Goal: Task Accomplishment & Management: Manage account settings

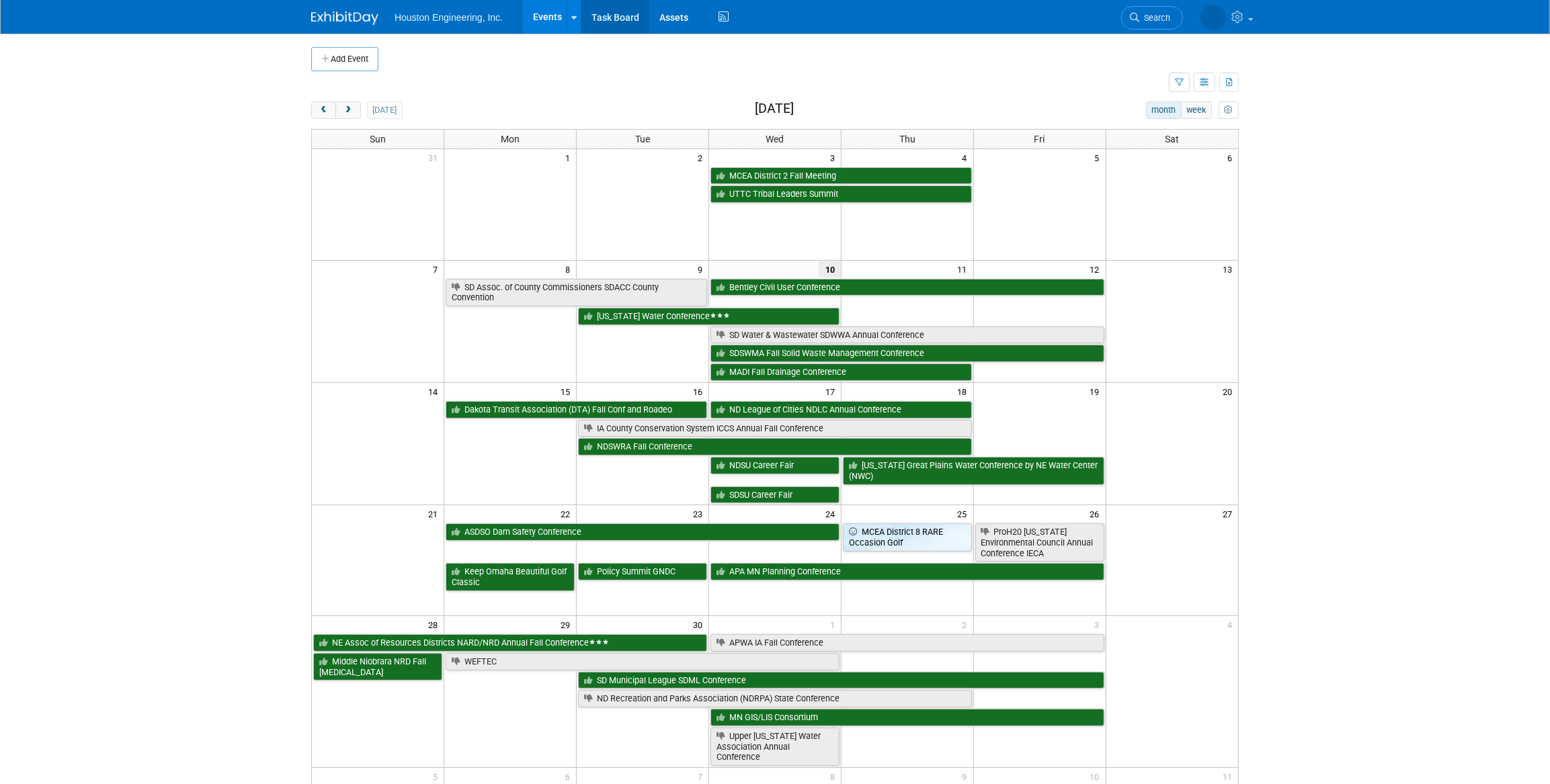
click at [605, 19] on link "Task Board" at bounding box center [615, 17] width 68 height 34
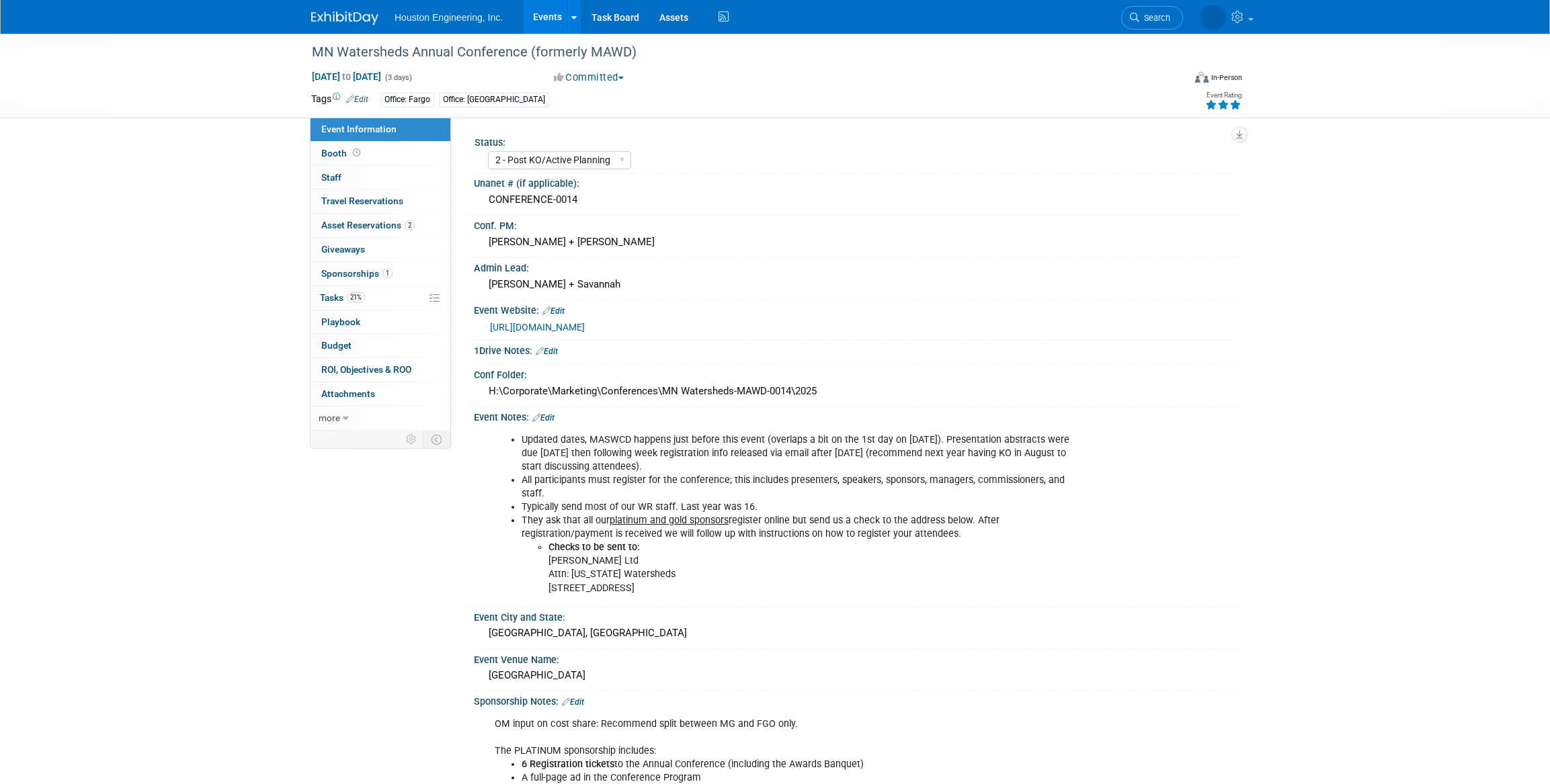
select select "2 - Post KO/Active Planning"
select select "Yes"
select select "Water Resources"
click at [380, 296] on link "21% Tasks 21%" at bounding box center [380, 298] width 140 height 23
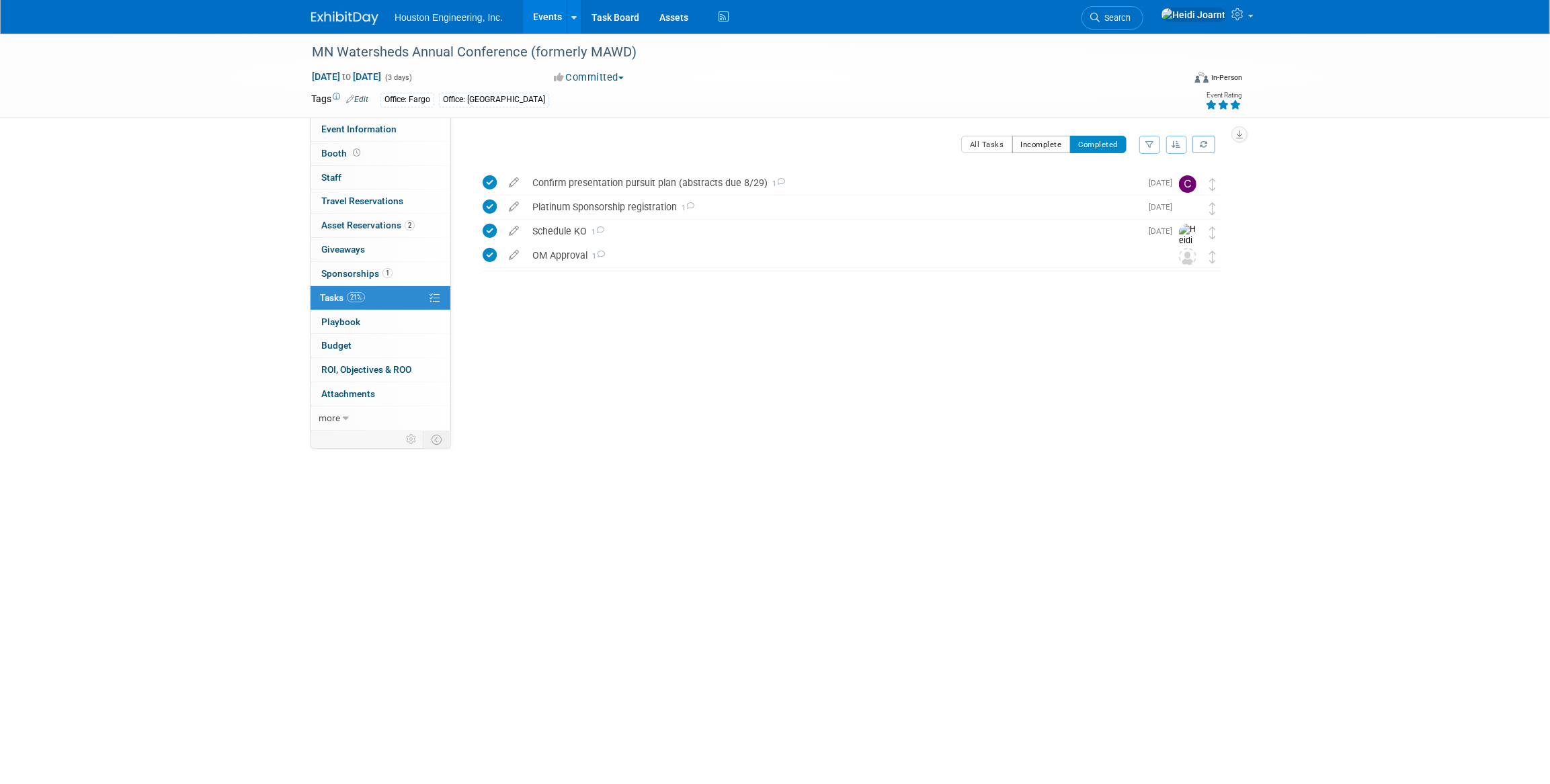
click at [1043, 143] on button "Incomplete" at bounding box center [1042, 144] width 59 height 18
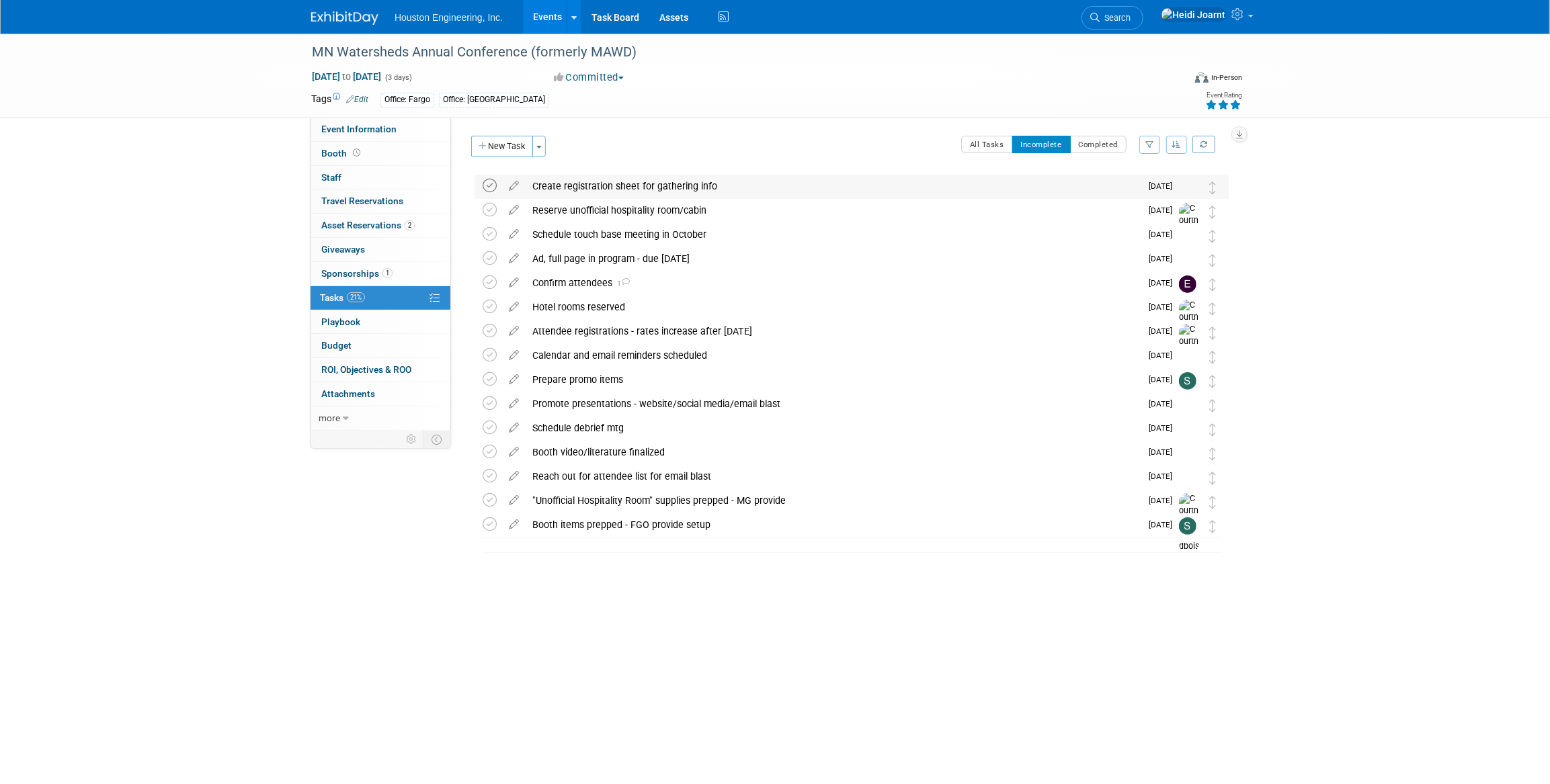
click at [491, 188] on icon at bounding box center [489, 186] width 14 height 14
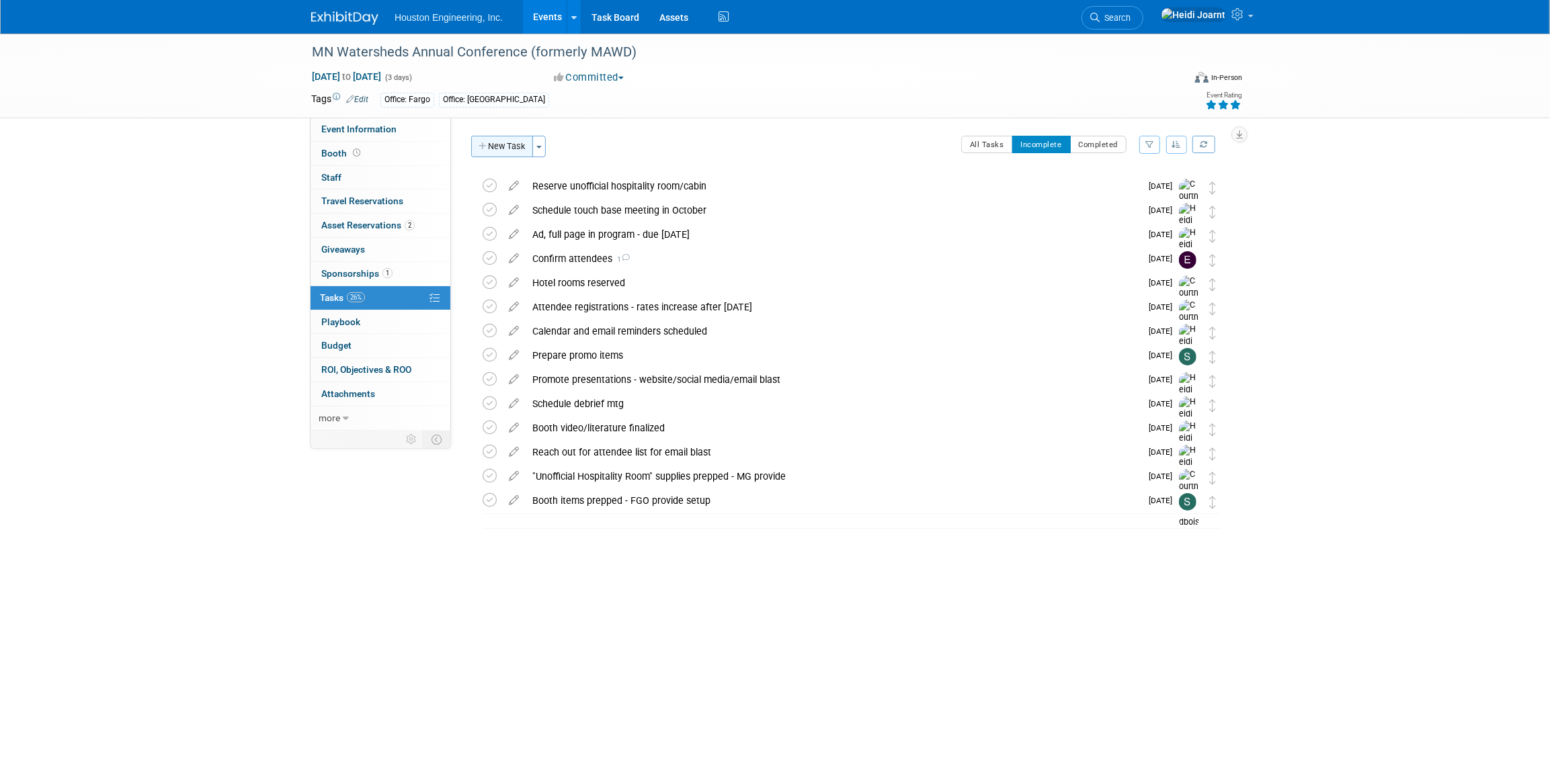
click at [505, 149] on button "New Task" at bounding box center [502, 146] width 62 height 21
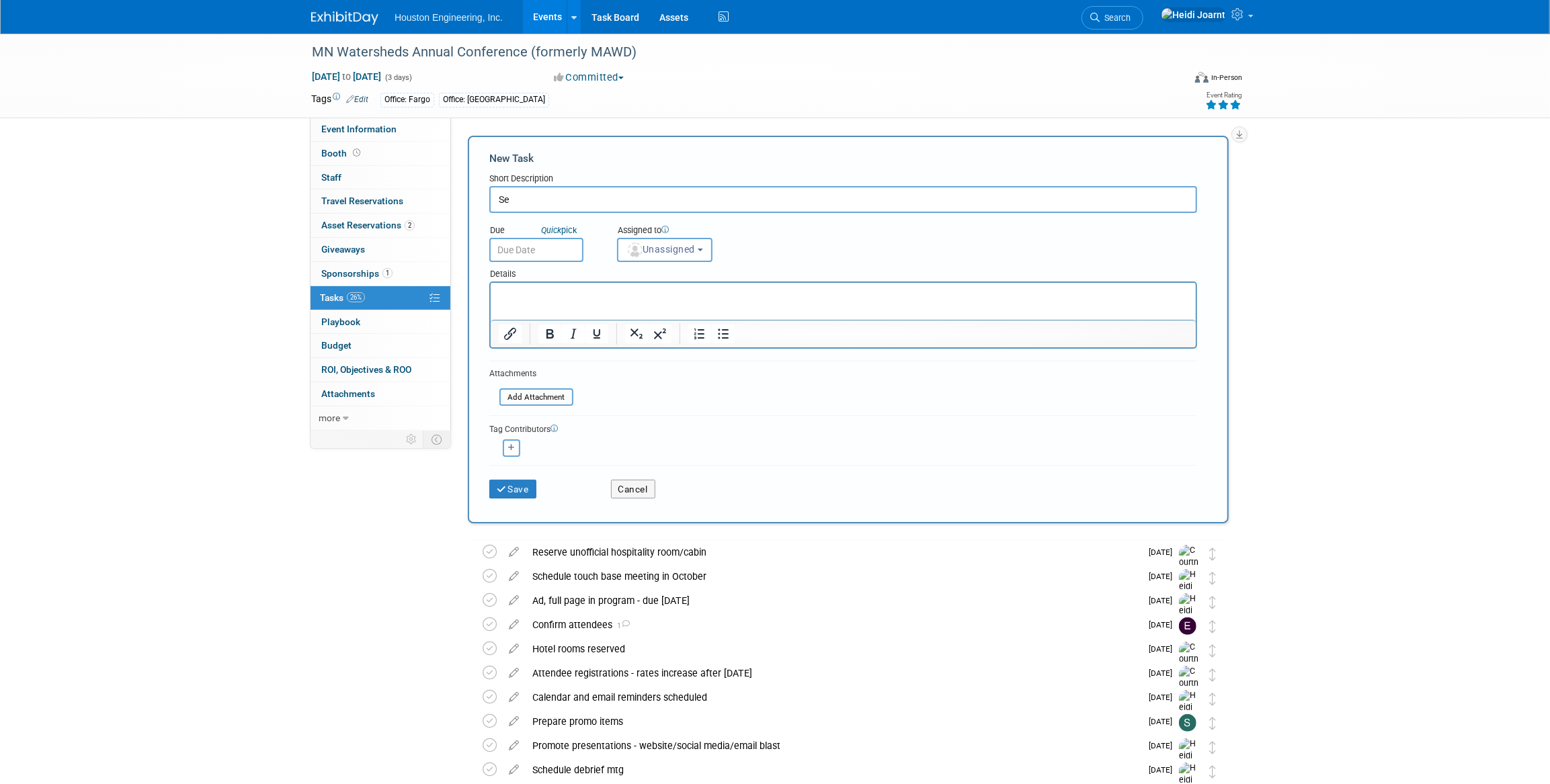
type input "S"
type input "Finalize/send out registration sheet"
click at [607, 302] on html at bounding box center [842, 292] width 705 height 19
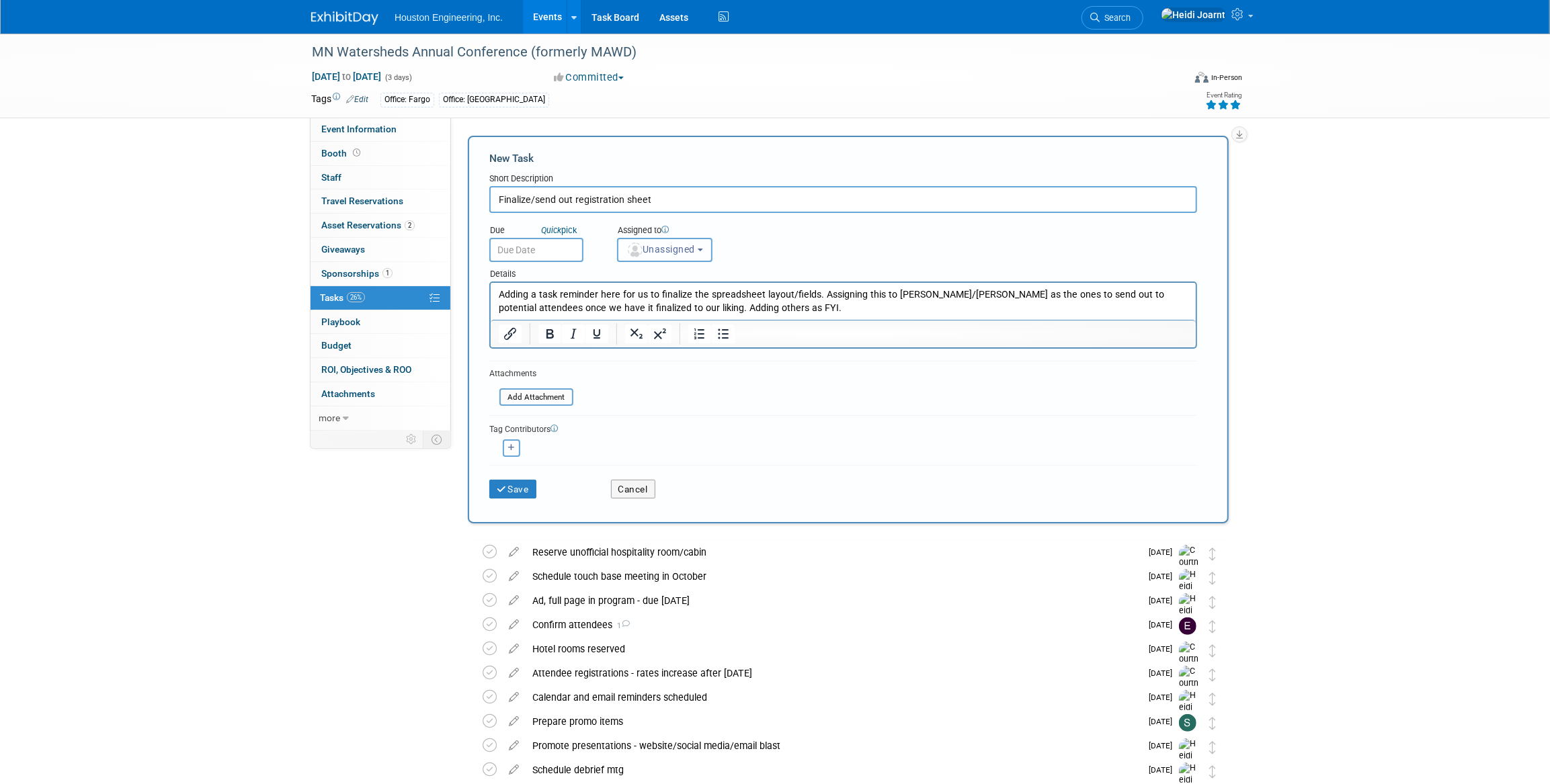
click at [645, 257] on button "Unassigned" at bounding box center [664, 249] width 95 height 24
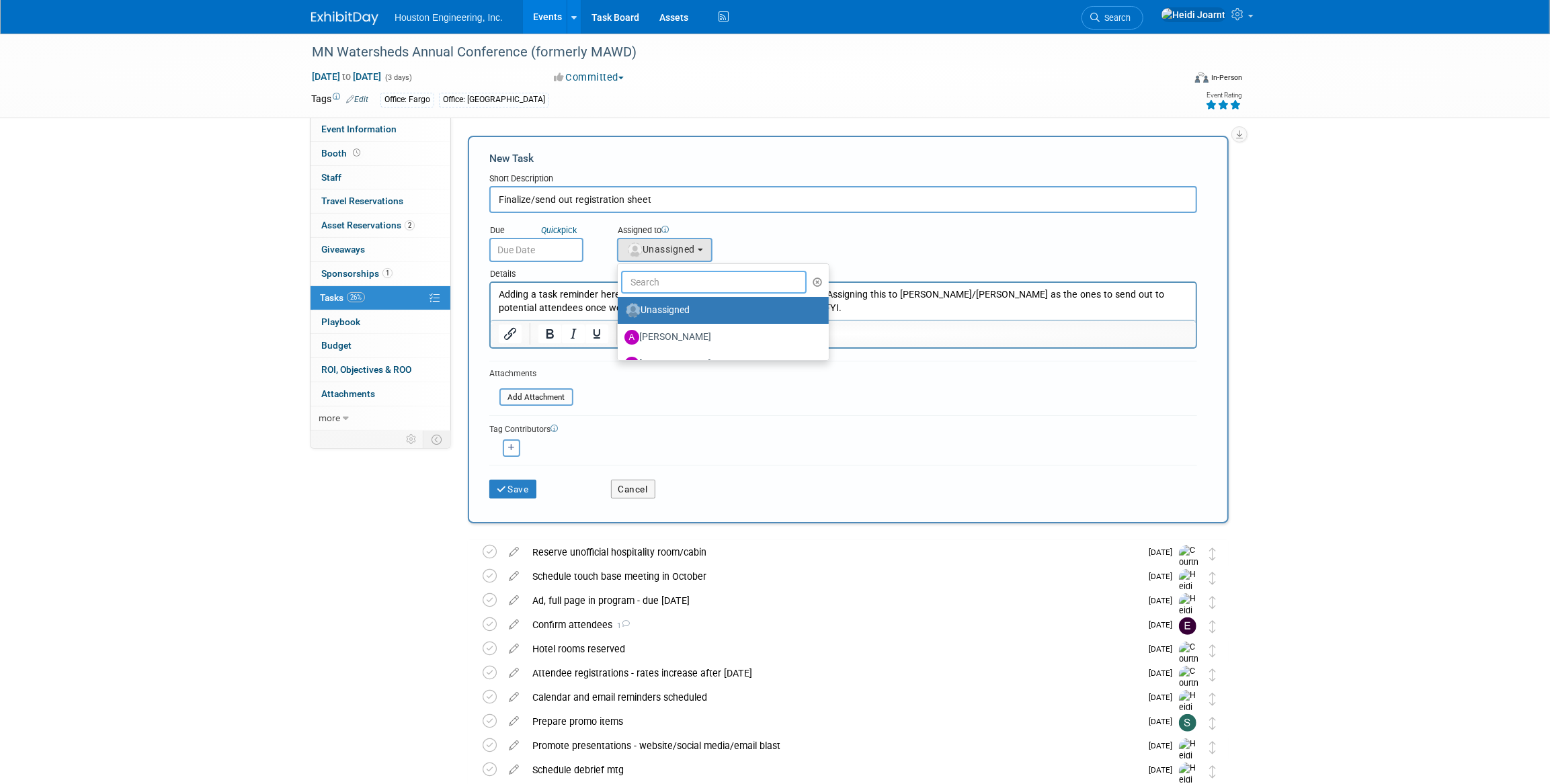
click at [669, 279] on input "text" at bounding box center [714, 282] width 185 height 23
type input "erik"
click at [676, 332] on label "ERIK Jones" at bounding box center [695, 338] width 141 height 21
click at [619, 332] on input "ERIK Jones" at bounding box center [616, 336] width 9 height 9
select select "d3be03f9-a1e2-4d4f-b983-c04047f11f31"
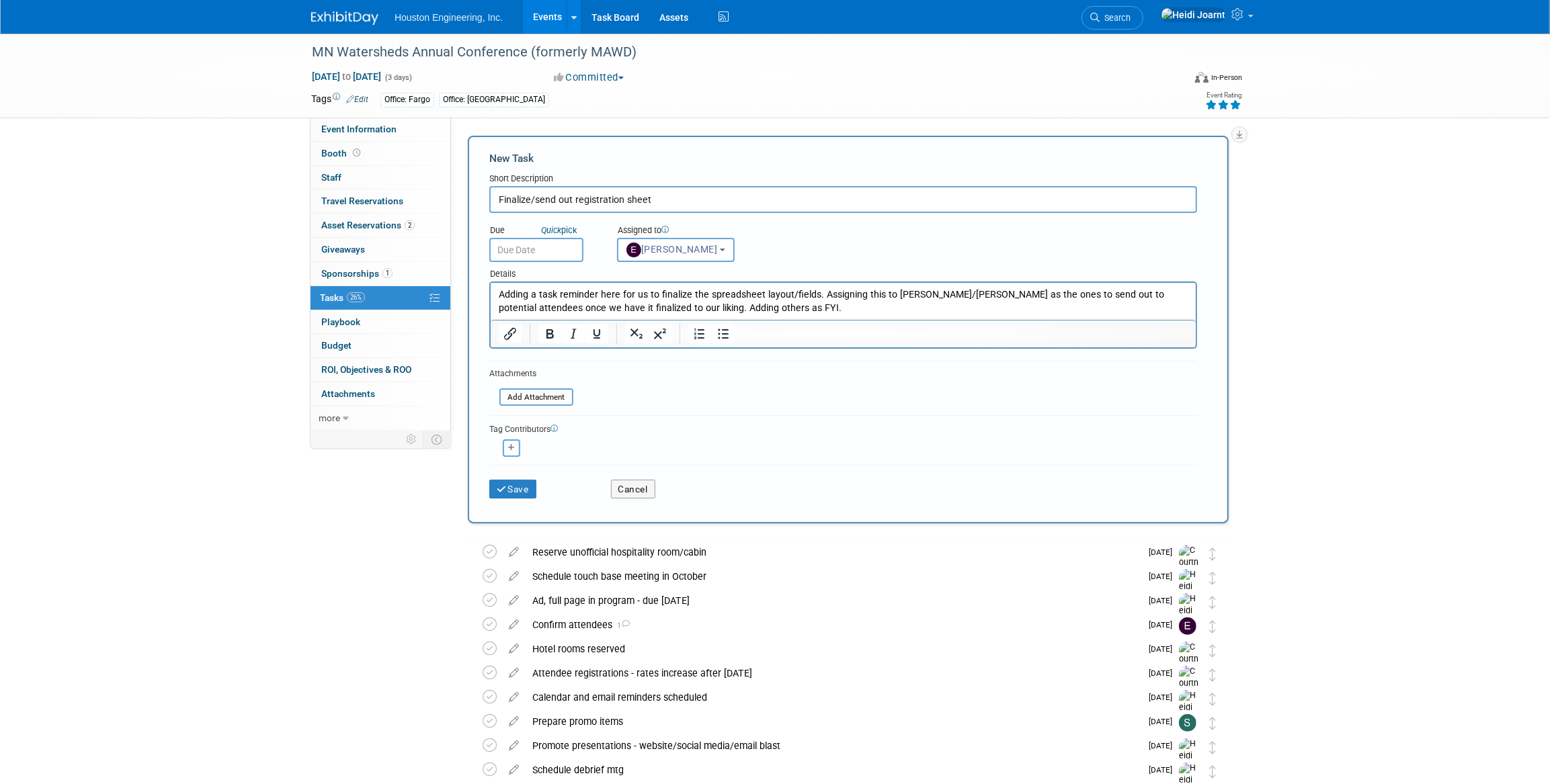
click at [510, 450] on icon "button" at bounding box center [512, 448] width 7 height 7
select select
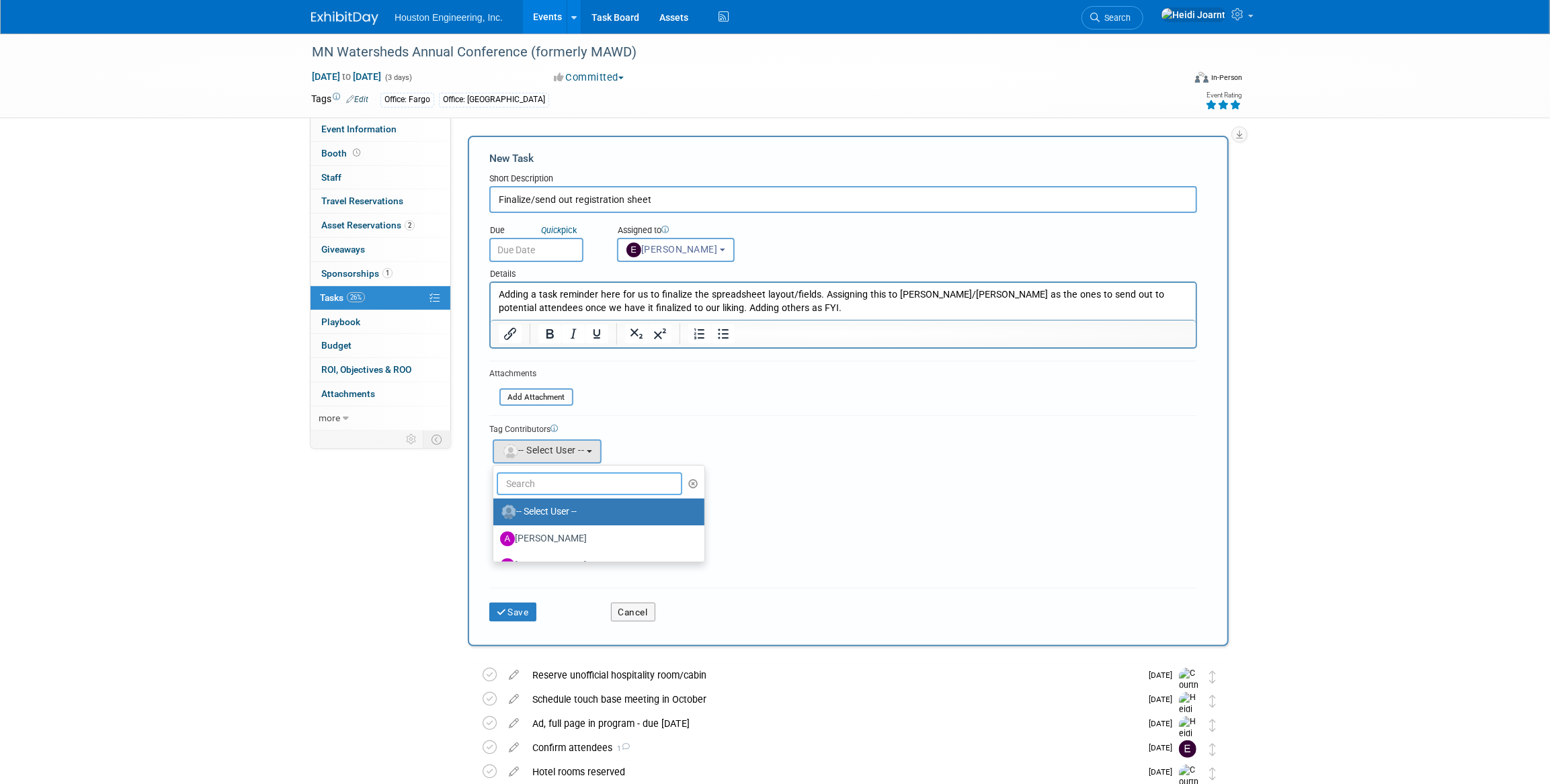
click at [548, 490] on input "text" at bounding box center [589, 484] width 185 height 23
type input "chris"
click at [554, 535] on label "Chris Otterness" at bounding box center [570, 539] width 141 height 21
click at [496, 535] on input "Chris Otterness" at bounding box center [491, 537] width 9 height 9
select select "b6fb210e-3bb1-4ef2-9389-37fadaf226a3"
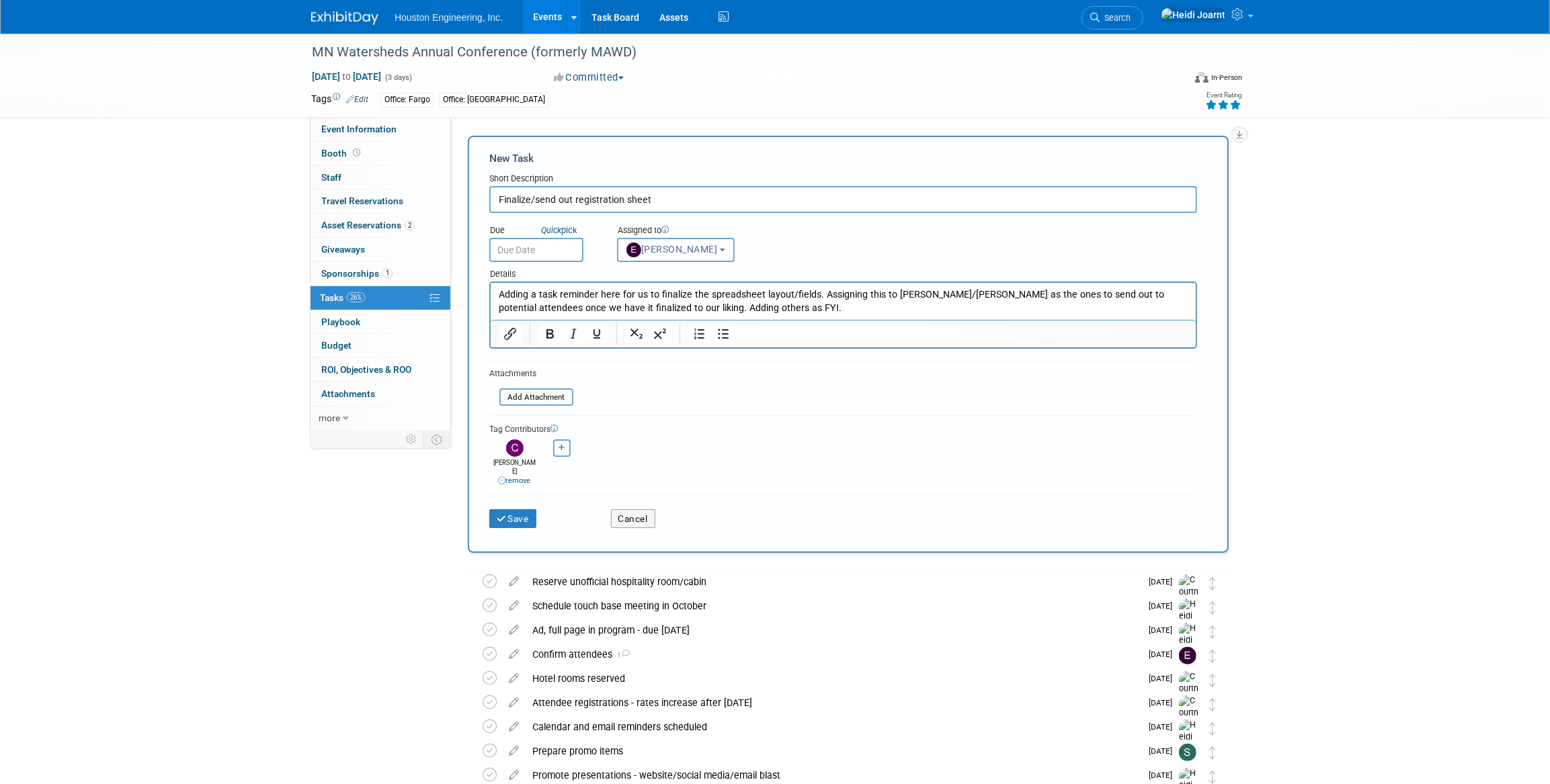
click at [564, 455] on button "button" at bounding box center [562, 448] width 18 height 18
select select
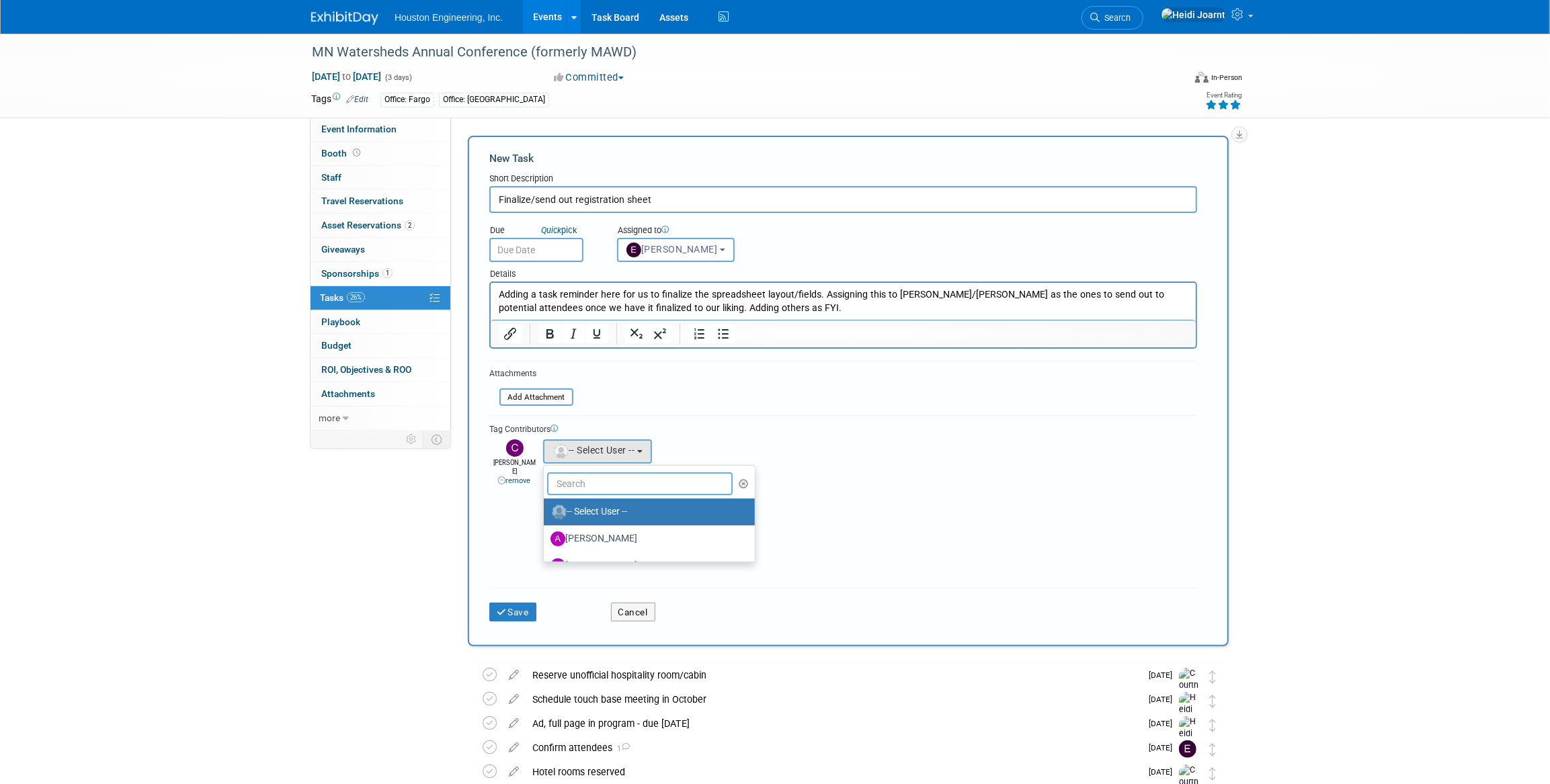
click at [571, 486] on input "text" at bounding box center [640, 484] width 185 height 23
type input "court"
click at [578, 502] on label "Courtney Grandbois" at bounding box center [621, 512] width 141 height 21
click at [545, 506] on input "Courtney Grandbois" at bounding box center [542, 510] width 9 height 9
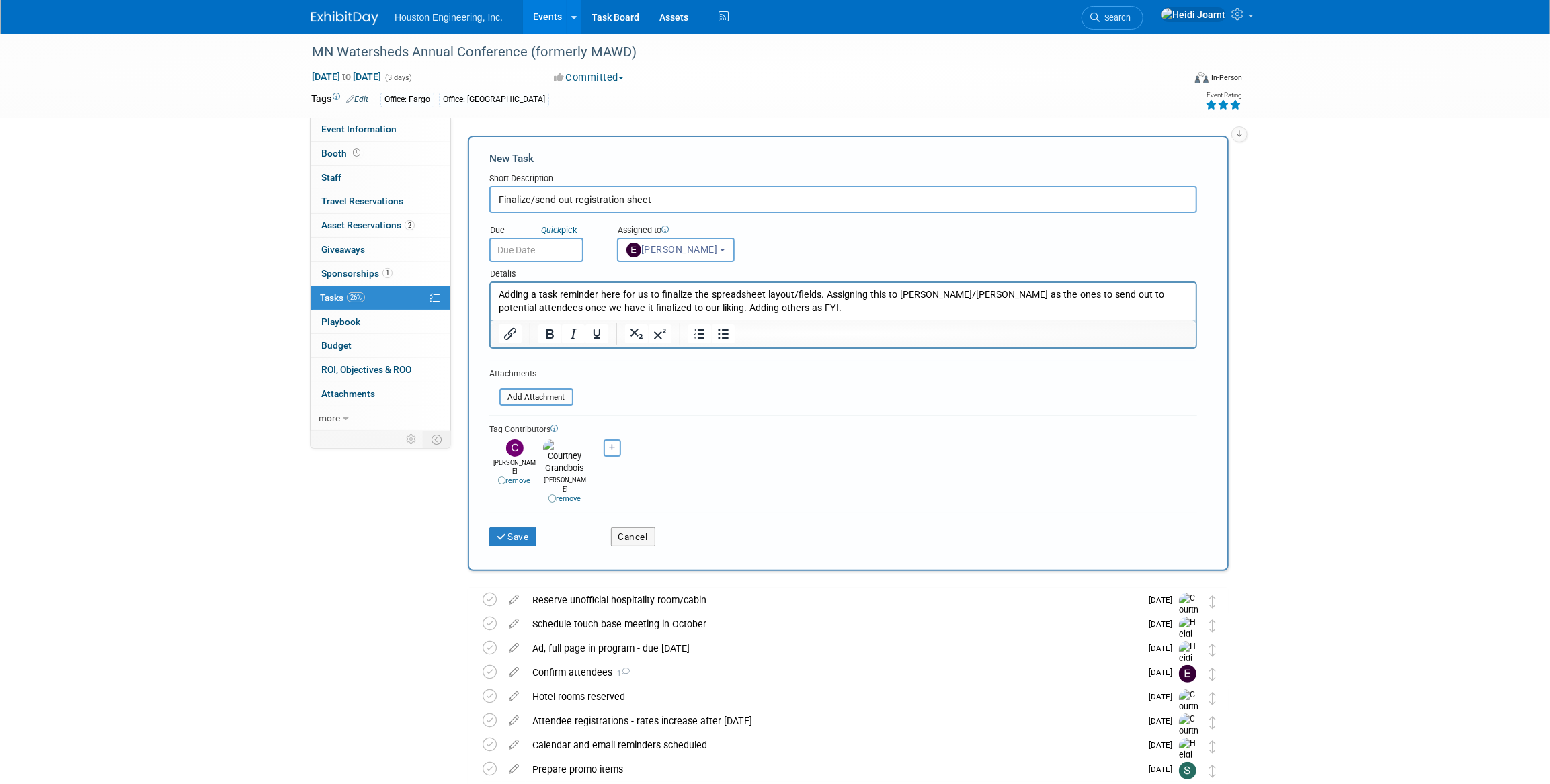
click at [601, 448] on div "<img src="https://www.exhibitday.com/Images/Unassigned-User-Icon.png" style="wi…" at bounding box center [611, 448] width 44 height 18
click at [612, 447] on icon "button" at bounding box center [612, 448] width 7 height 7
select select
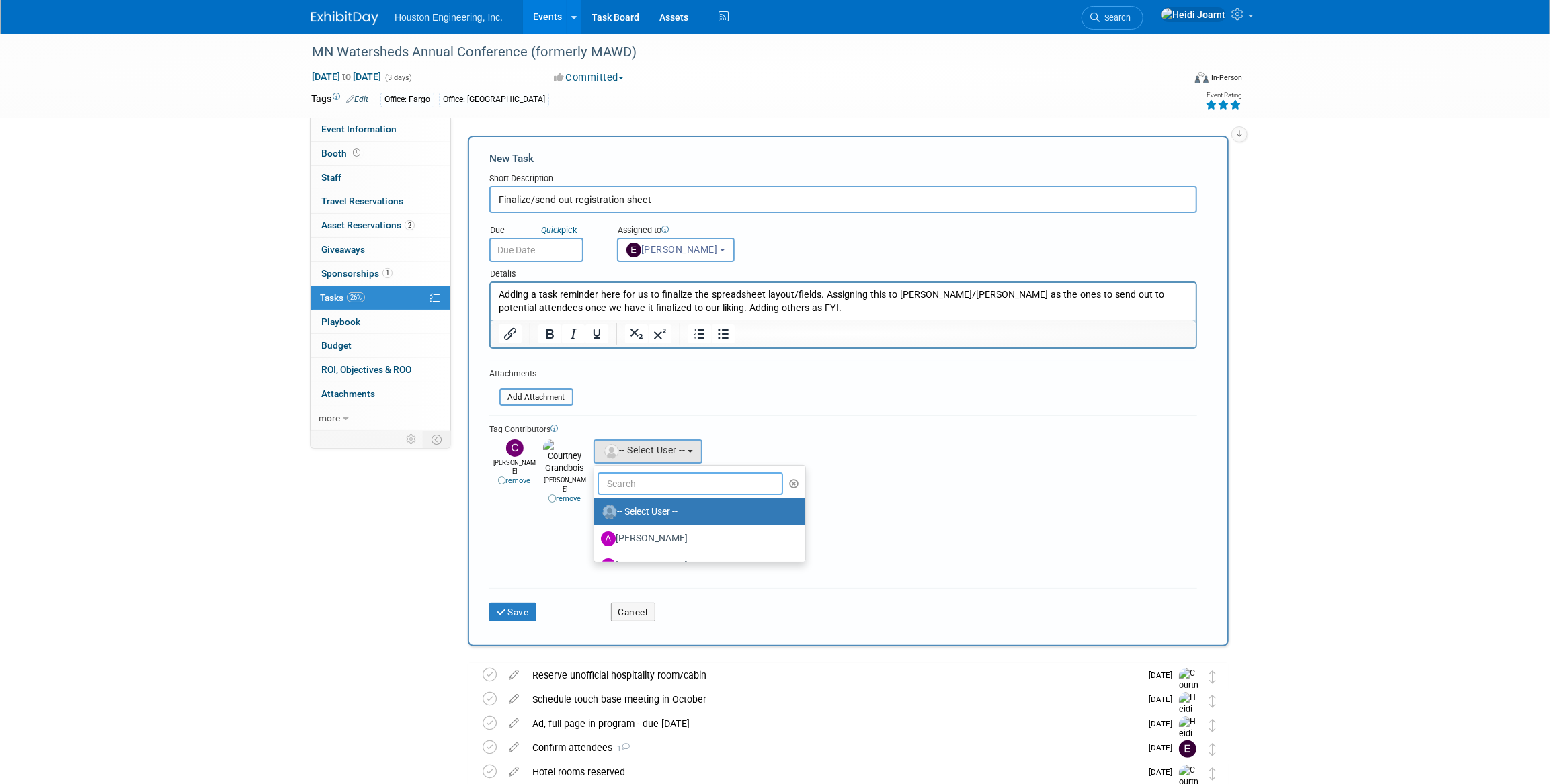
click at [629, 482] on input "text" at bounding box center [690, 484] width 185 height 23
type input "sava"
click at [641, 511] on label "Savannah Hartsoch" at bounding box center [671, 512] width 141 height 21
click at [596, 511] on input "Savannah Hartsoch" at bounding box center [592, 510] width 9 height 9
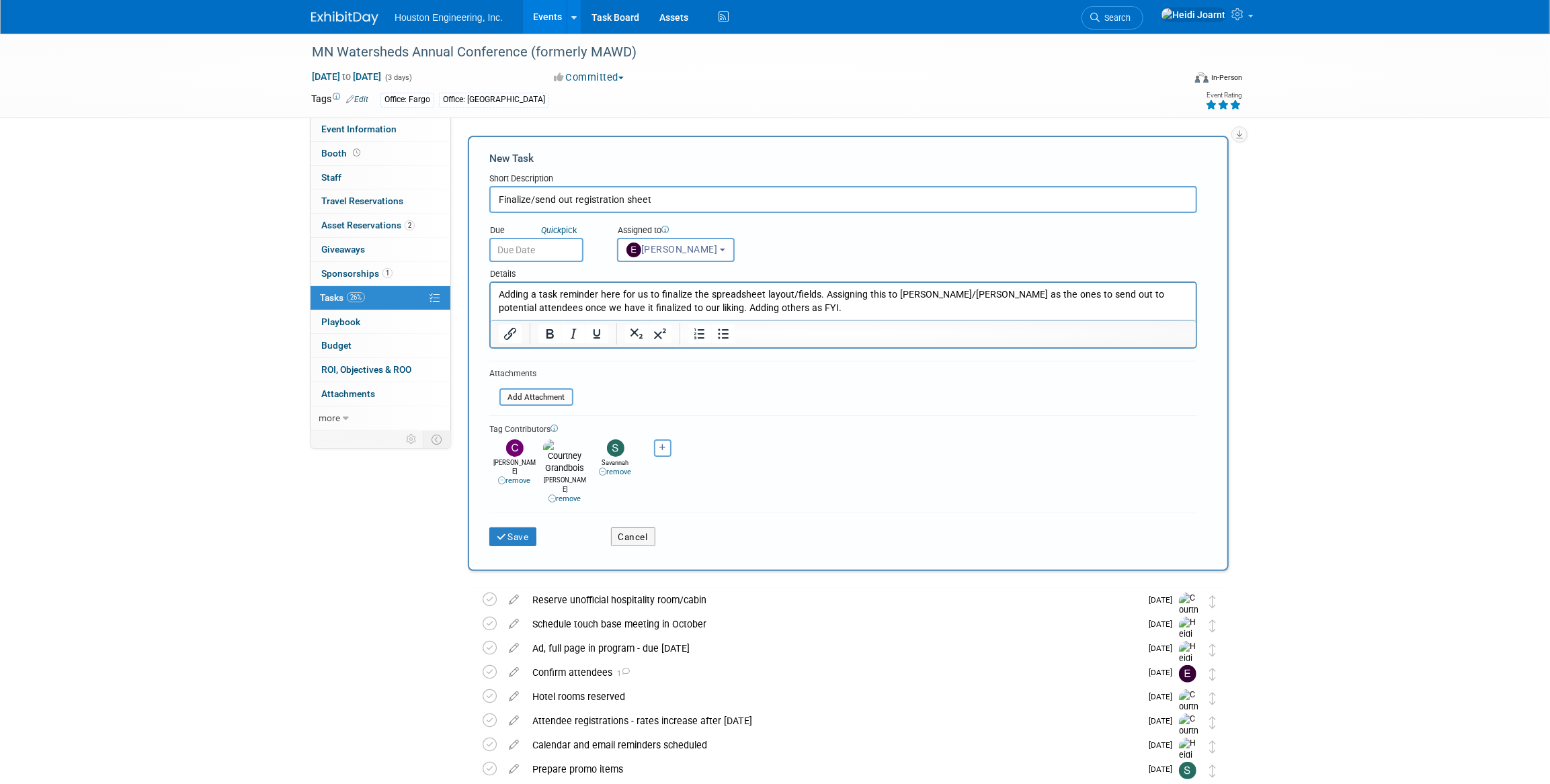
click at [527, 253] on input "text" at bounding box center [537, 249] width 94 height 24
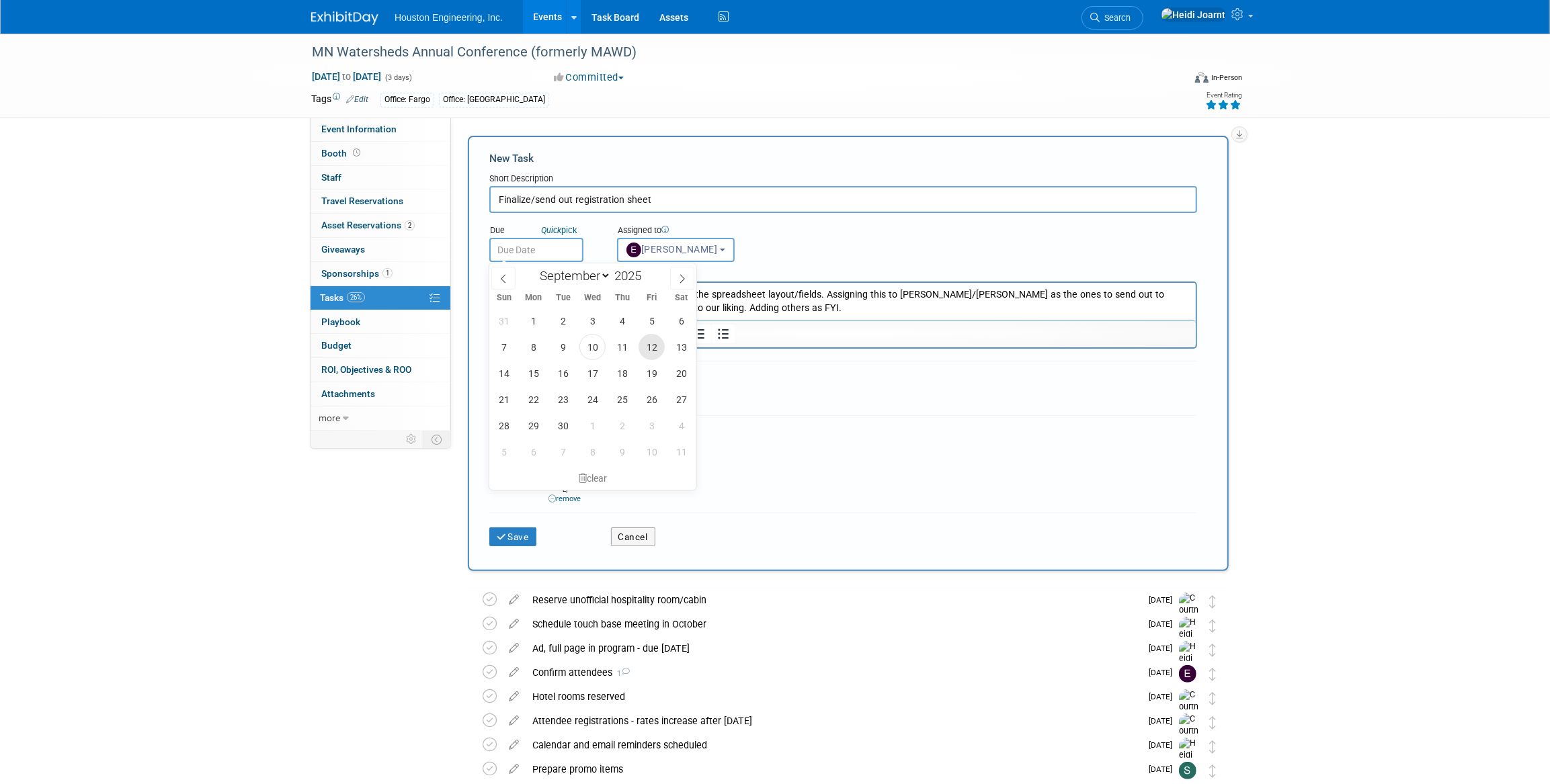
click at [659, 349] on span "12" at bounding box center [651, 347] width 26 height 26
type input "Sep 12, 2025"
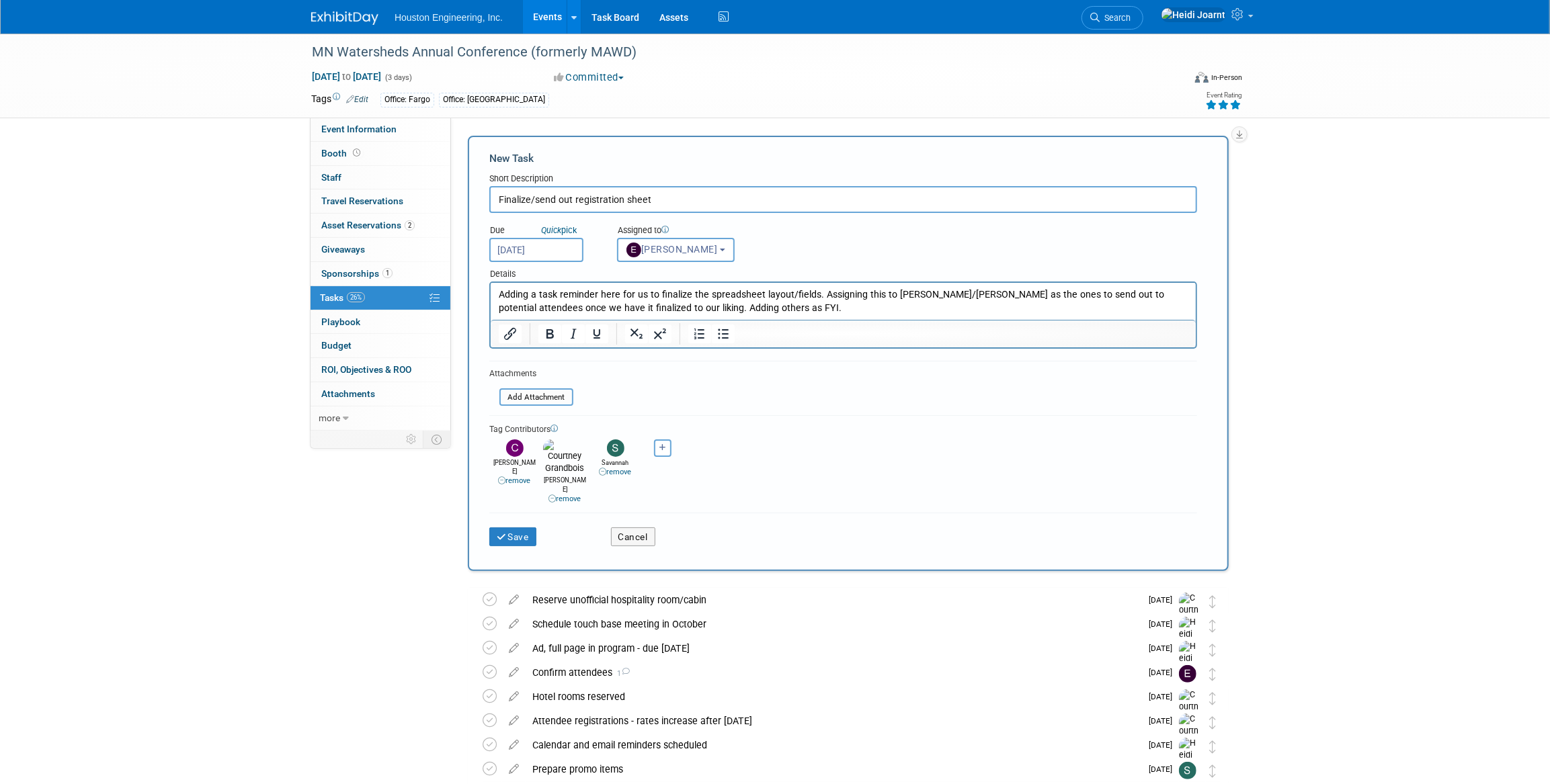
click at [562, 242] on input "Sep 12, 2025" at bounding box center [537, 249] width 94 height 24
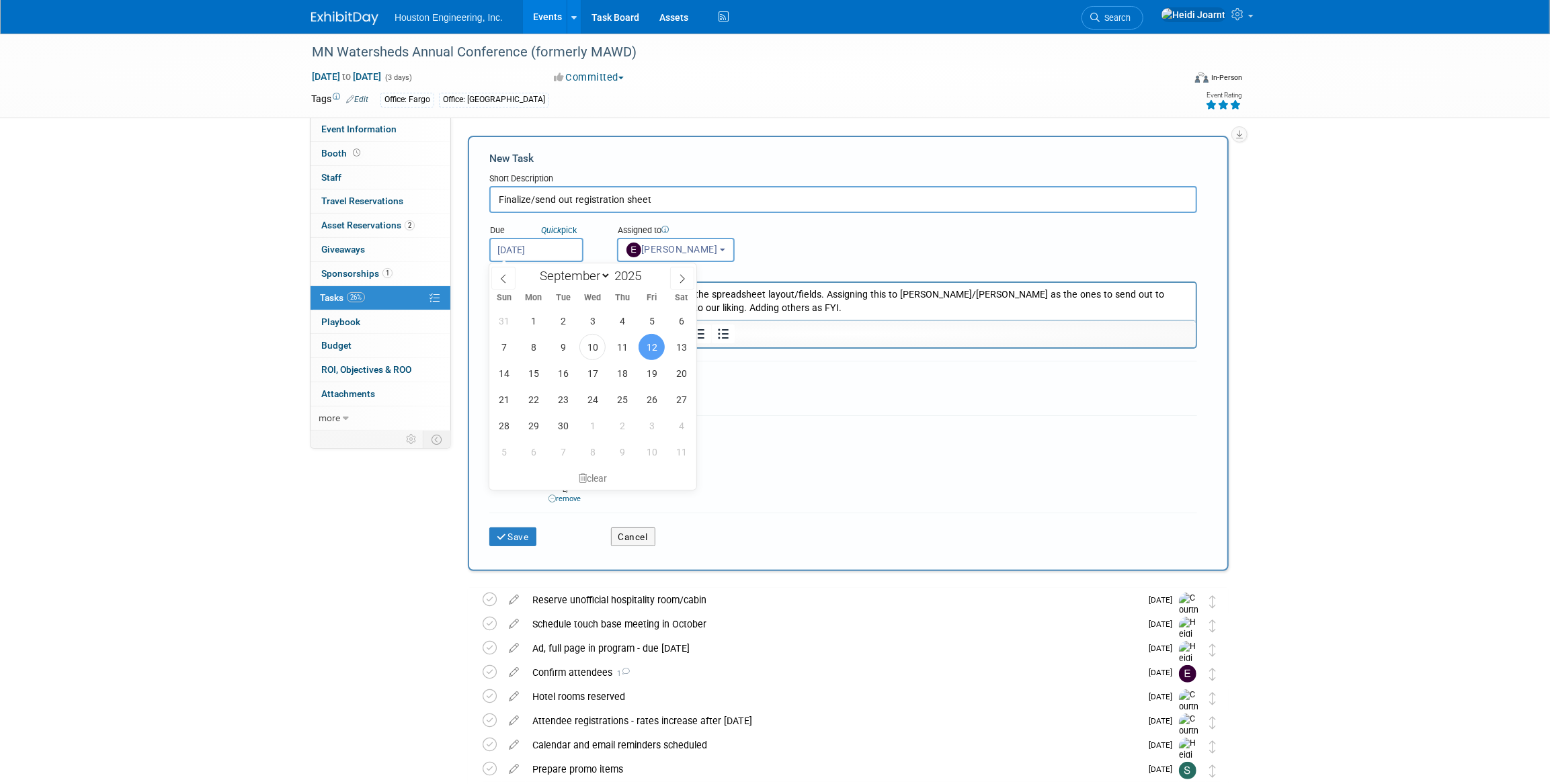
click at [797, 302] on p "Adding a task reminder here for us to finalize the spreadsheet layout/fields. A…" at bounding box center [843, 302] width 690 height 27
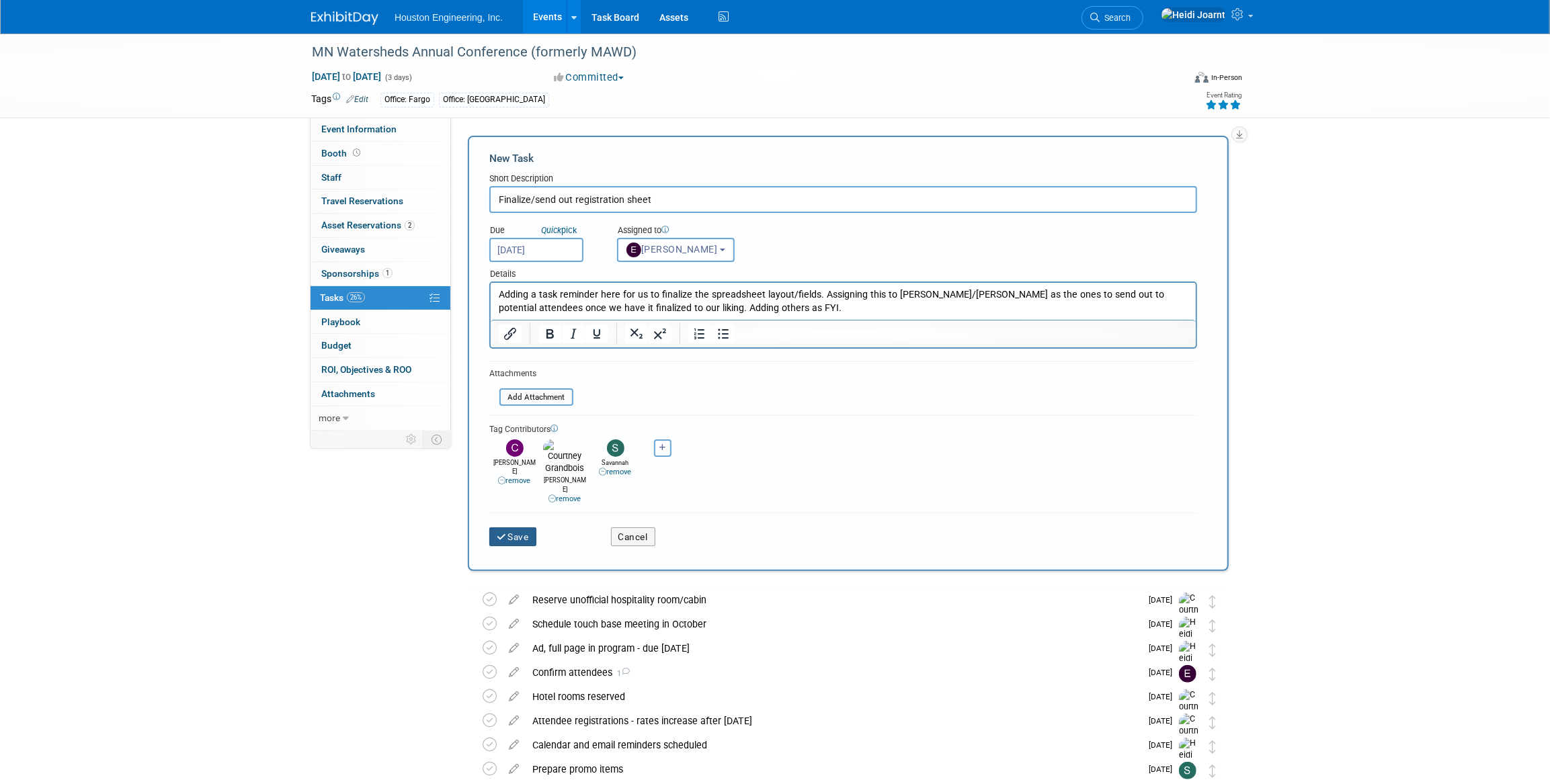
click at [526, 527] on button "Save" at bounding box center [513, 536] width 47 height 19
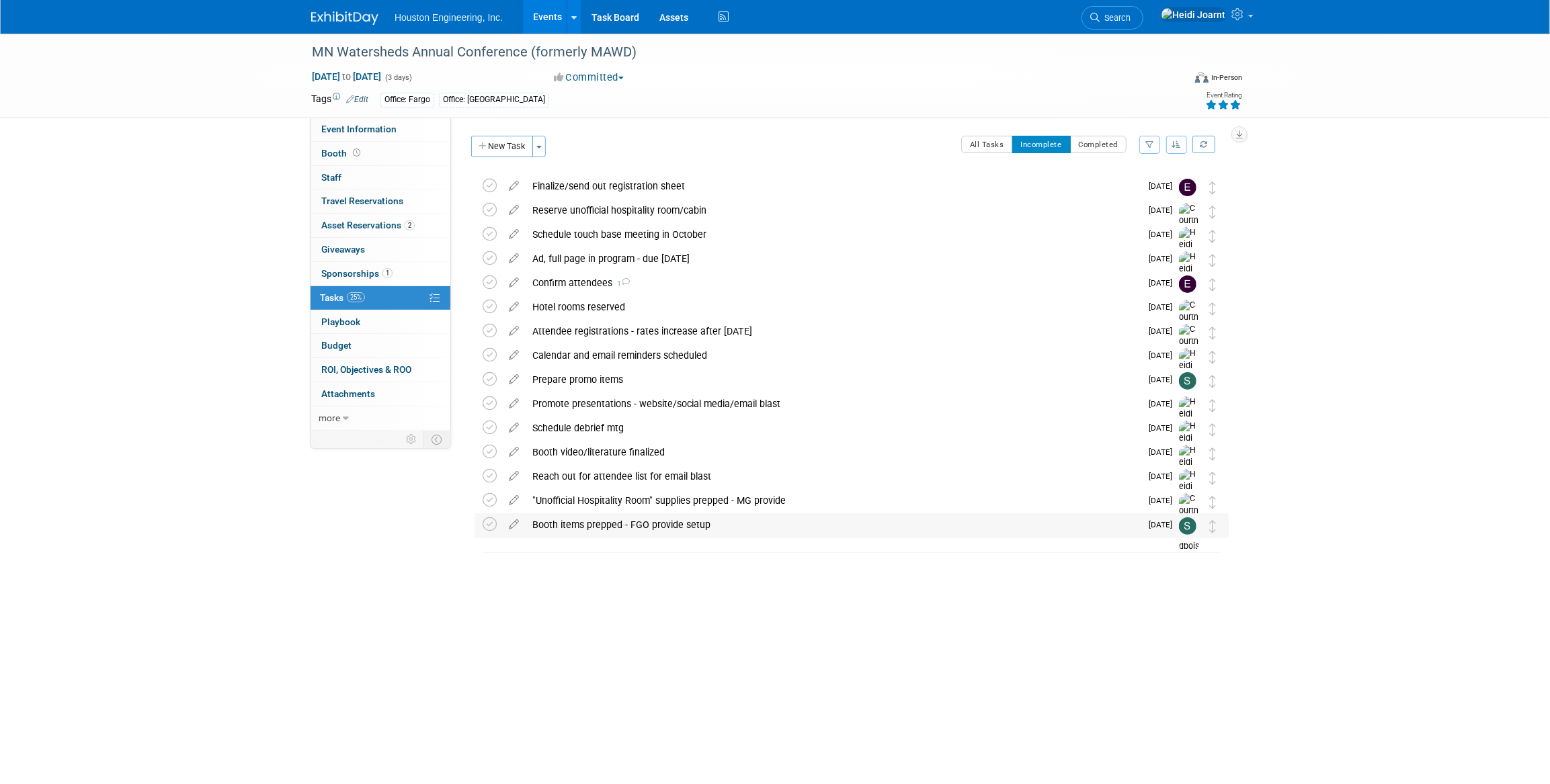
click at [765, 526] on div "Booth items prepped - FGO provide setup" at bounding box center [833, 525] width 615 height 23
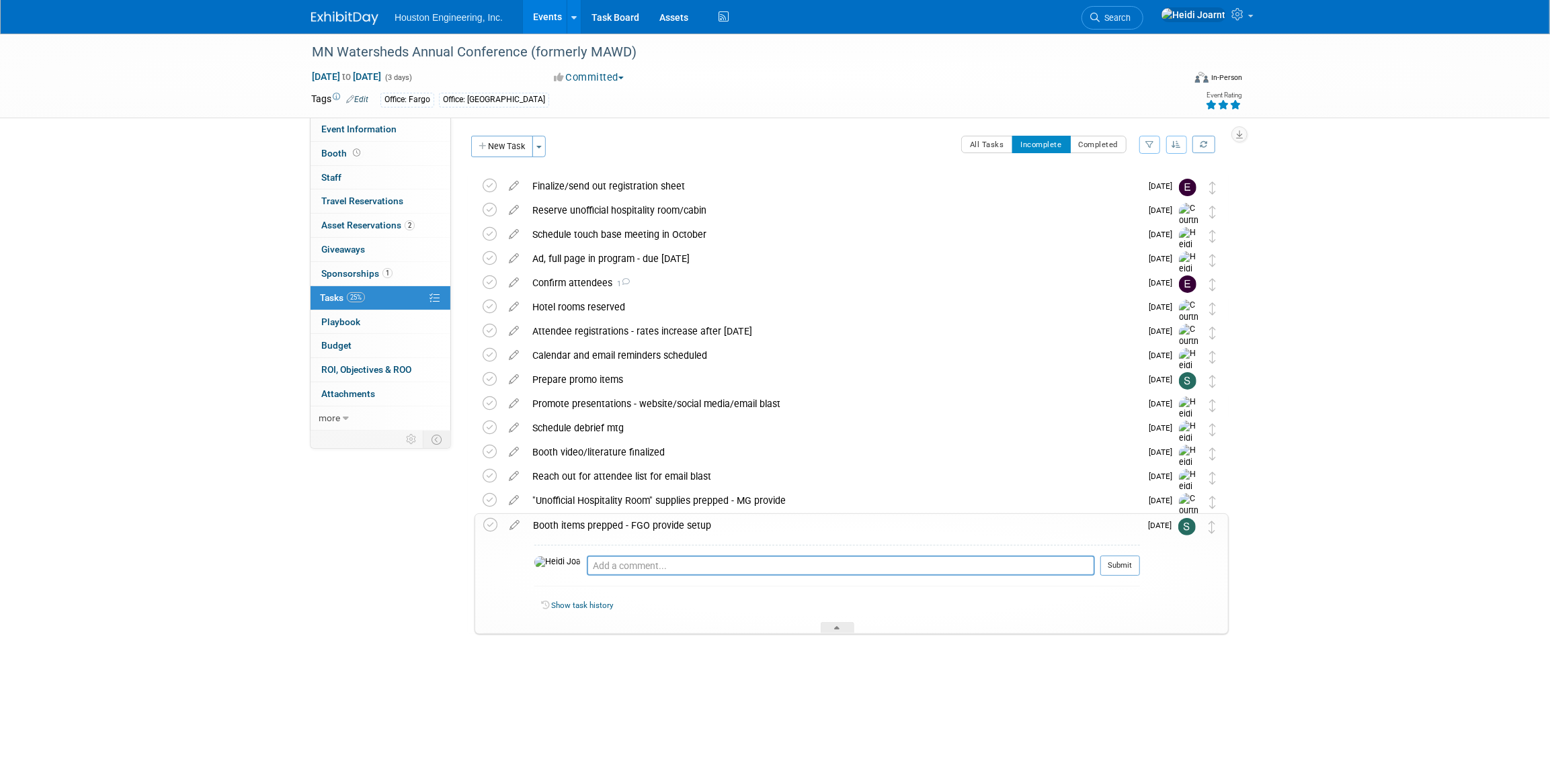
click at [387, 604] on div "Event Information Event Info Booth Booth 0 Staff 0 Staff 0 Travel Reservations …" at bounding box center [775, 362] width 947 height 656
click at [414, 135] on link "Event Information" at bounding box center [380, 129] width 140 height 23
select select "2 - Post KO/Active Planning"
select select "Yes"
select select "Water Resources"
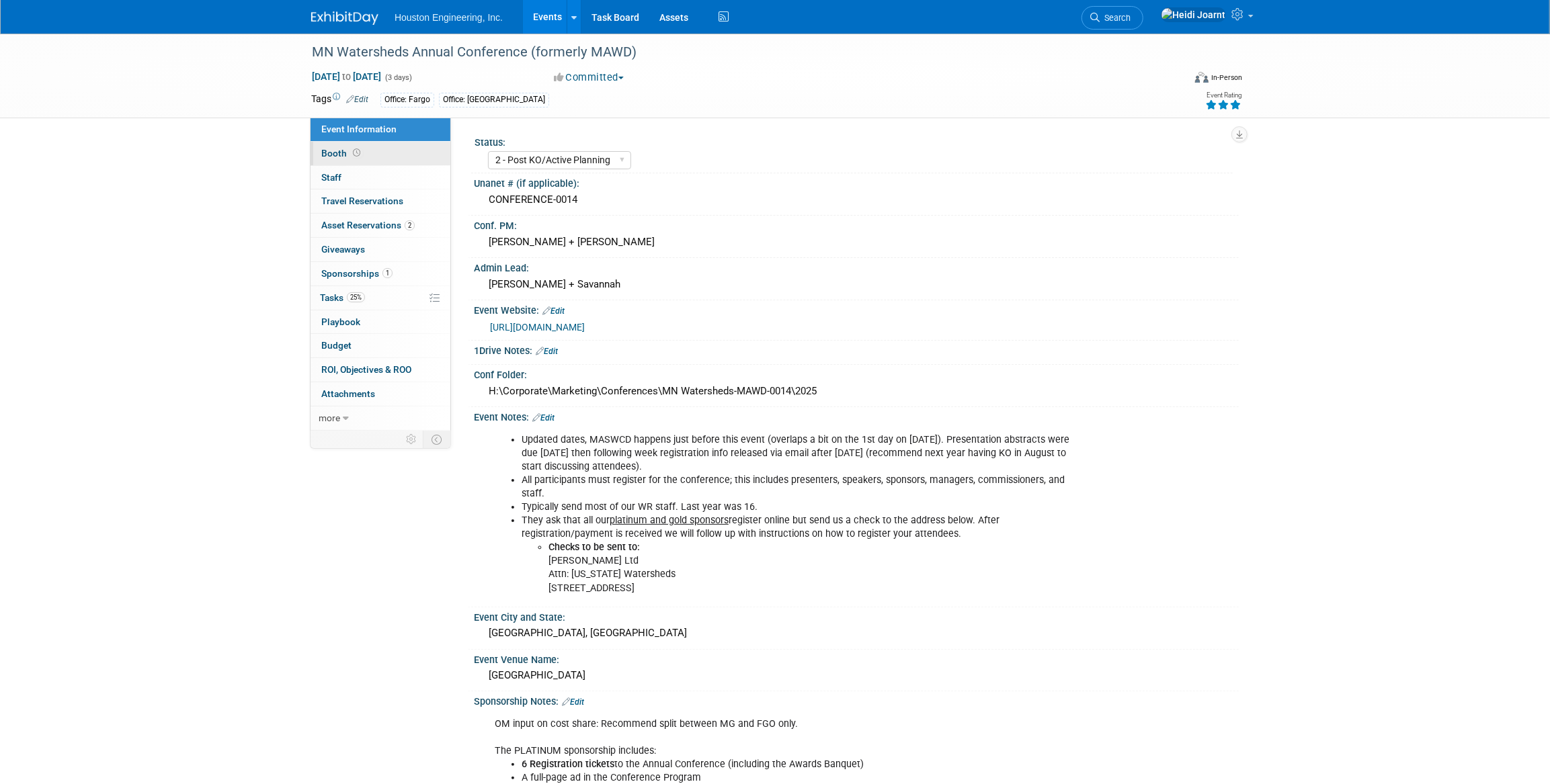
click at [393, 157] on link "Booth" at bounding box center [380, 153] width 140 height 23
select select "Yes"
select select "Fargo"
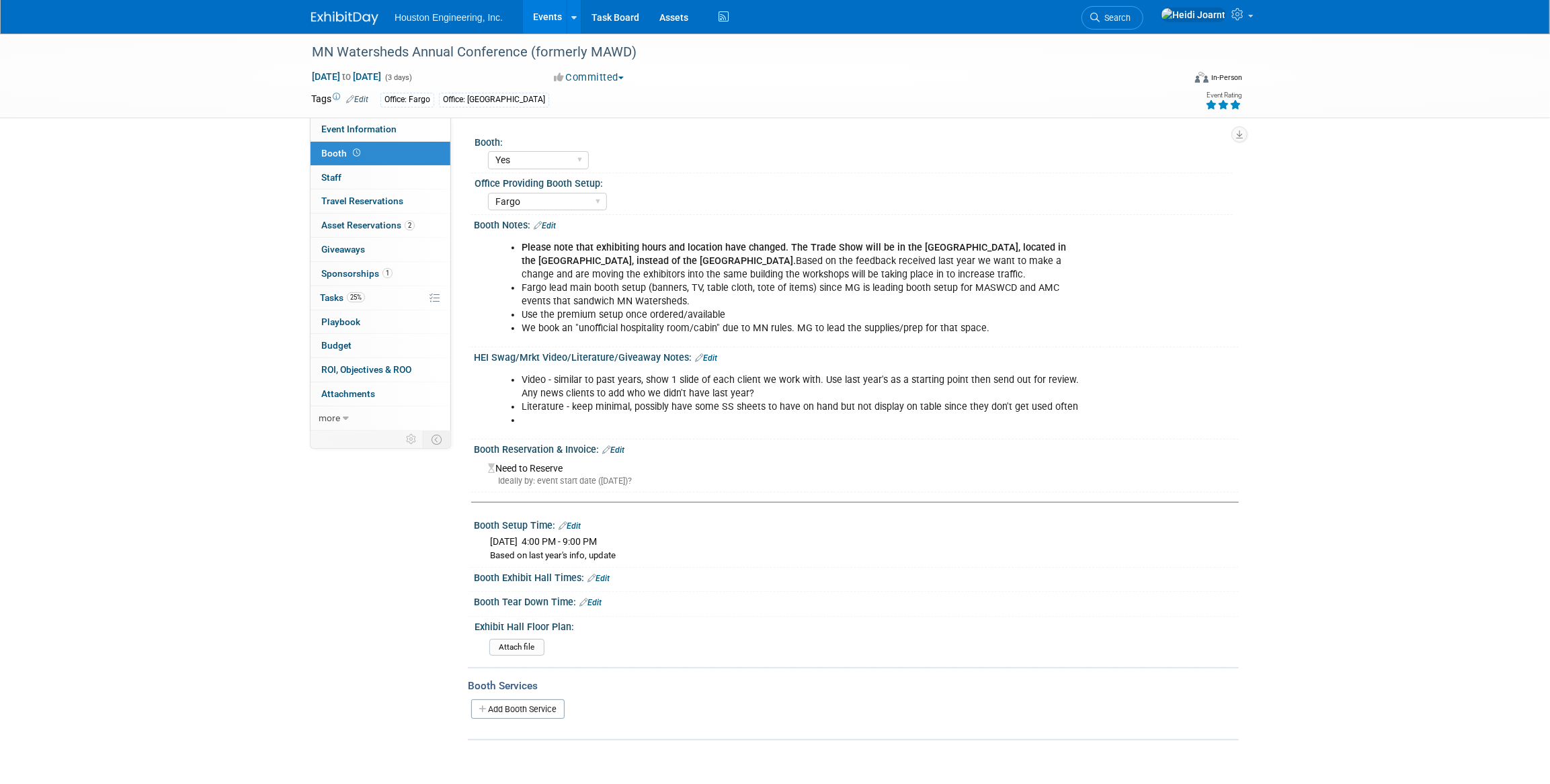
click at [552, 228] on link "Edit" at bounding box center [545, 225] width 22 height 10
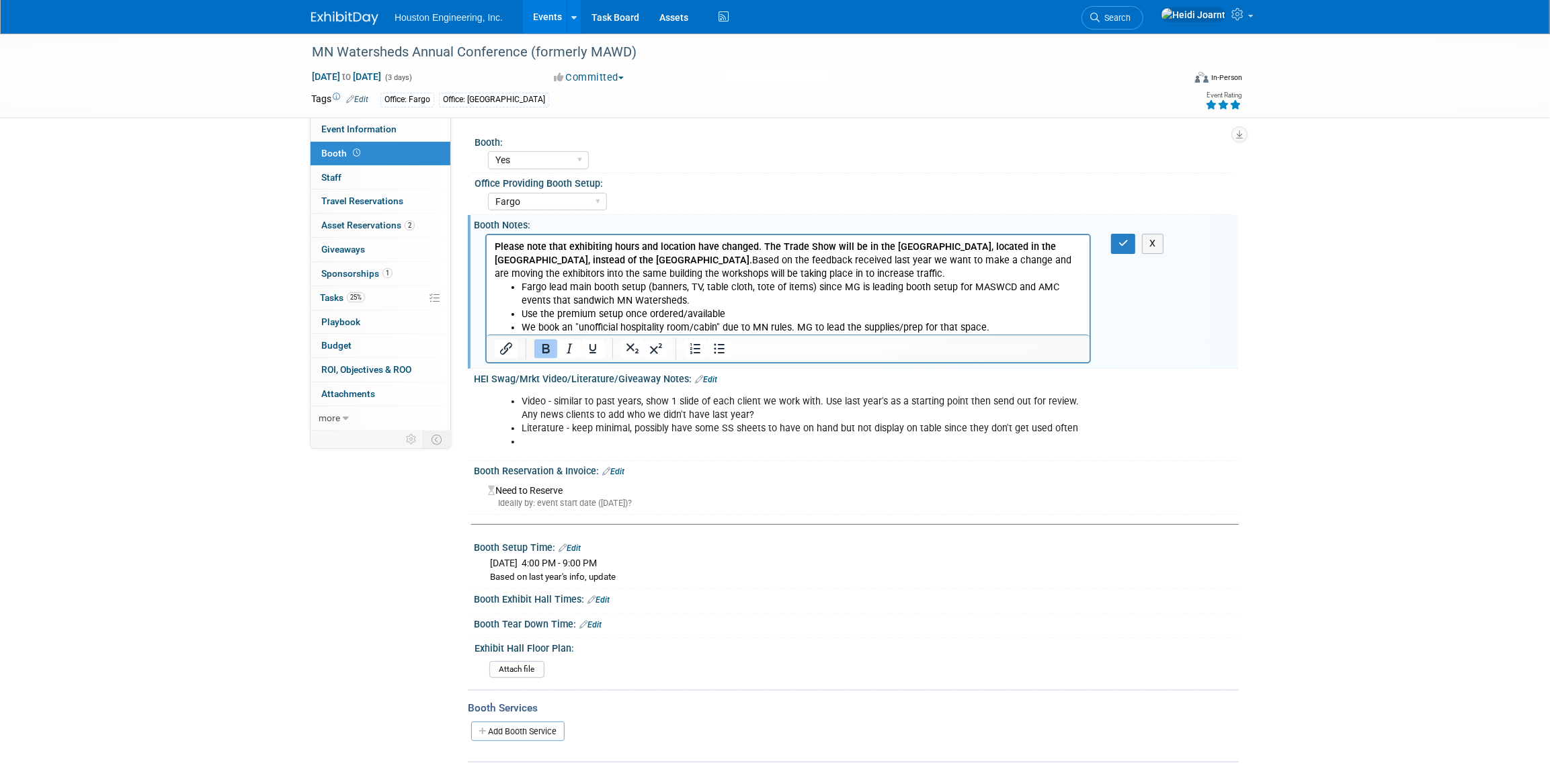
click at [520, 288] on ul "Fargo lead main booth setup (banners, TV, table cloth, tote of items) since MG …" at bounding box center [787, 307] width 587 height 53
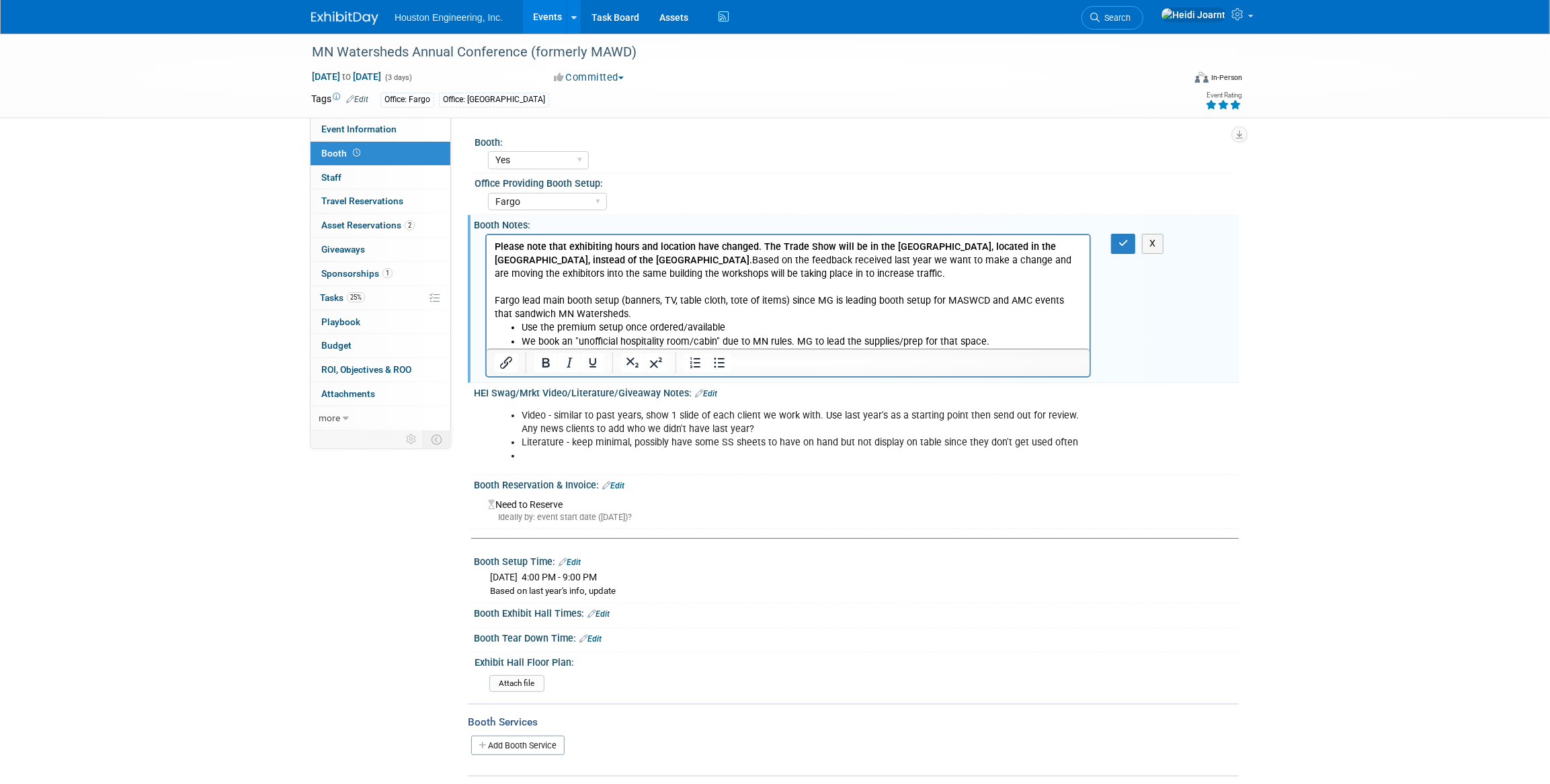
click at [521, 332] on li "Use the premium setup once ordered/available" at bounding box center [800, 327] width 561 height 13
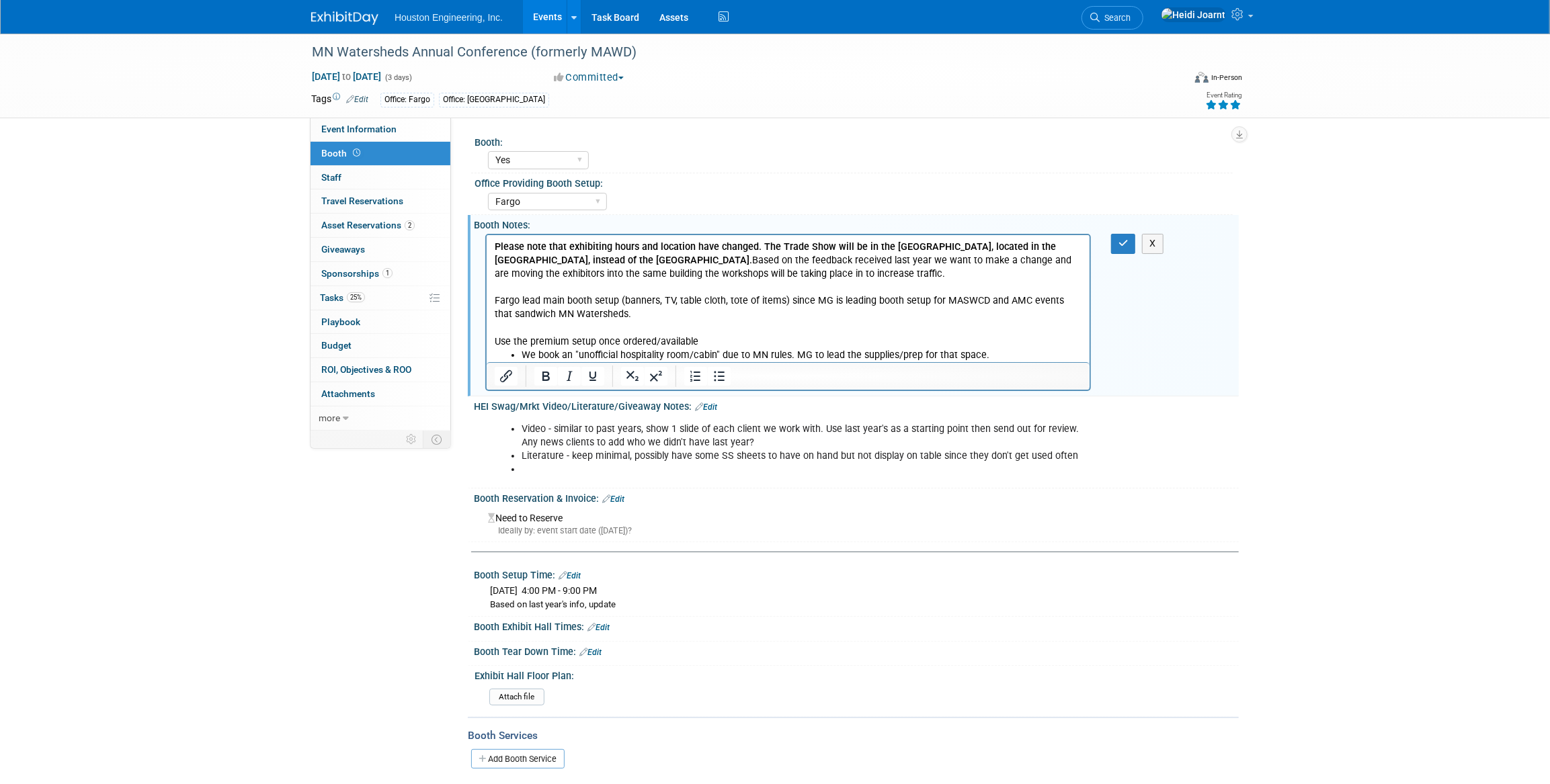
click at [518, 347] on p "Use the premium setup once ordered/available" at bounding box center [787, 341] width 587 height 13
click at [521, 356] on li "We book an "unofficial hospitality room/cabin" due to MN rules. MG to lead the …" at bounding box center [800, 355] width 561 height 13
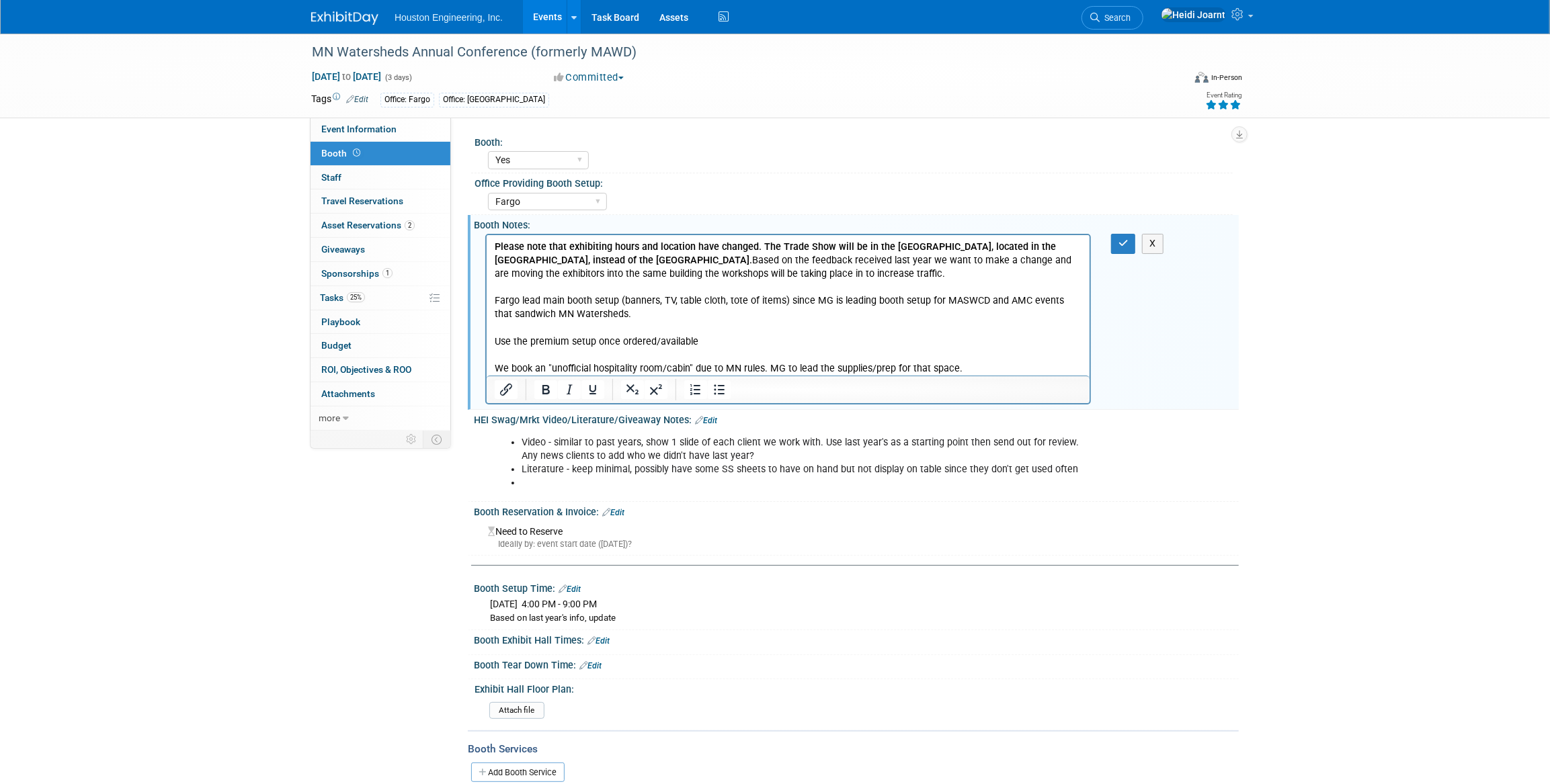
click at [521, 355] on p "Rich Text Area. Press ALT-0 for help." at bounding box center [787, 355] width 587 height 13
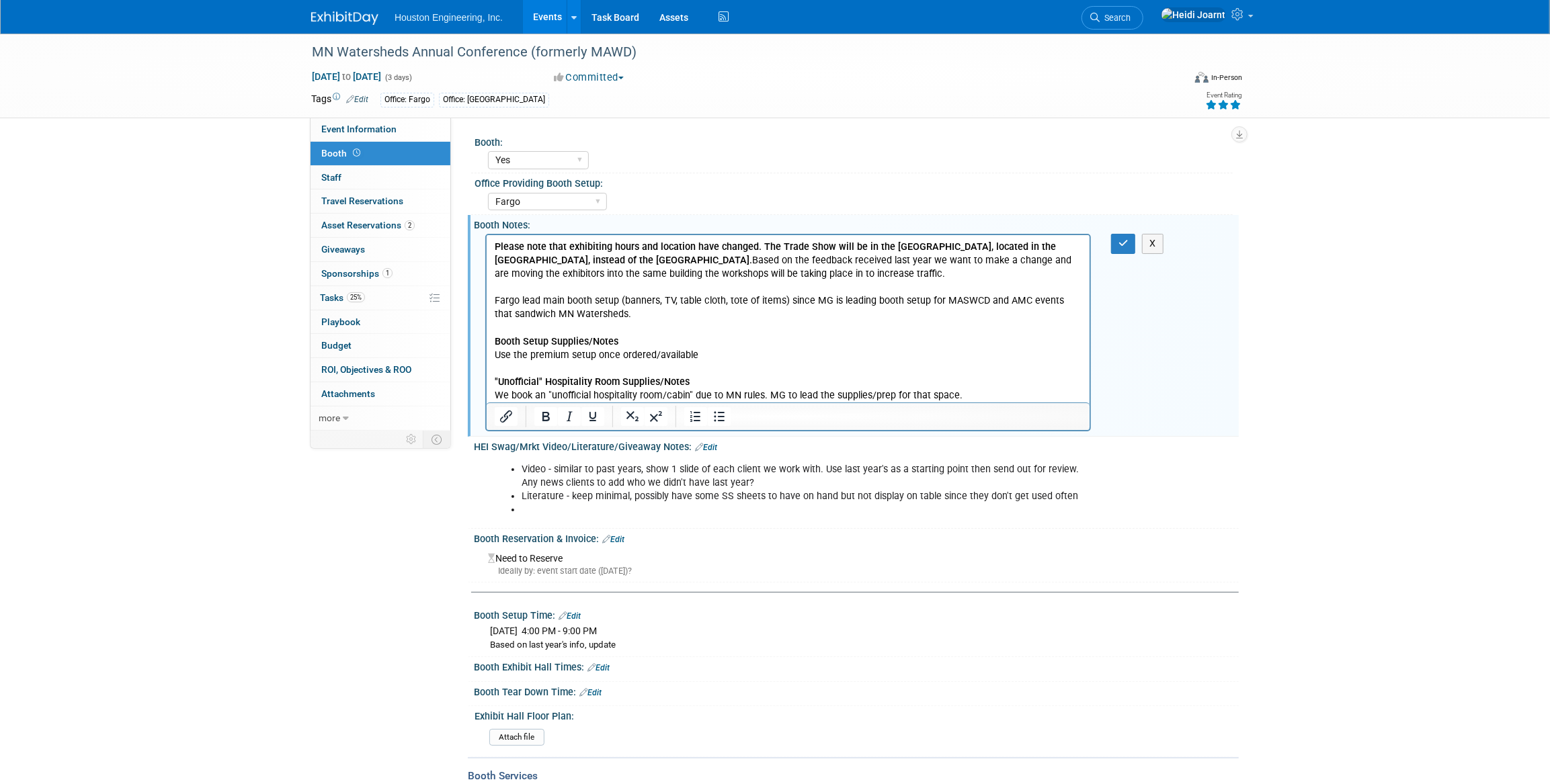
drag, startPoint x: 617, startPoint y: 314, endPoint x: 488, endPoint y: 303, distance: 129.5
click at [488, 303] on html "Please note that exhibiting hours and location have changed. The Trade Show wil…" at bounding box center [787, 319] width 603 height 167
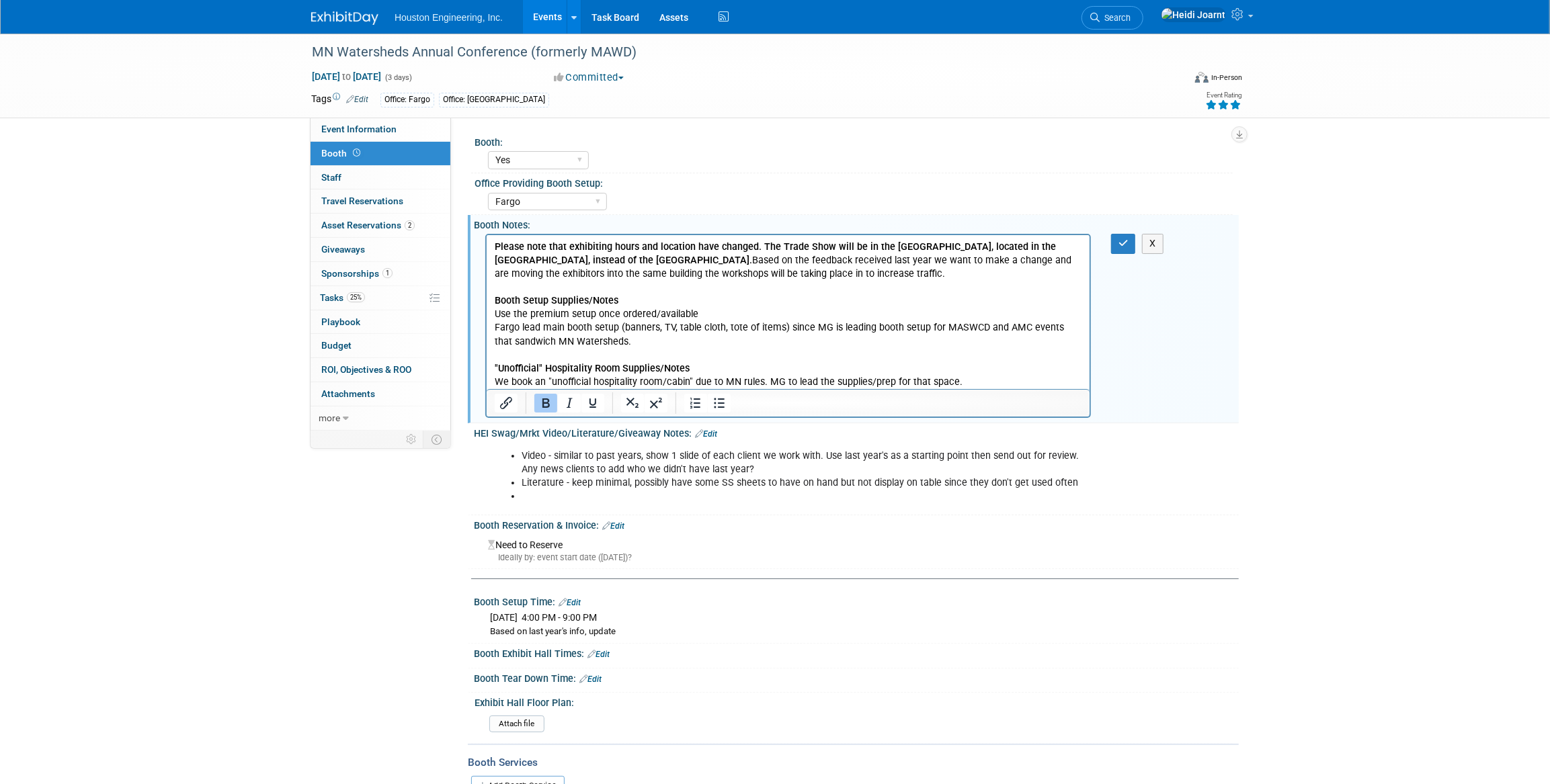
click at [492, 314] on html "Please note that exhibiting hours and location have changed. The Trade Show wil…" at bounding box center [787, 312] width 603 height 154
click at [721, 406] on icon "Bullet list" at bounding box center [719, 403] width 16 height 16
click at [491, 330] on html "Please note that exhibiting hours and location have changed. The Trade Show wil…" at bounding box center [787, 312] width 603 height 154
click at [718, 410] on icon "Bullet list" at bounding box center [719, 403] width 16 height 16
click at [494, 382] on p "We book an "unofficial hospitality room/cabin" due to MN rules. MG to lead the …" at bounding box center [787, 382] width 587 height 13
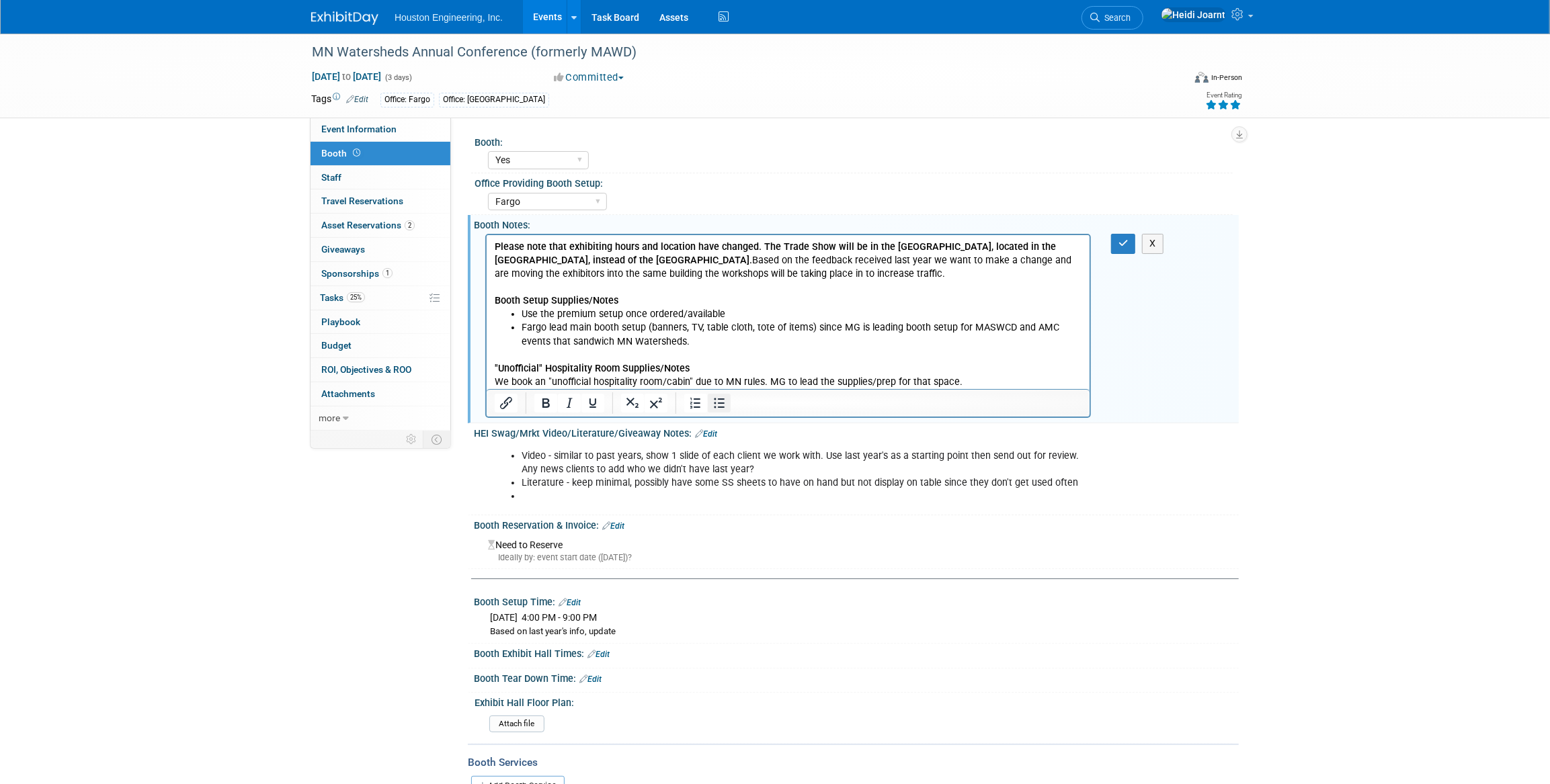
click at [719, 398] on icon "Bullet list" at bounding box center [719, 403] width 11 height 10
click at [709, 277] on p "Please note that exhibiting hours and location have changed. The Trade Show wil…" at bounding box center [787, 260] width 587 height 40
click at [1125, 241] on icon "button" at bounding box center [1123, 243] width 10 height 10
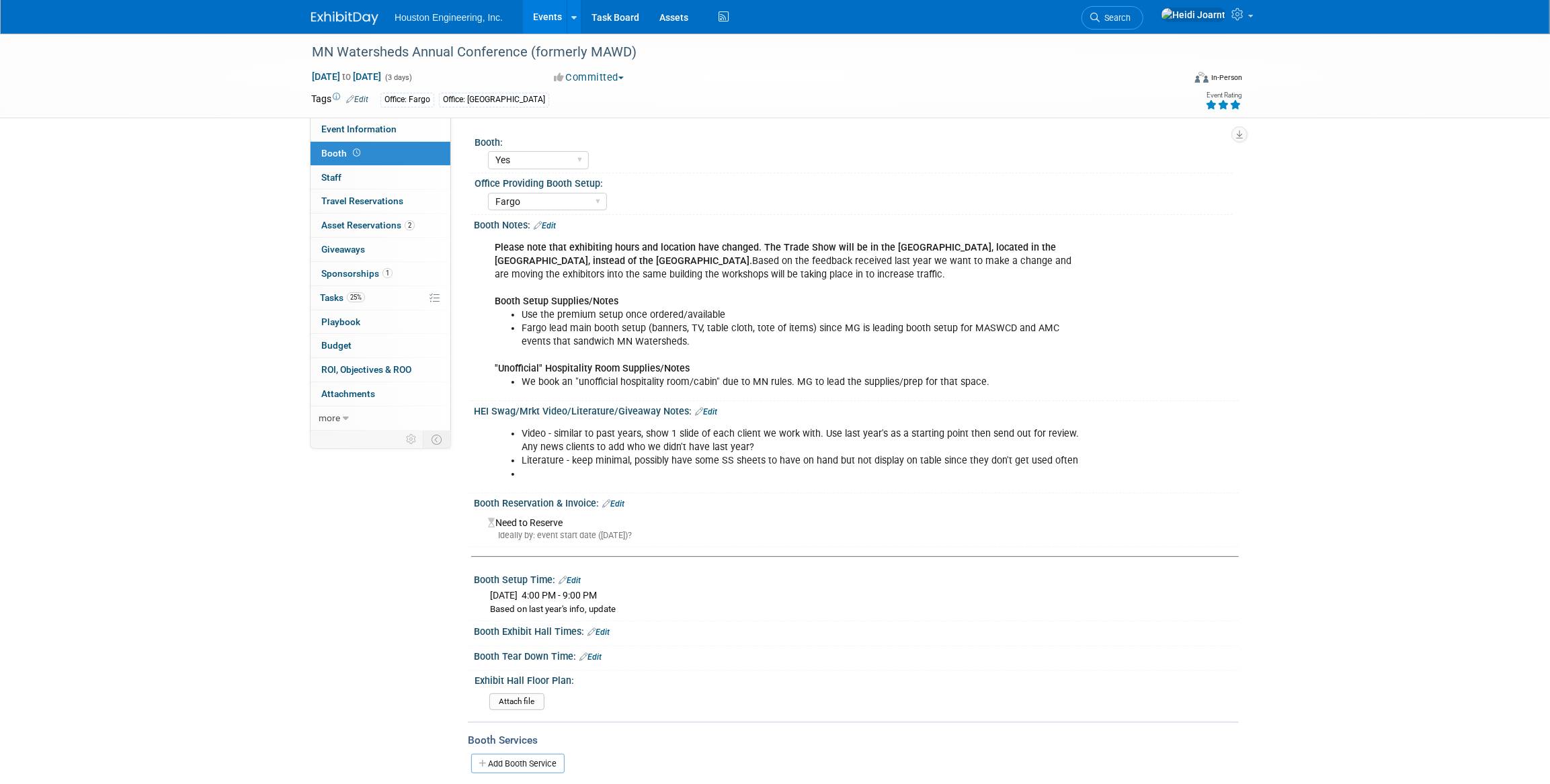
click at [704, 411] on link "Edit" at bounding box center [706, 412] width 22 height 10
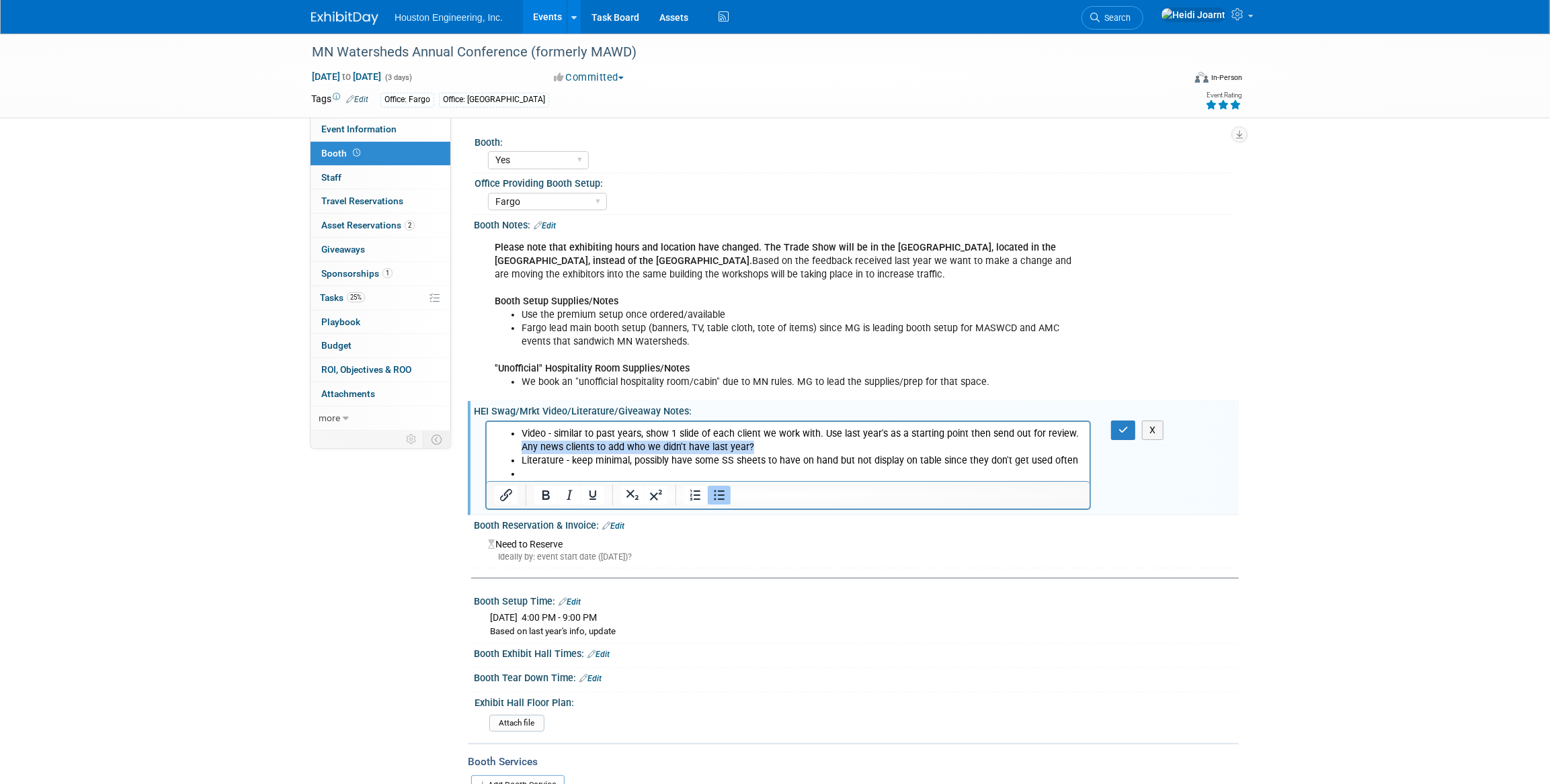
drag, startPoint x: 756, startPoint y: 443, endPoint x: 498, endPoint y: 444, distance: 258.0
click at [498, 444] on ul "Video - similar to past years, show 1 slide of each client we work with. Use la…" at bounding box center [787, 453] width 587 height 53
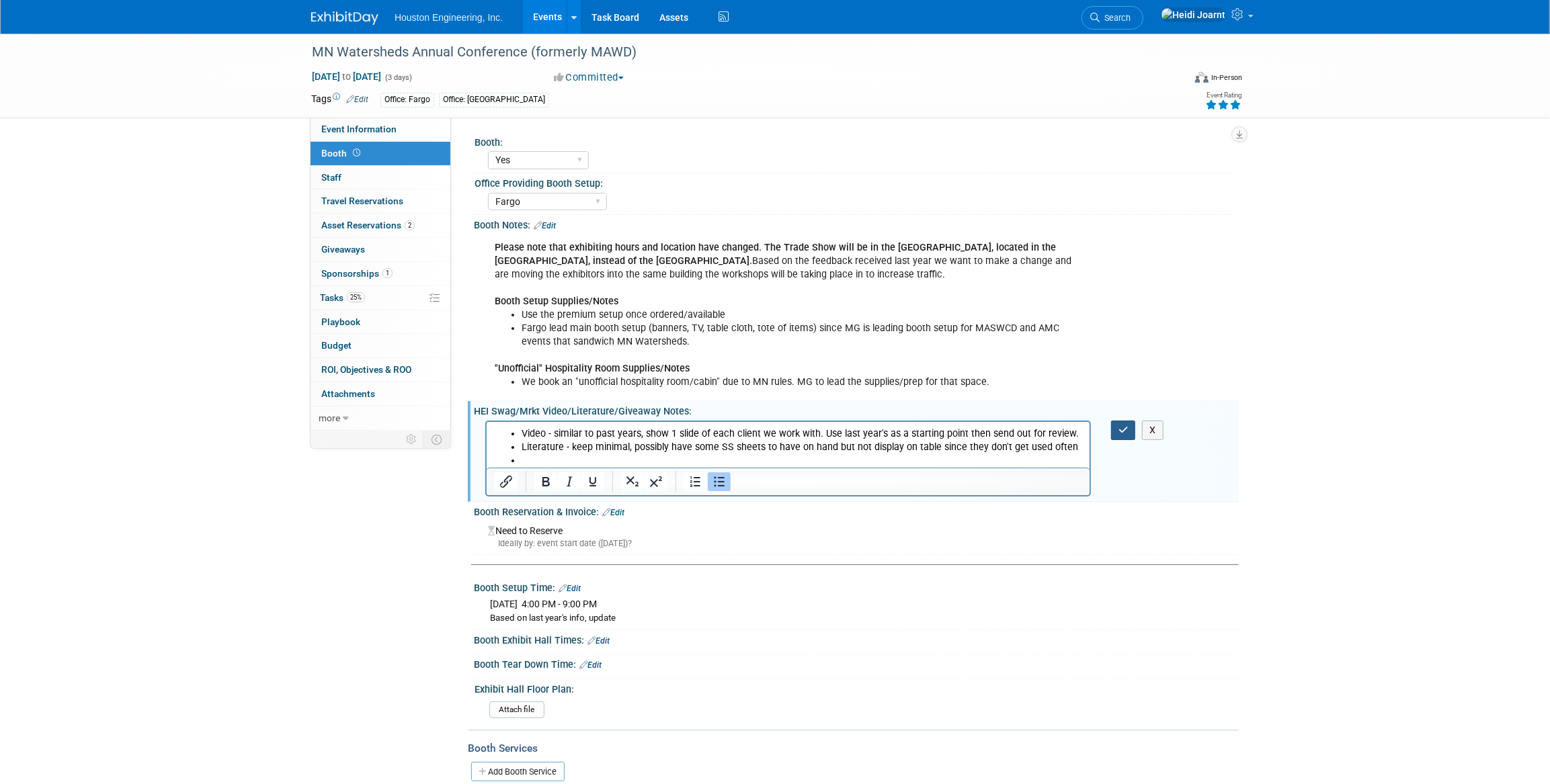
click at [1122, 437] on button "button" at bounding box center [1124, 430] width 25 height 20
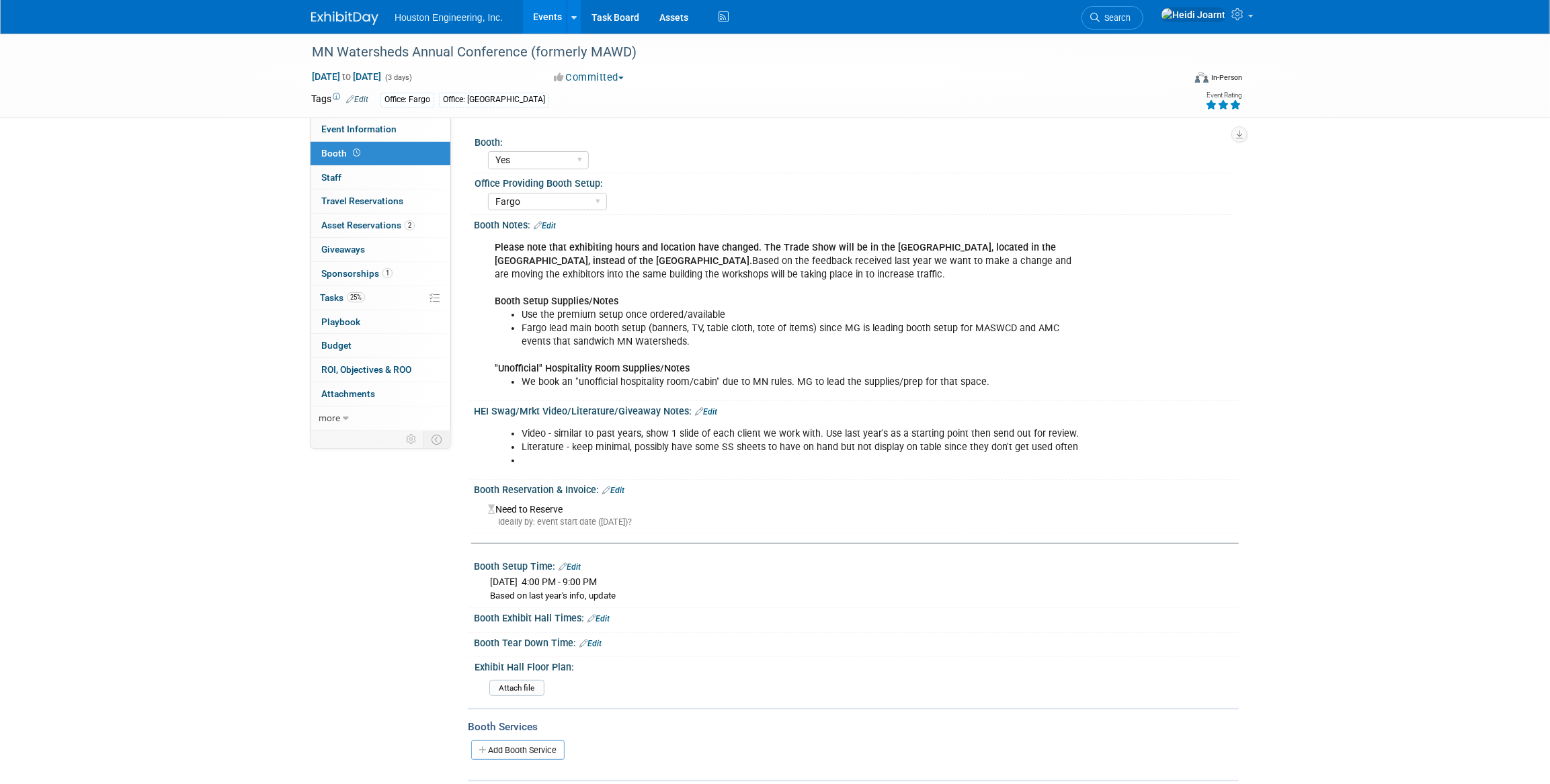
click at [712, 414] on link "Edit" at bounding box center [706, 412] width 22 height 10
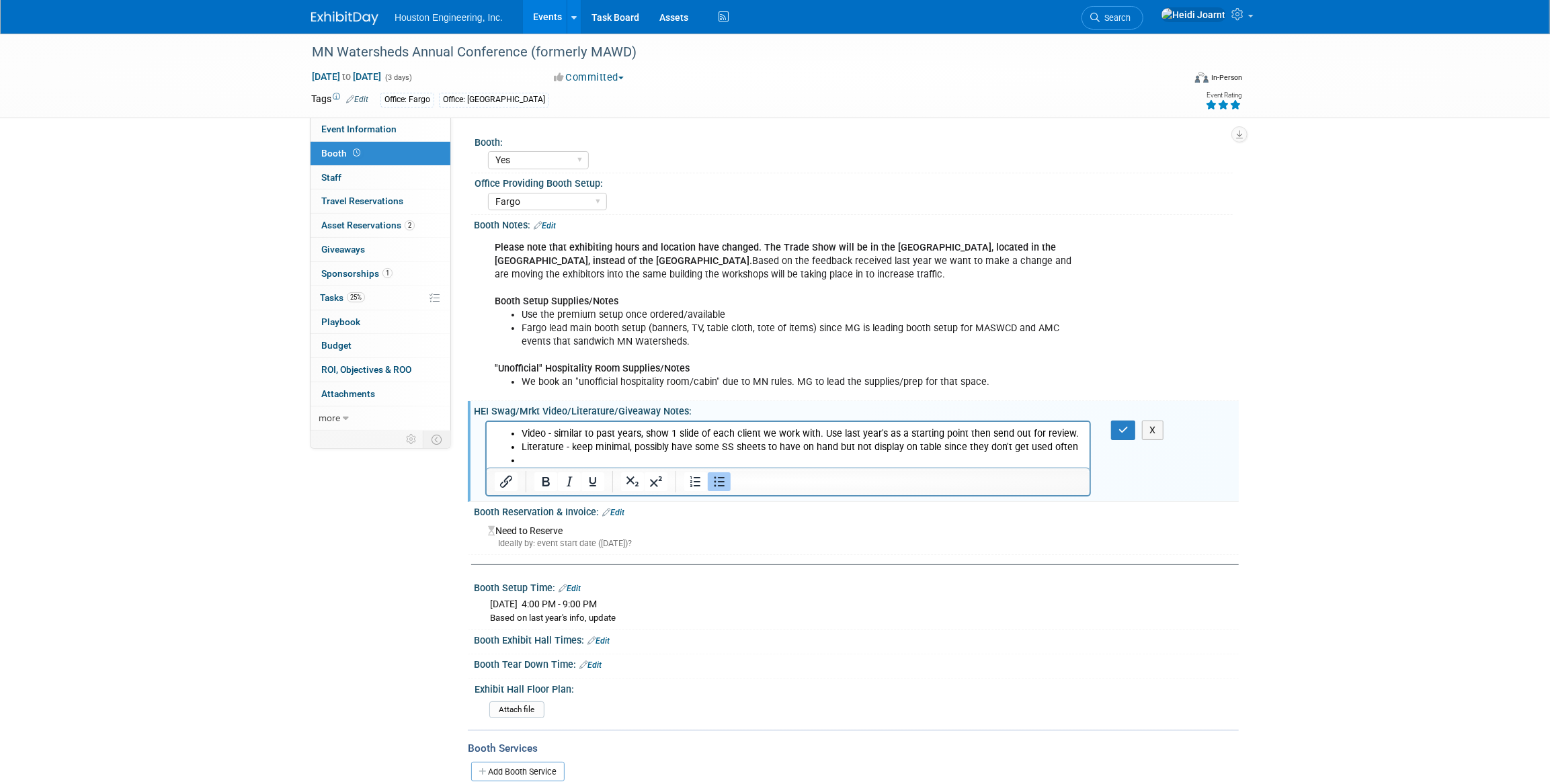
click at [624, 453] on li "Literature - keep minimal, possibly have some SS sheets to have on hand but not…" at bounding box center [800, 446] width 561 height 13
click at [622, 463] on li "Rich Text Area. Press ALT-0 for help." at bounding box center [800, 460] width 561 height 13
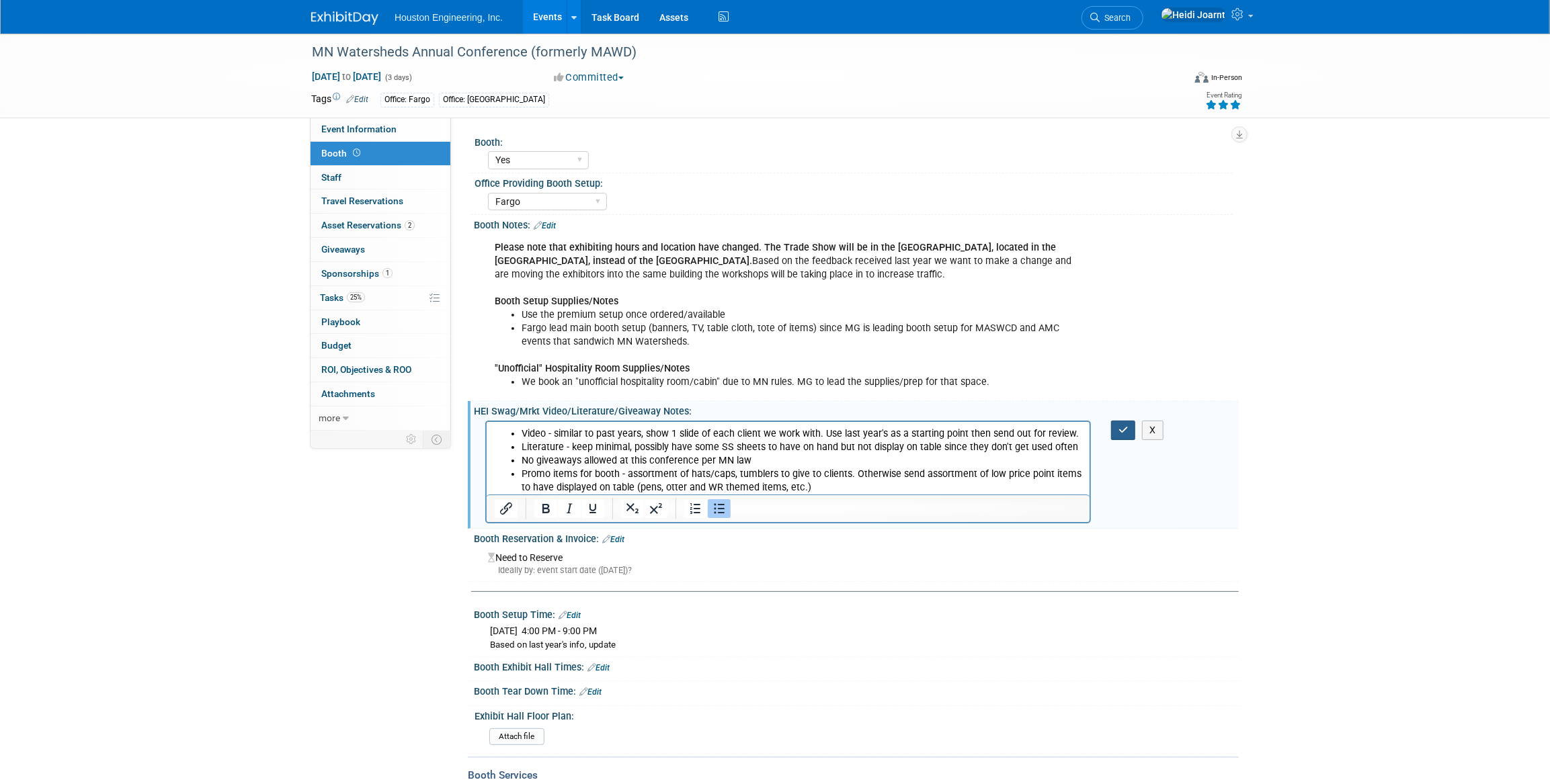
click at [1124, 437] on button "button" at bounding box center [1124, 430] width 25 height 20
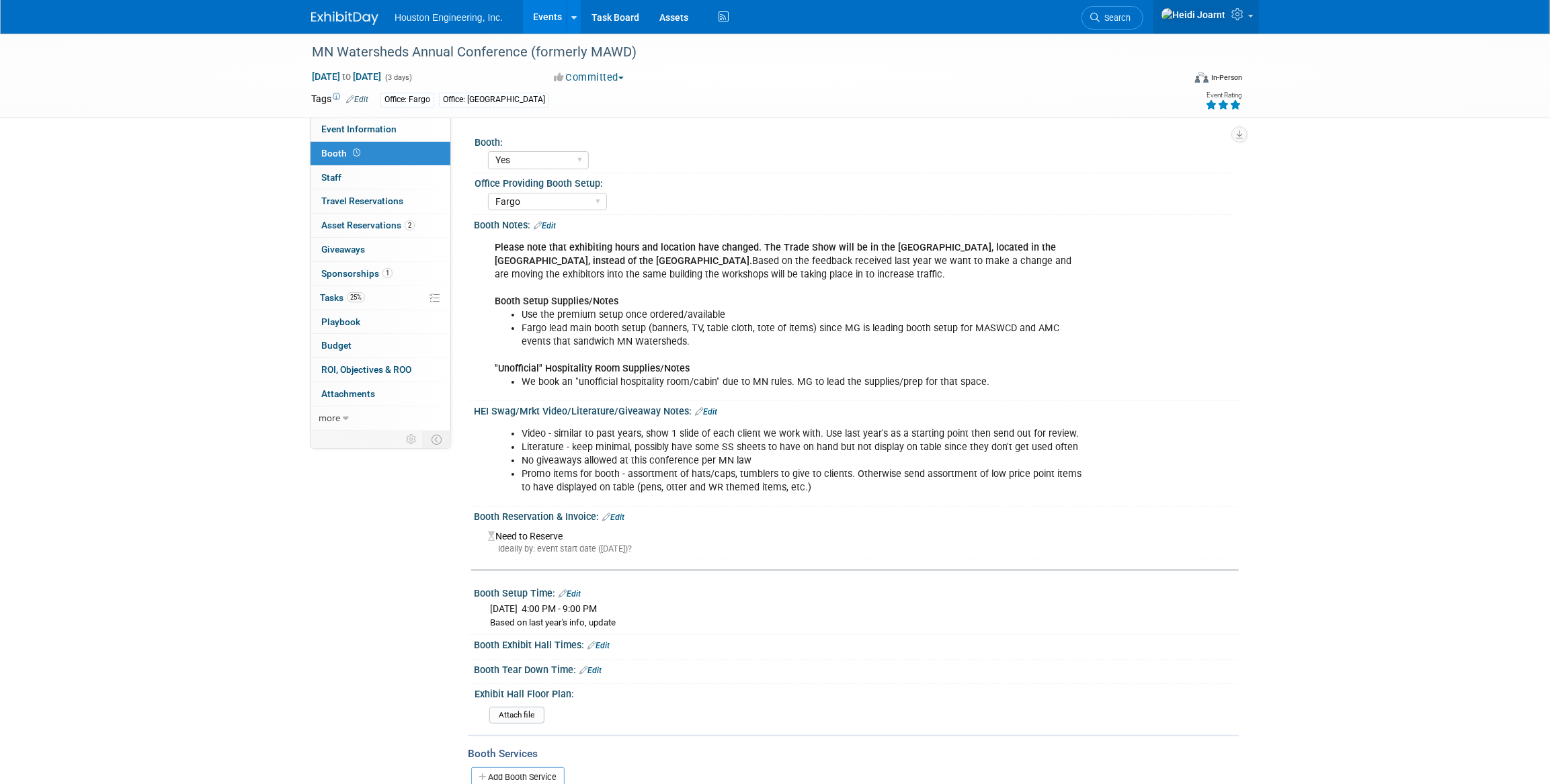
click at [1248, 18] on span at bounding box center [1251, 16] width 5 height 3
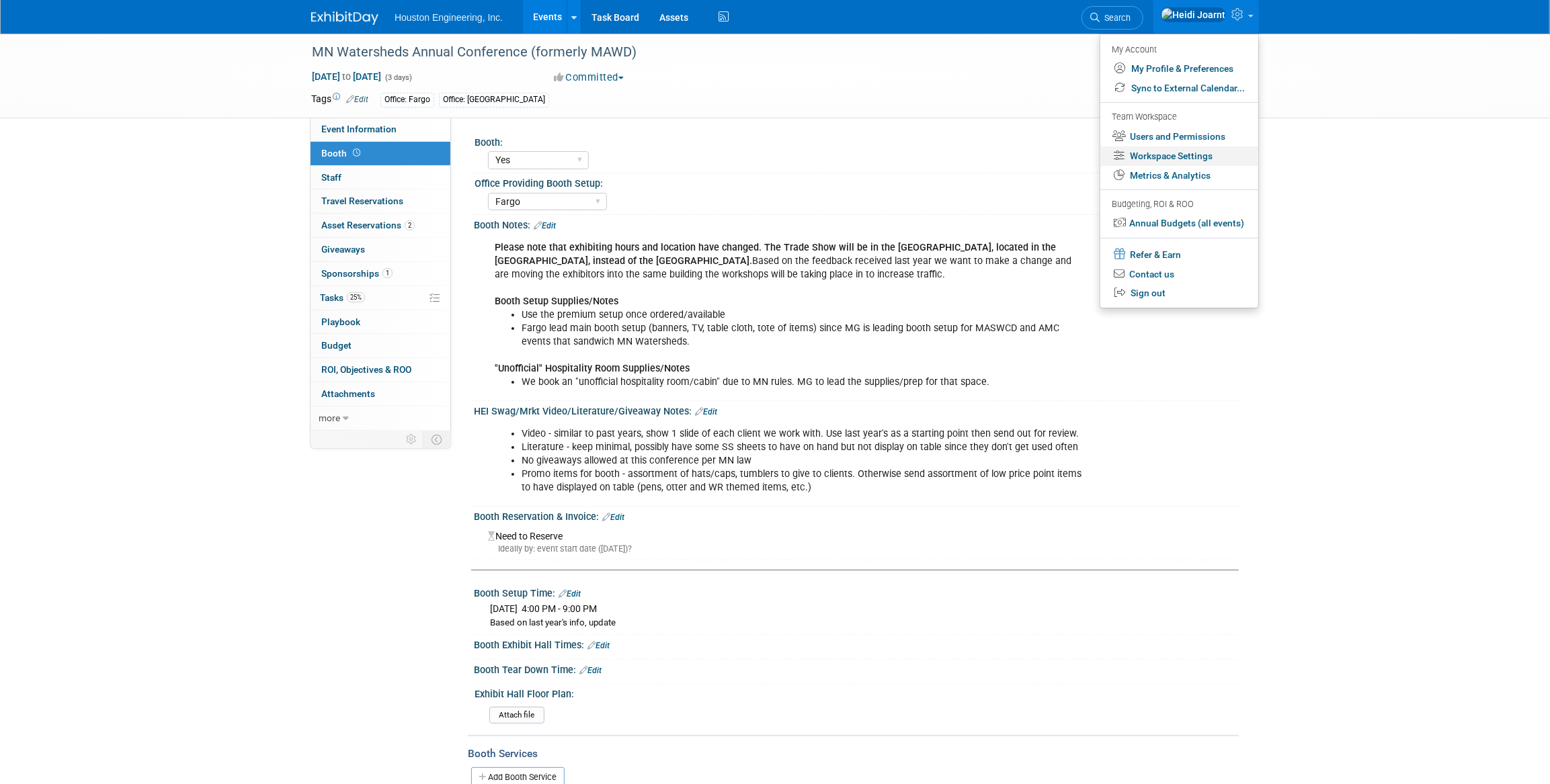
click at [1163, 157] on link "Workspace Settings" at bounding box center [1179, 156] width 158 height 20
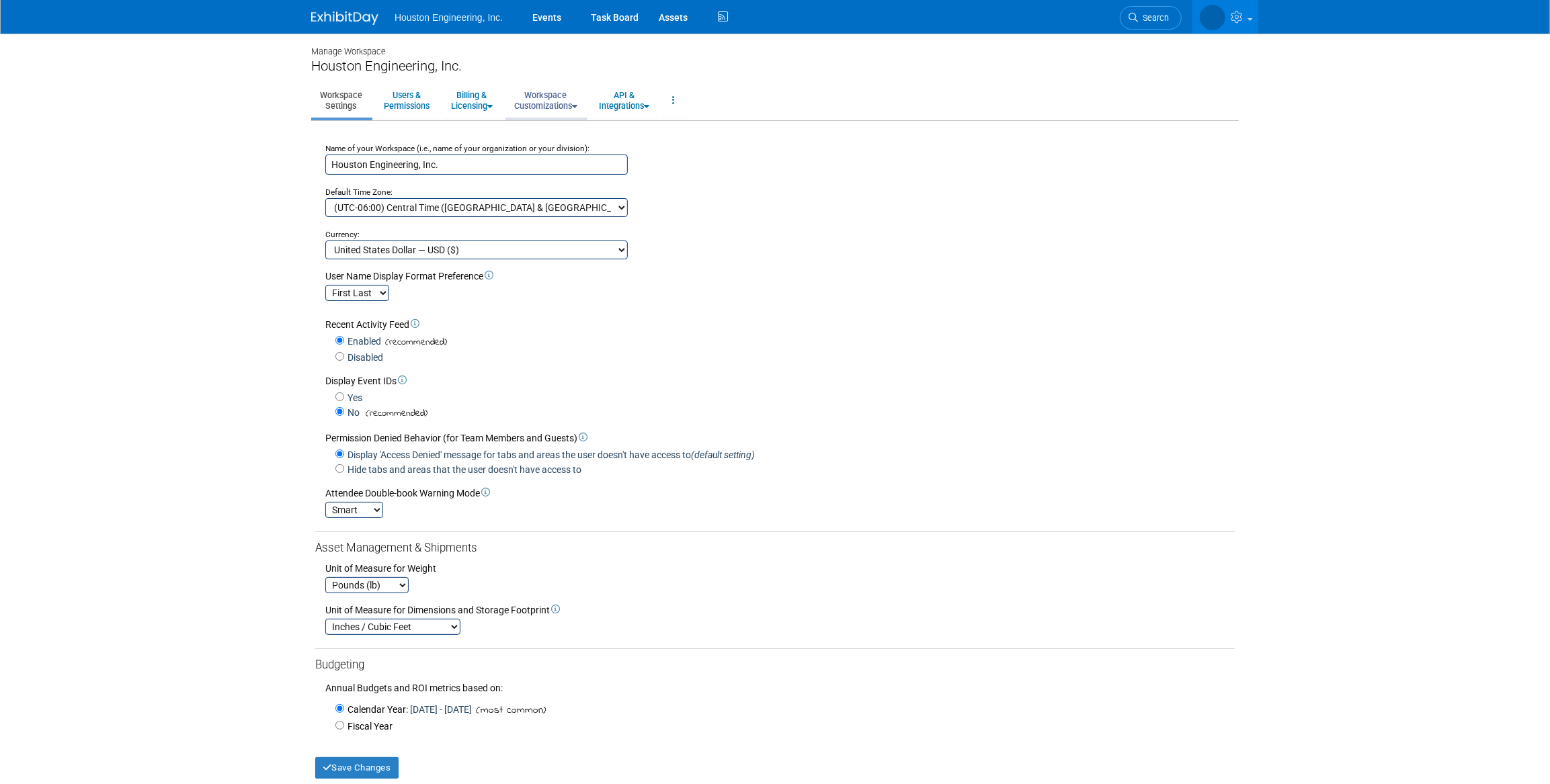
click at [558, 102] on link "Workspace Customizations" at bounding box center [545, 100] width 81 height 33
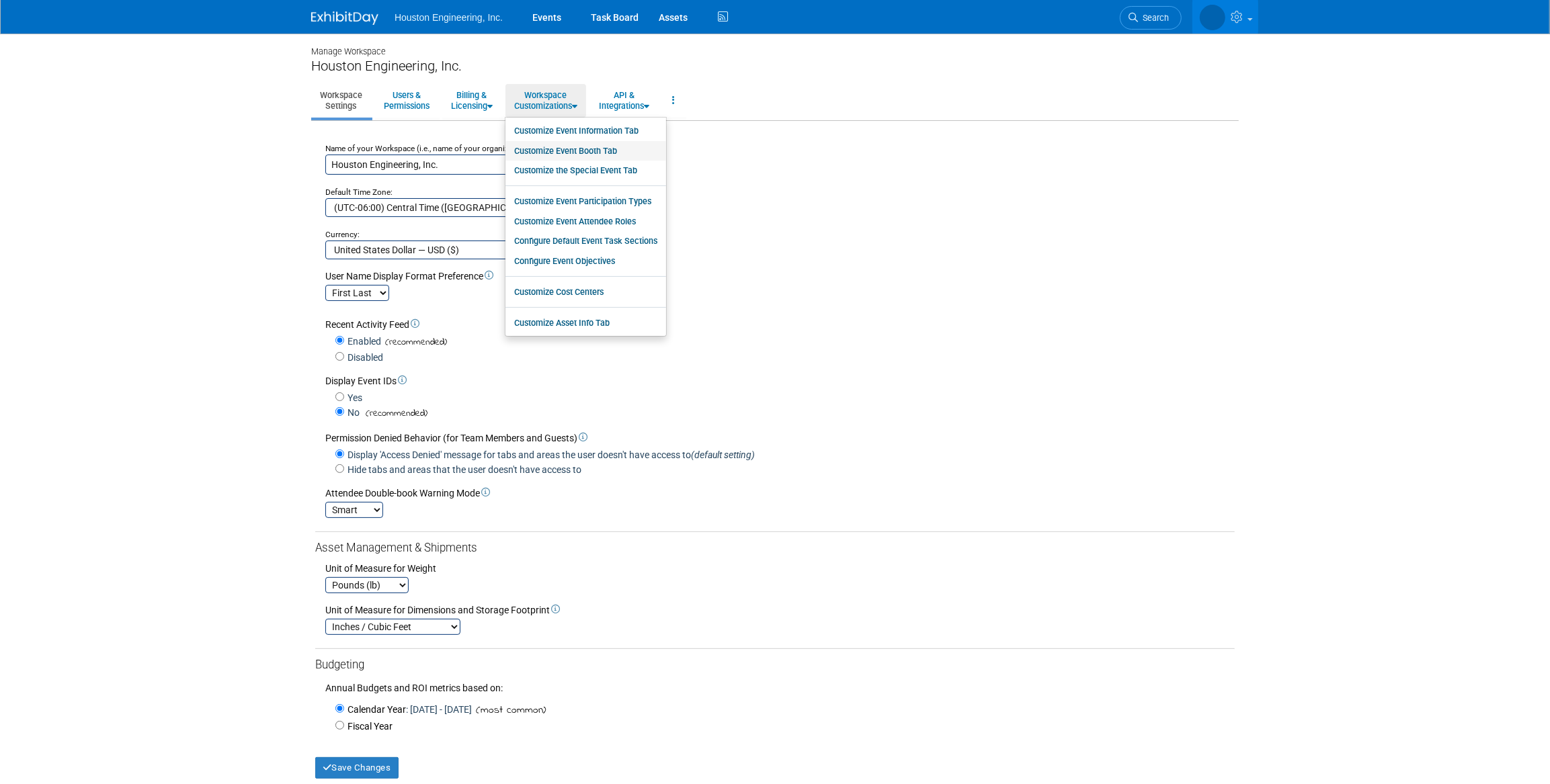
click at [570, 150] on link "Customize Event Booth Tab" at bounding box center [586, 151] width 160 height 20
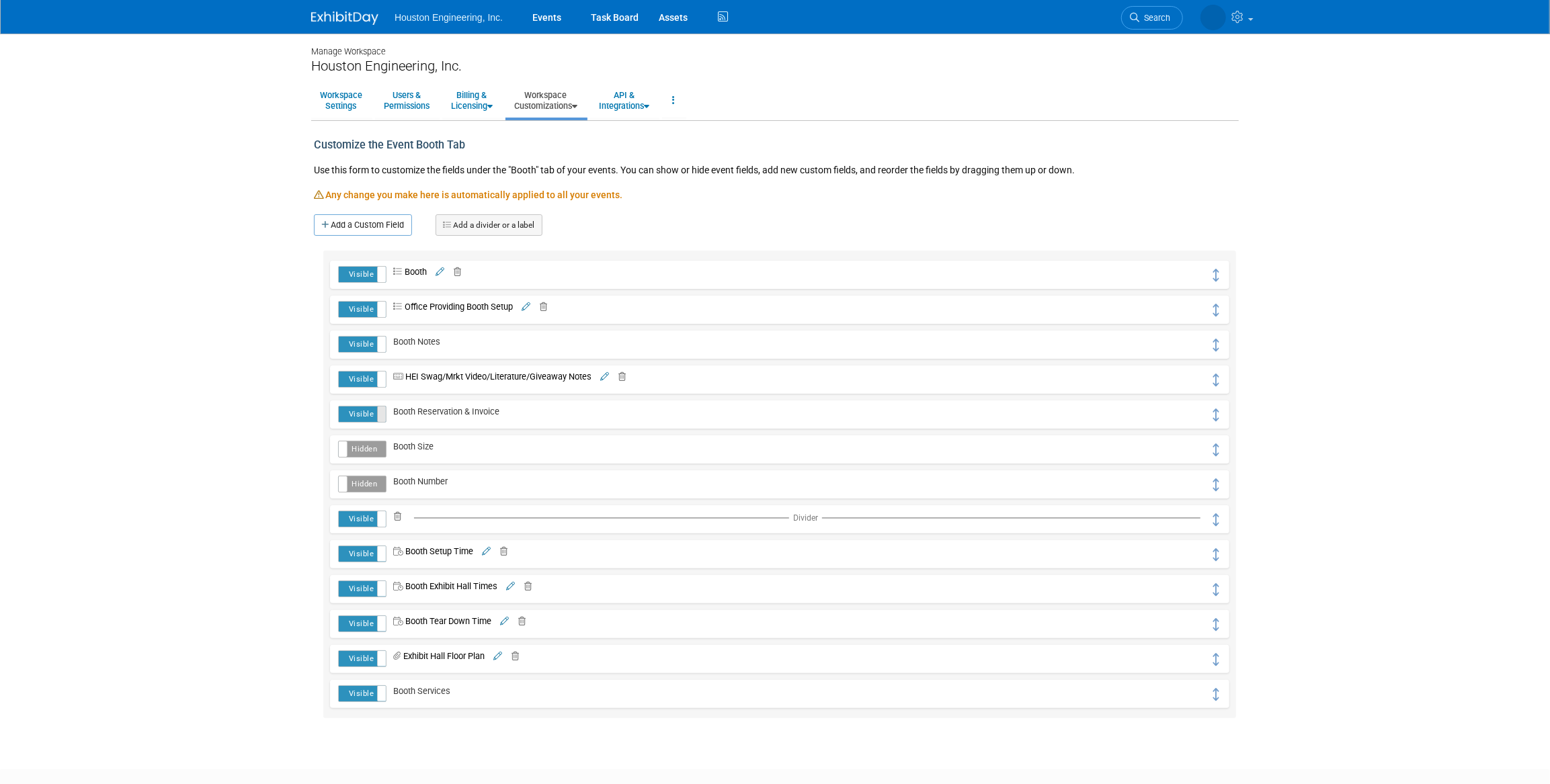
click at [377, 413] on span at bounding box center [386, 413] width 18 height 15
click at [370, 406] on label "Hidden" at bounding box center [362, 413] width 47 height 15
click at [548, 18] on link "Events" at bounding box center [546, 17] width 49 height 34
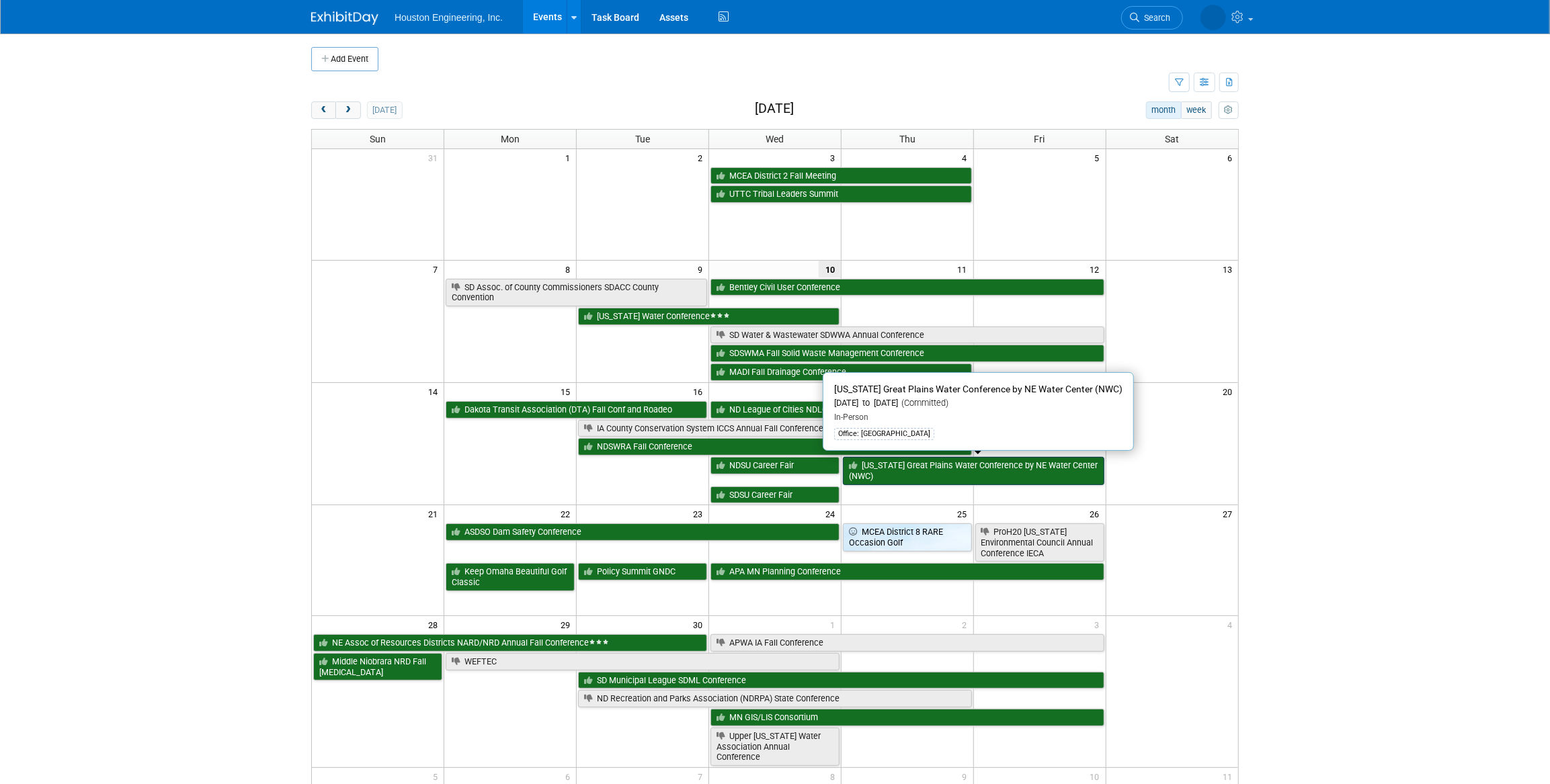
click at [881, 461] on link "[US_STATE] Great Plains Water Conference by NE Water Center (NWC)" at bounding box center [973, 470] width 261 height 28
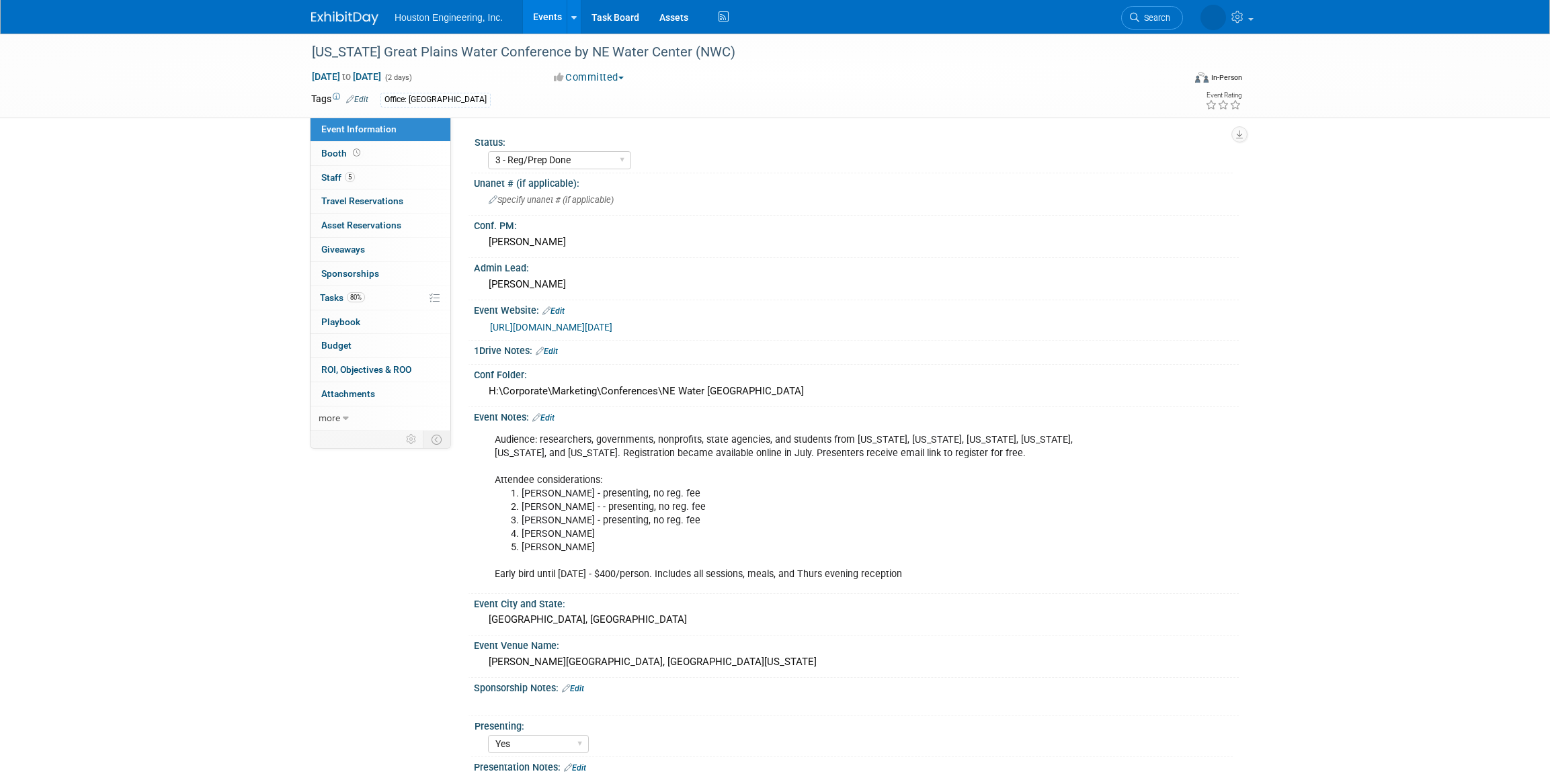
select select "3 - Reg/Prep Done"
select select "Yes"
select select "Water Resources"
click at [350, 159] on link "Booth" at bounding box center [380, 153] width 140 height 23
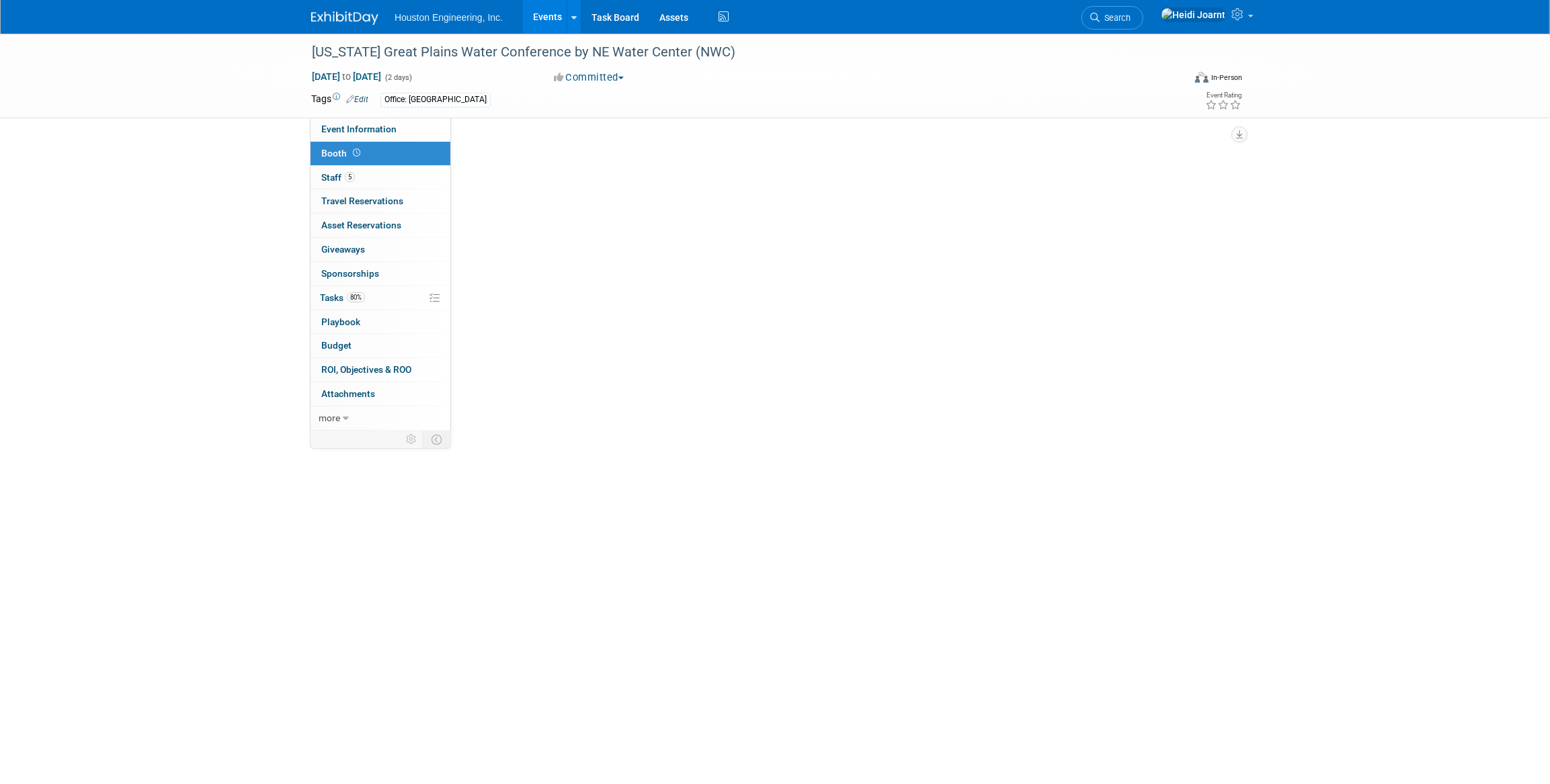
select select "No"
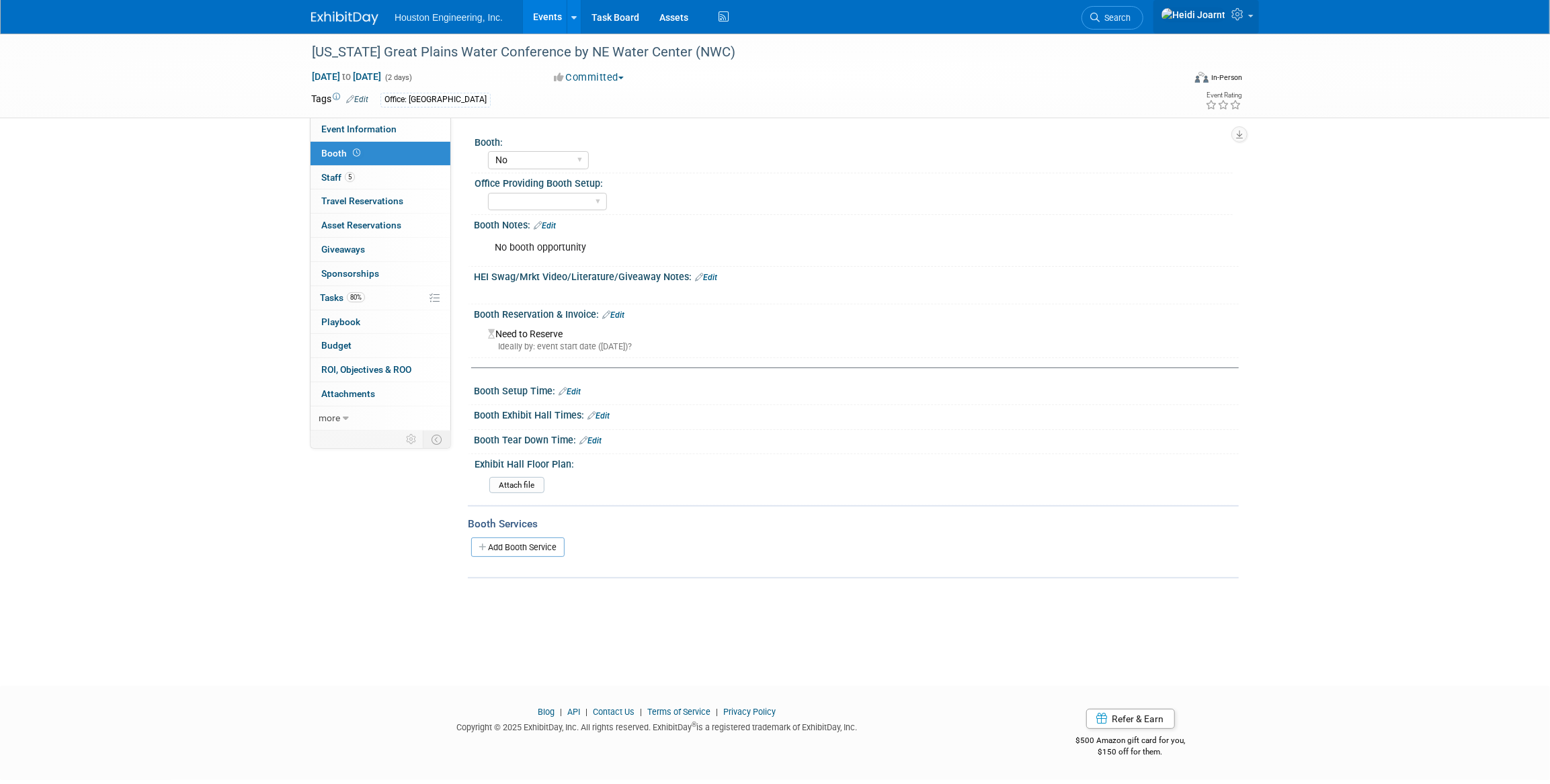
click at [1247, 20] on icon at bounding box center [1239, 14] width 15 height 12
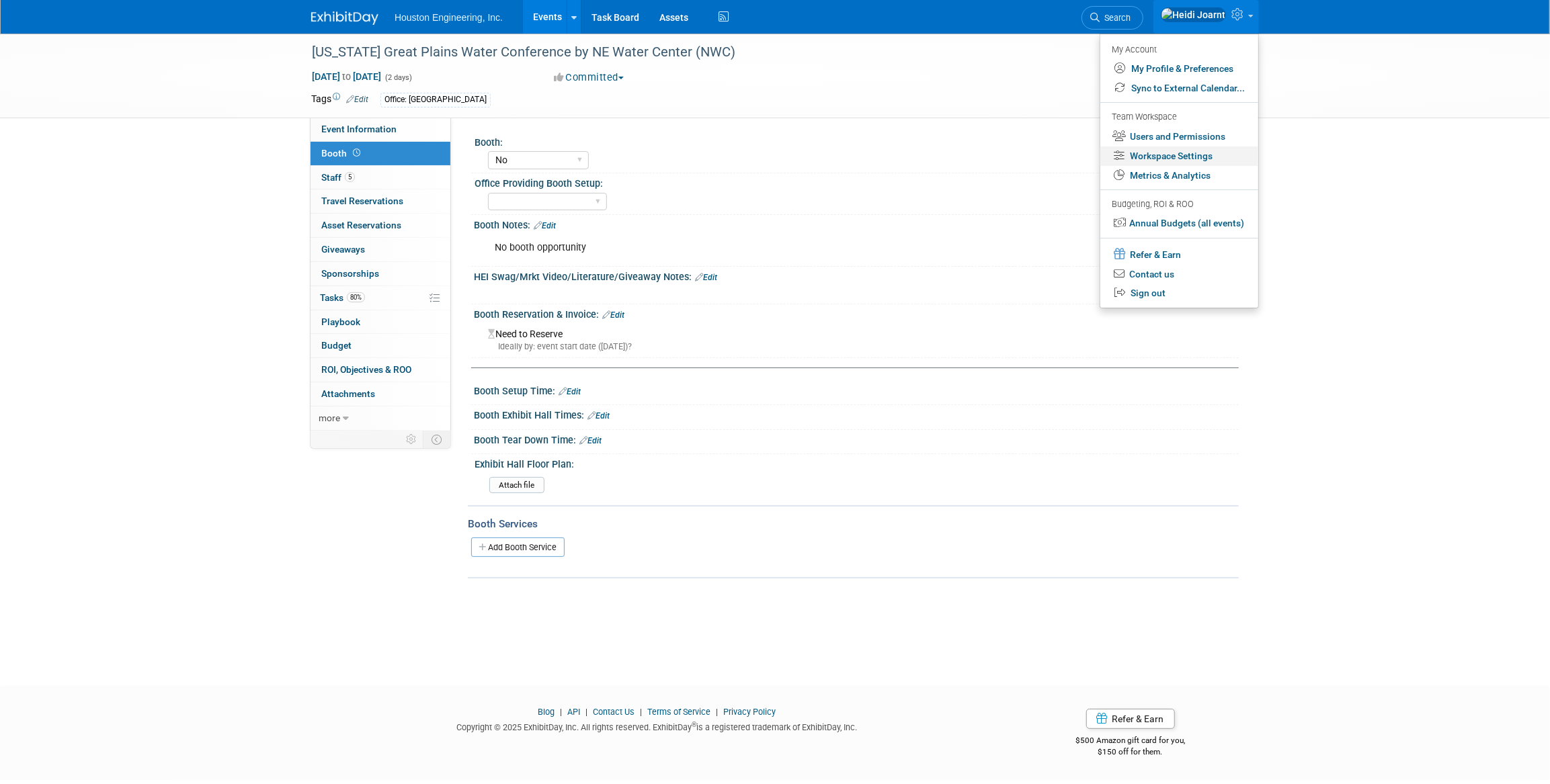
click at [1175, 158] on link "Workspace Settings" at bounding box center [1179, 156] width 158 height 20
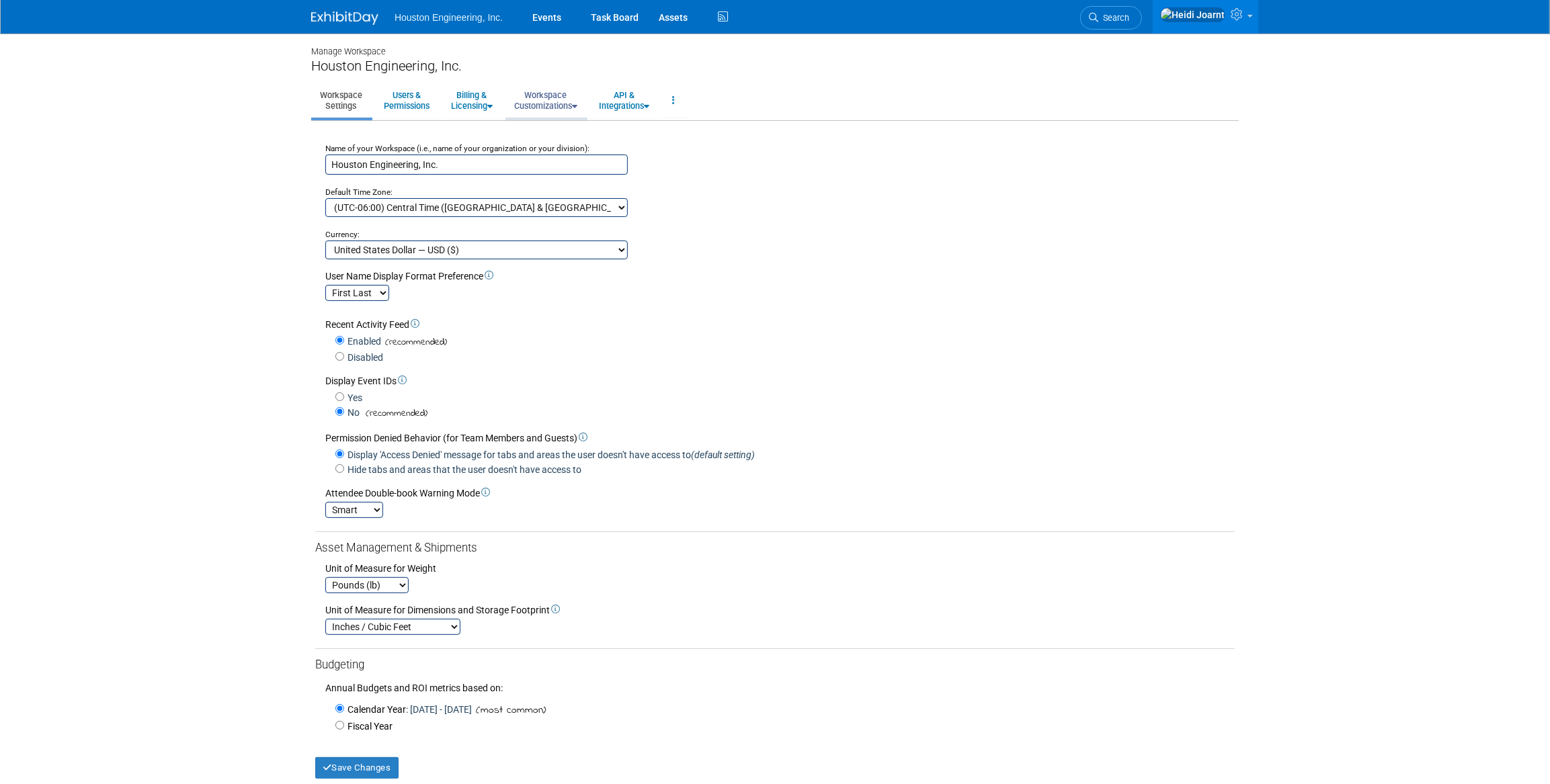
click at [570, 102] on link "Workspace Customizations" at bounding box center [545, 100] width 81 height 33
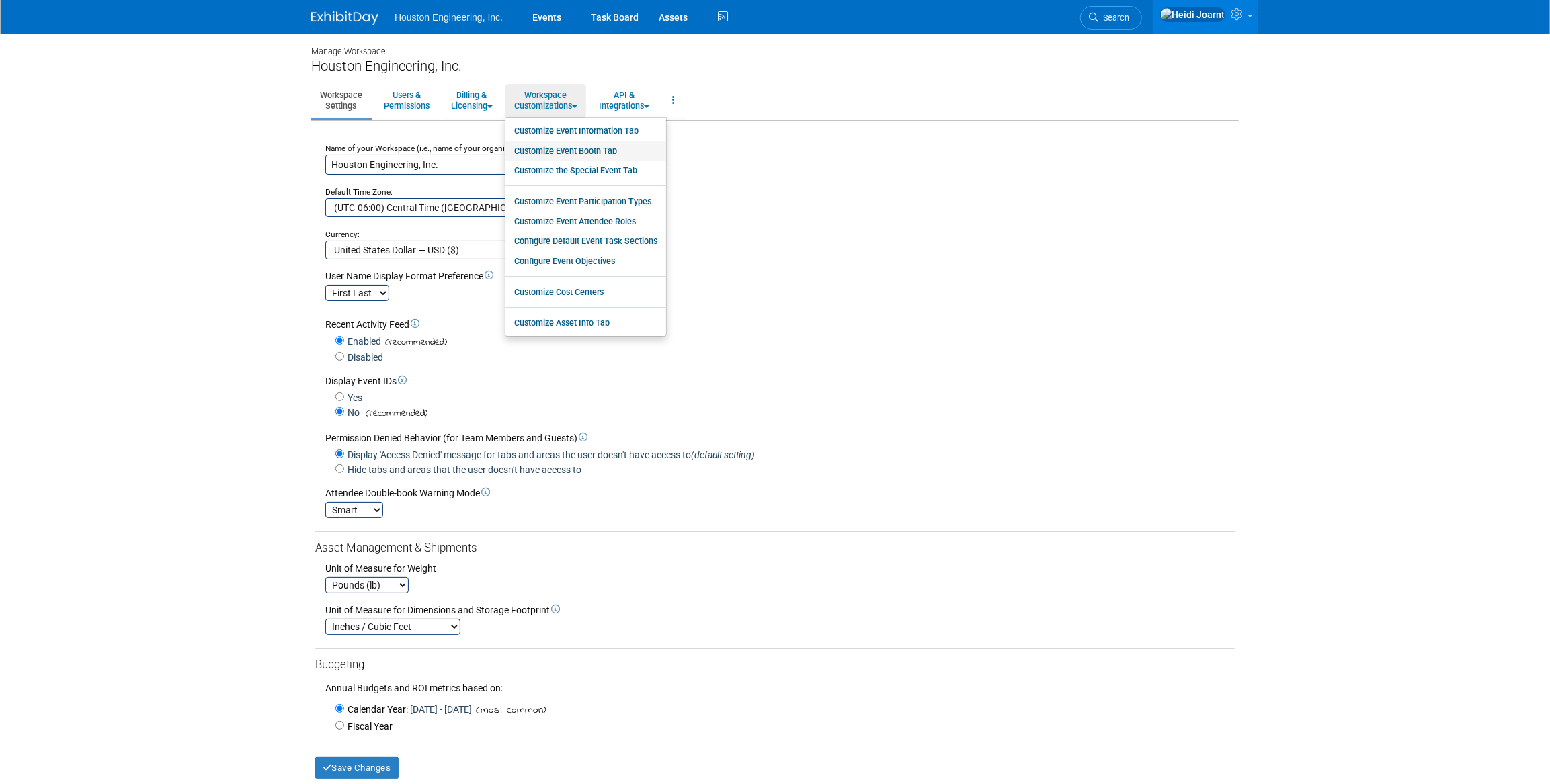
click at [563, 150] on link "Customize Event Booth Tab" at bounding box center [586, 151] width 160 height 20
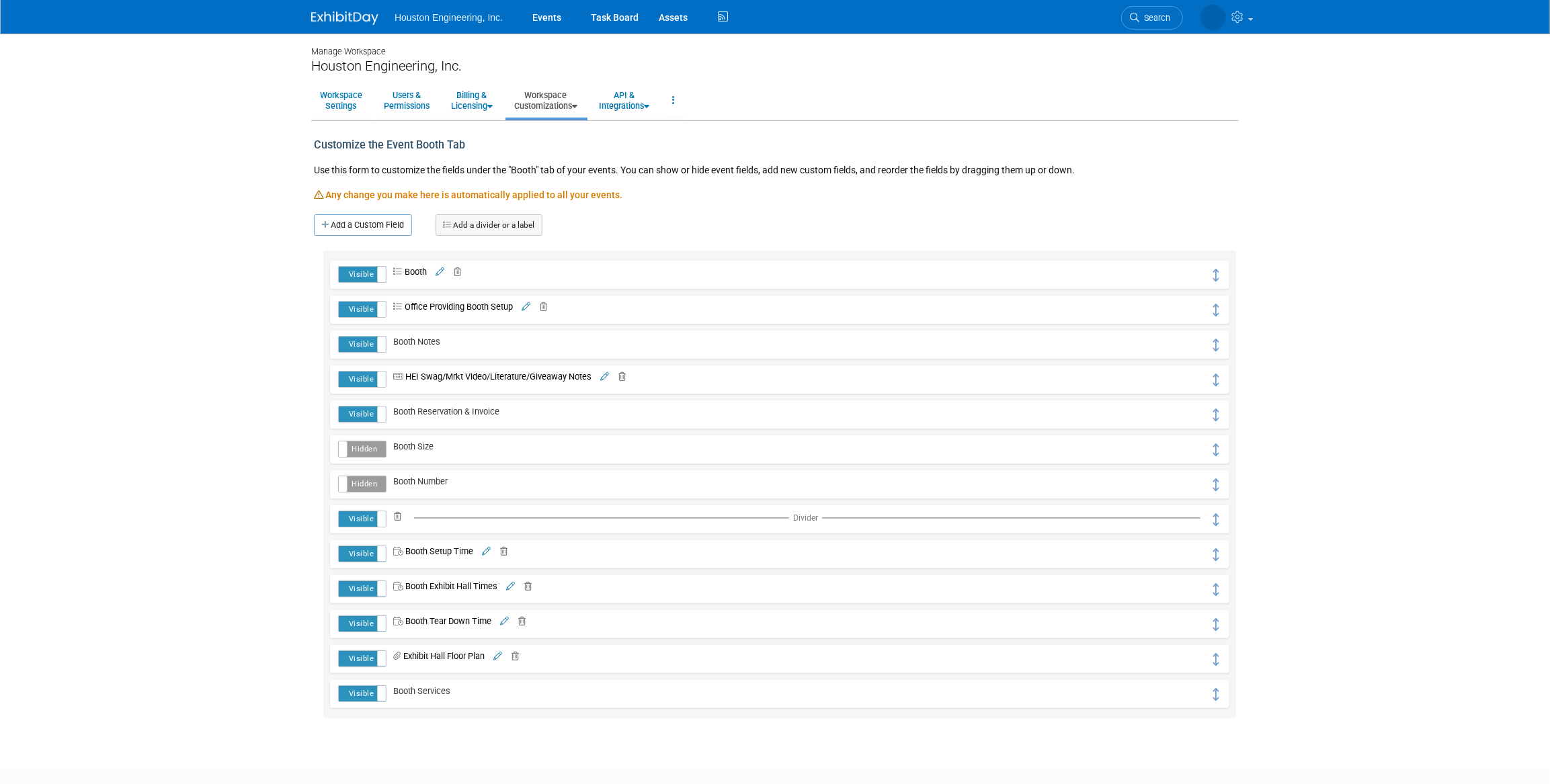
click at [364, 412] on label "Visible" at bounding box center [362, 413] width 47 height 15
click at [542, 18] on link "Events" at bounding box center [546, 17] width 49 height 34
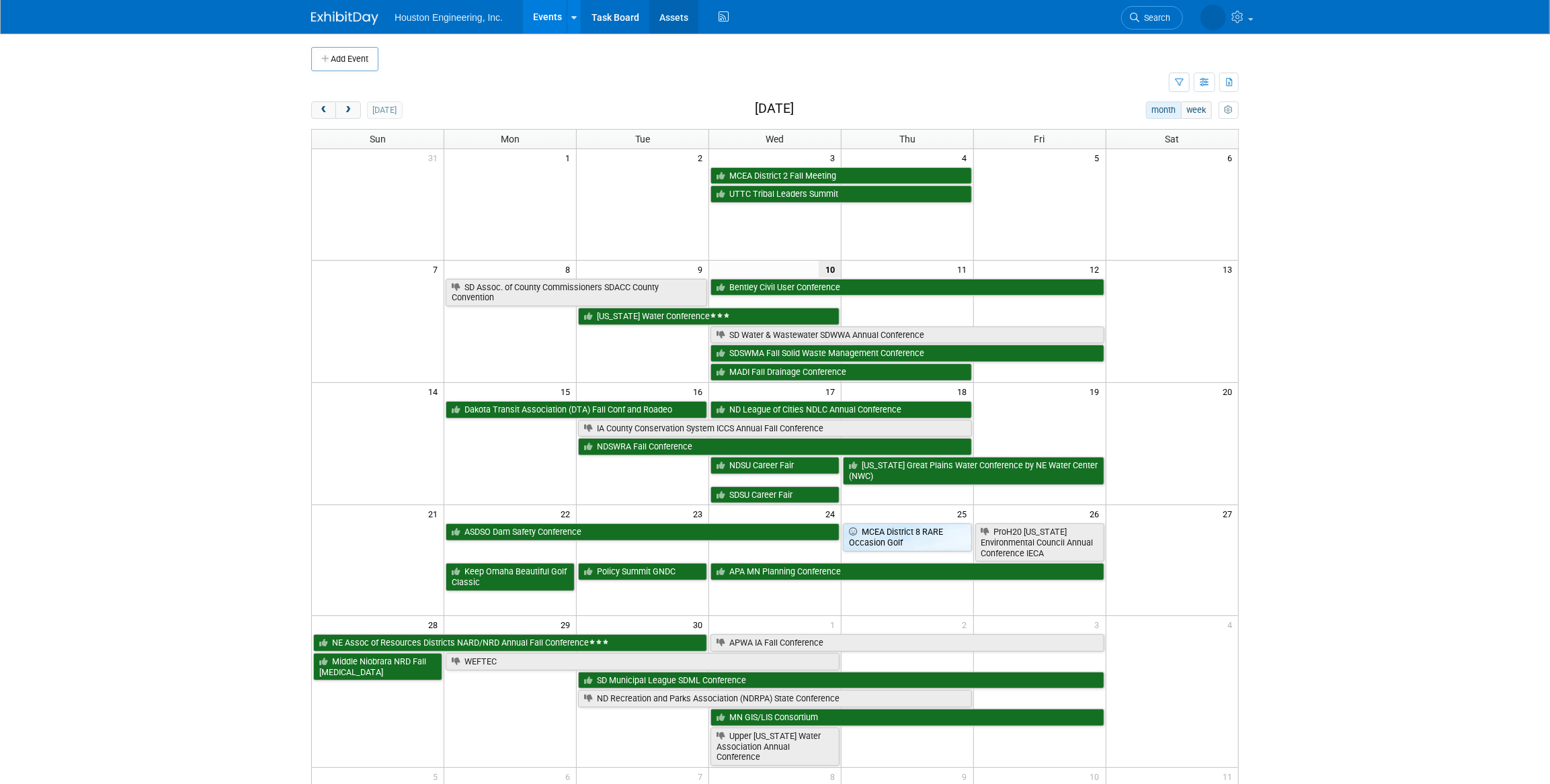
click at [665, 31] on link "Assets" at bounding box center [674, 17] width 49 height 34
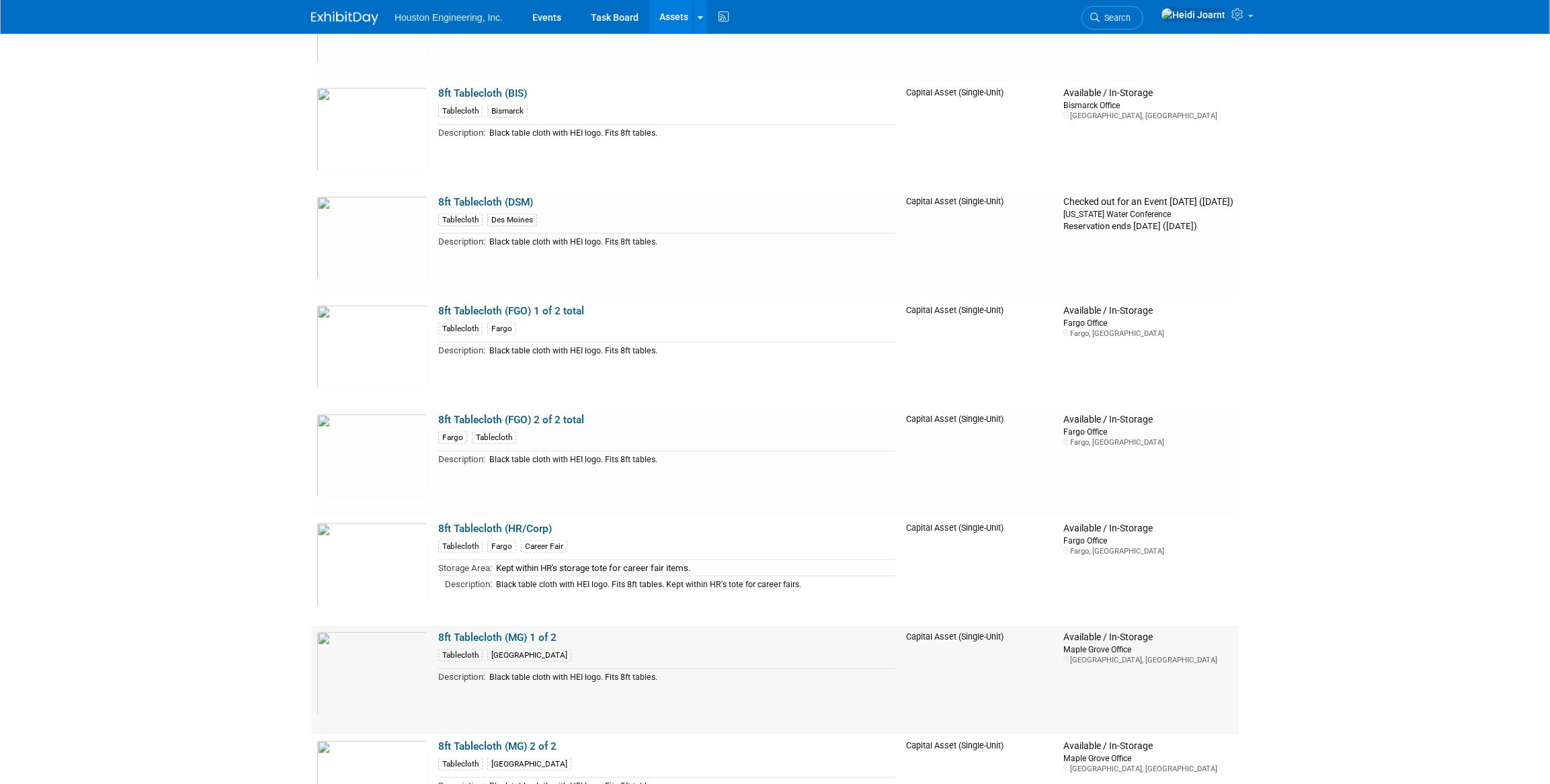
scroll to position [1160, 0]
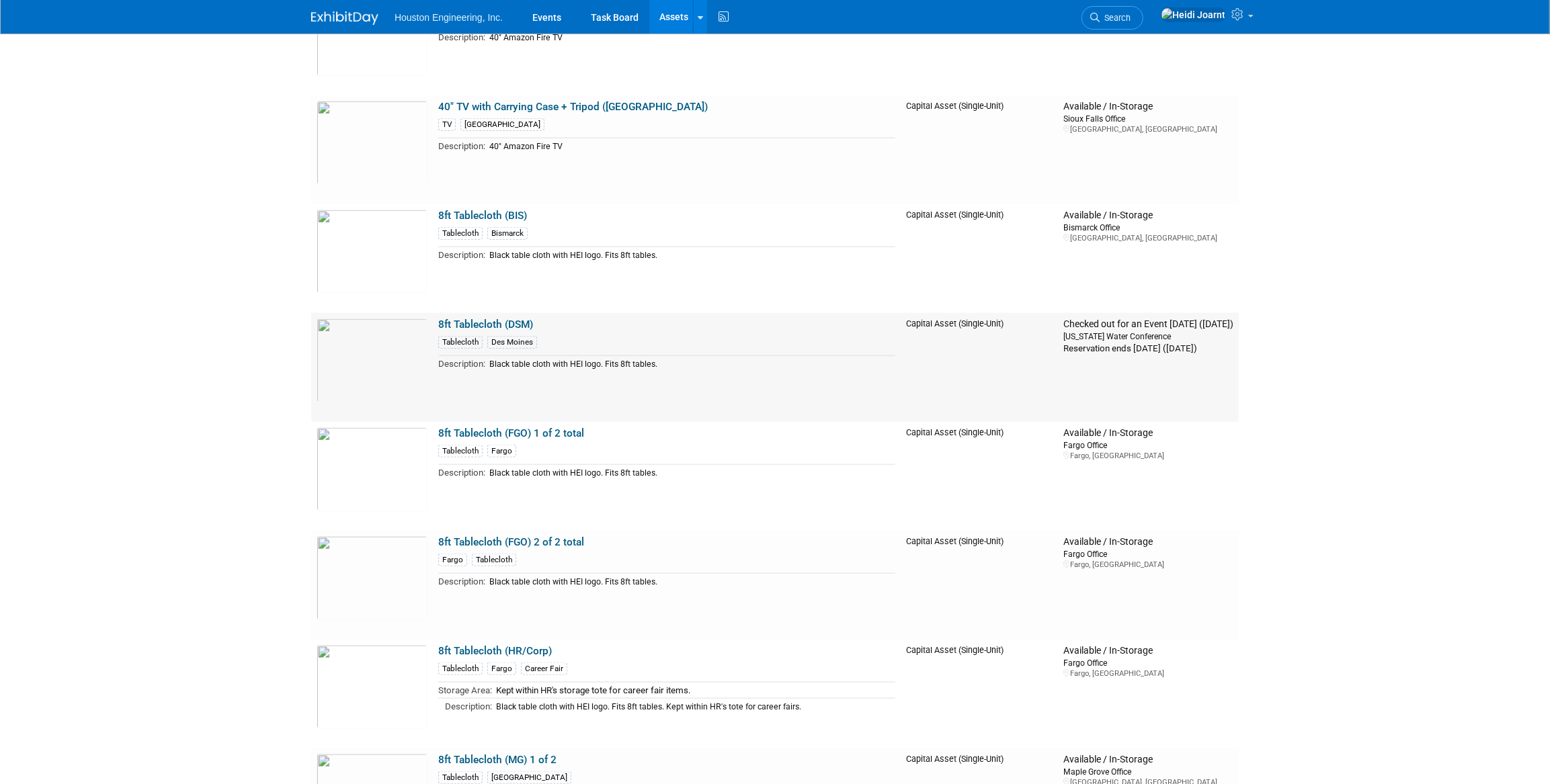
click at [492, 324] on link "8ft Tablecloth (DSM)" at bounding box center [486, 324] width 94 height 12
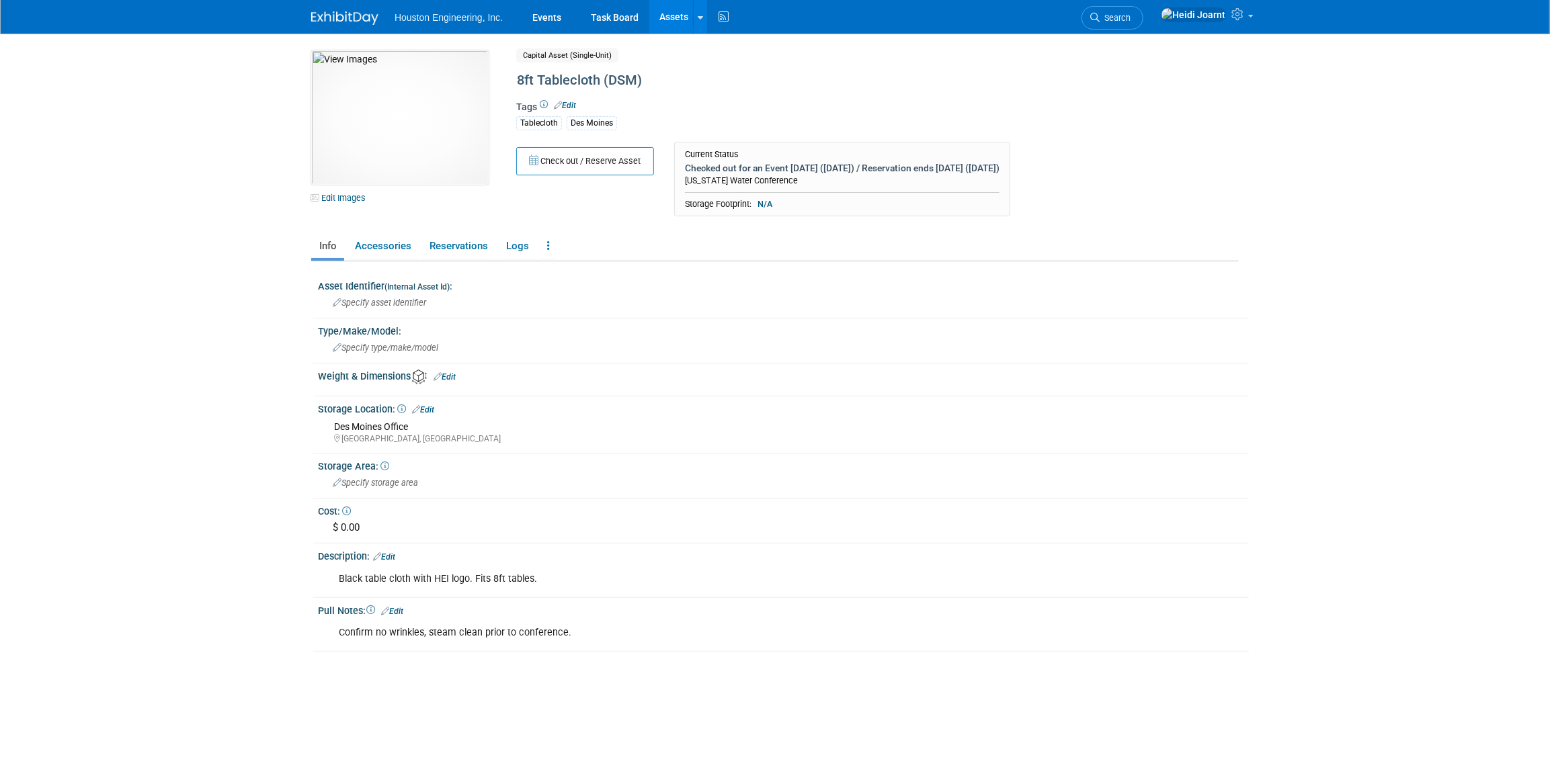
click at [566, 105] on link "Edit" at bounding box center [564, 105] width 22 height 10
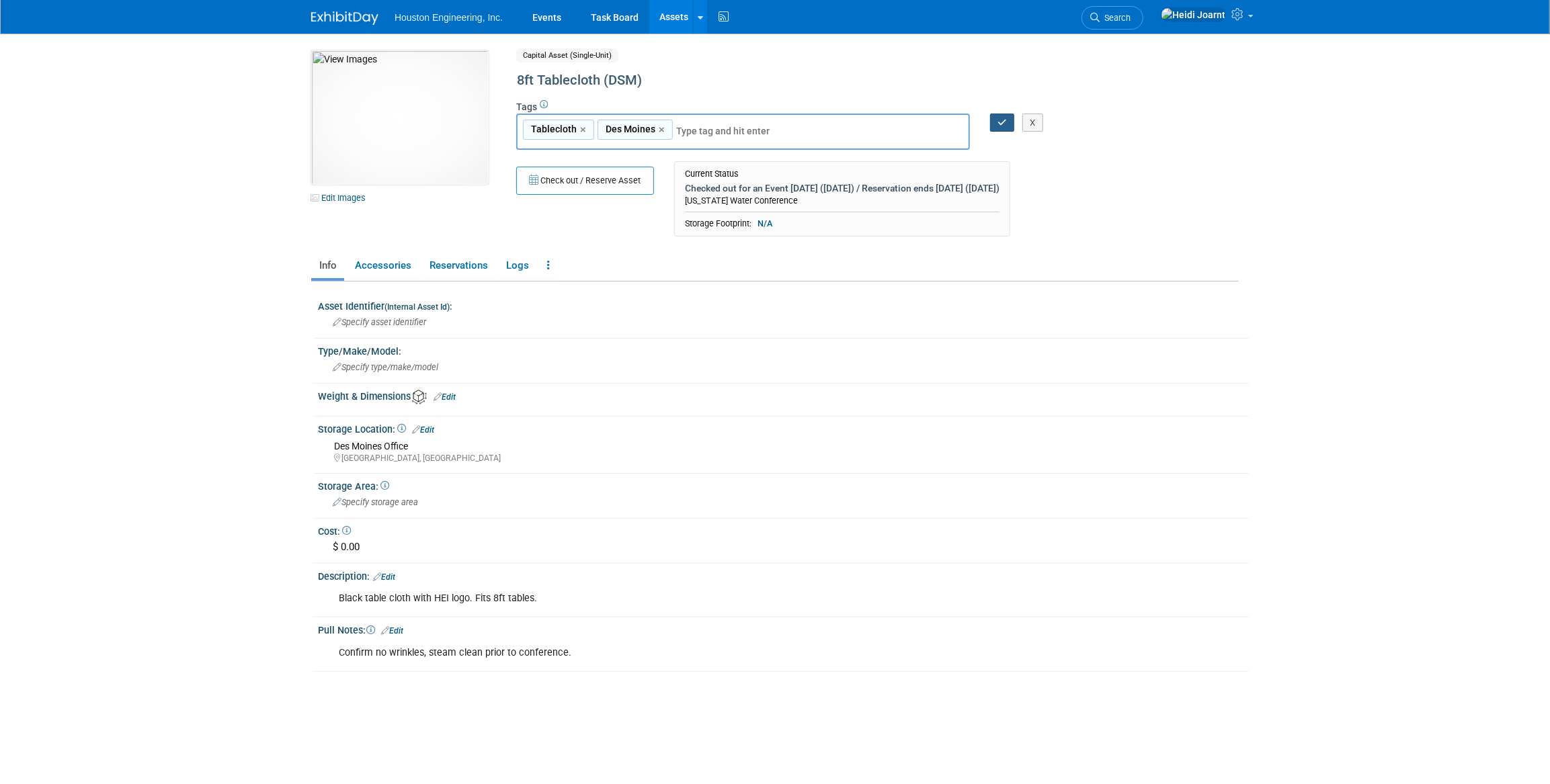
click at [997, 120] on icon "button" at bounding box center [1002, 123] width 10 height 9
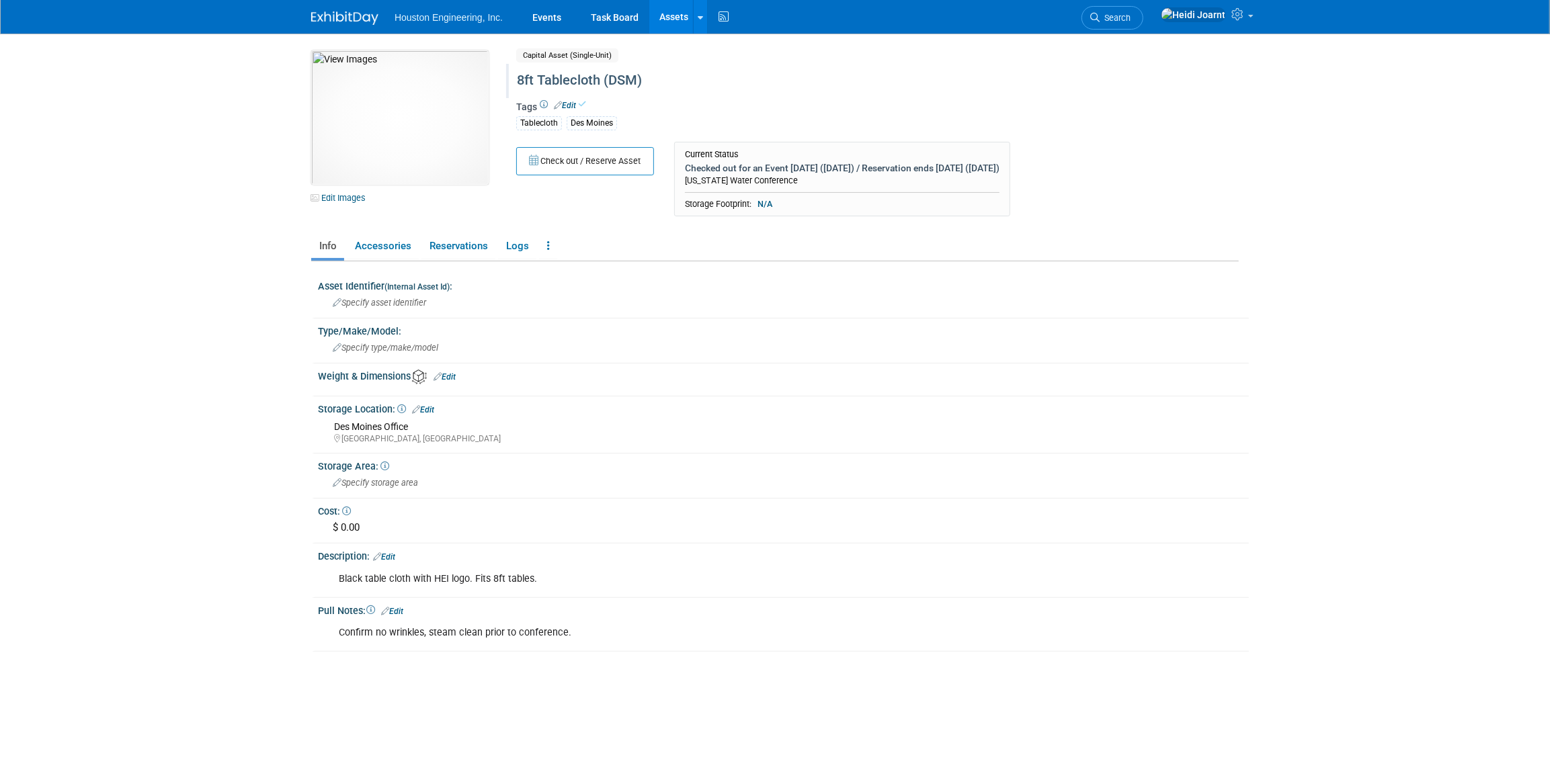
click at [633, 86] on div "8ft Tablecloth (DSM)" at bounding box center [820, 80] width 616 height 24
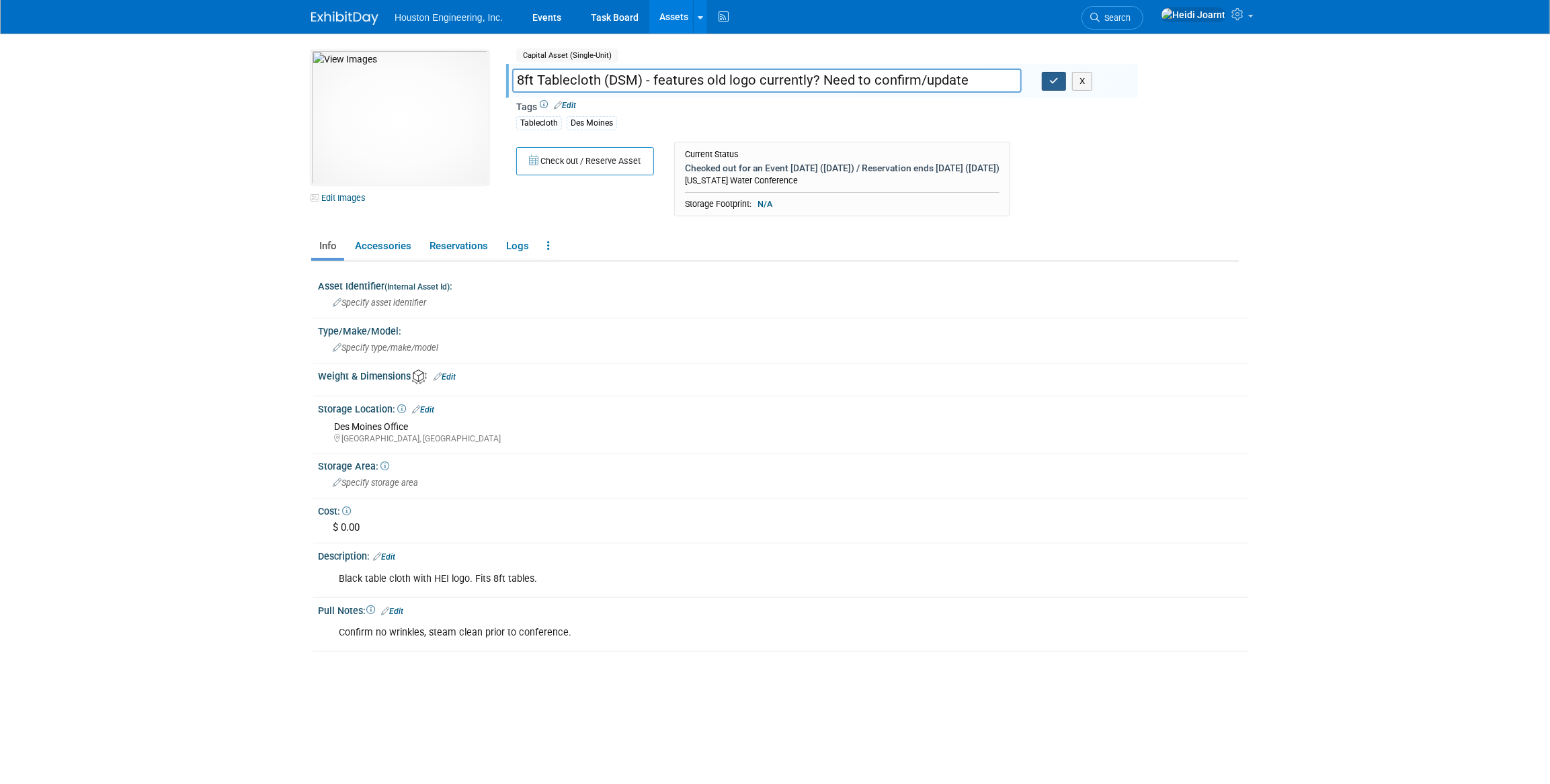
type input "8ft Tablecloth (DSM) - features old logo currently? Need to confirm/update"
click at [1062, 88] on button "button" at bounding box center [1054, 81] width 24 height 19
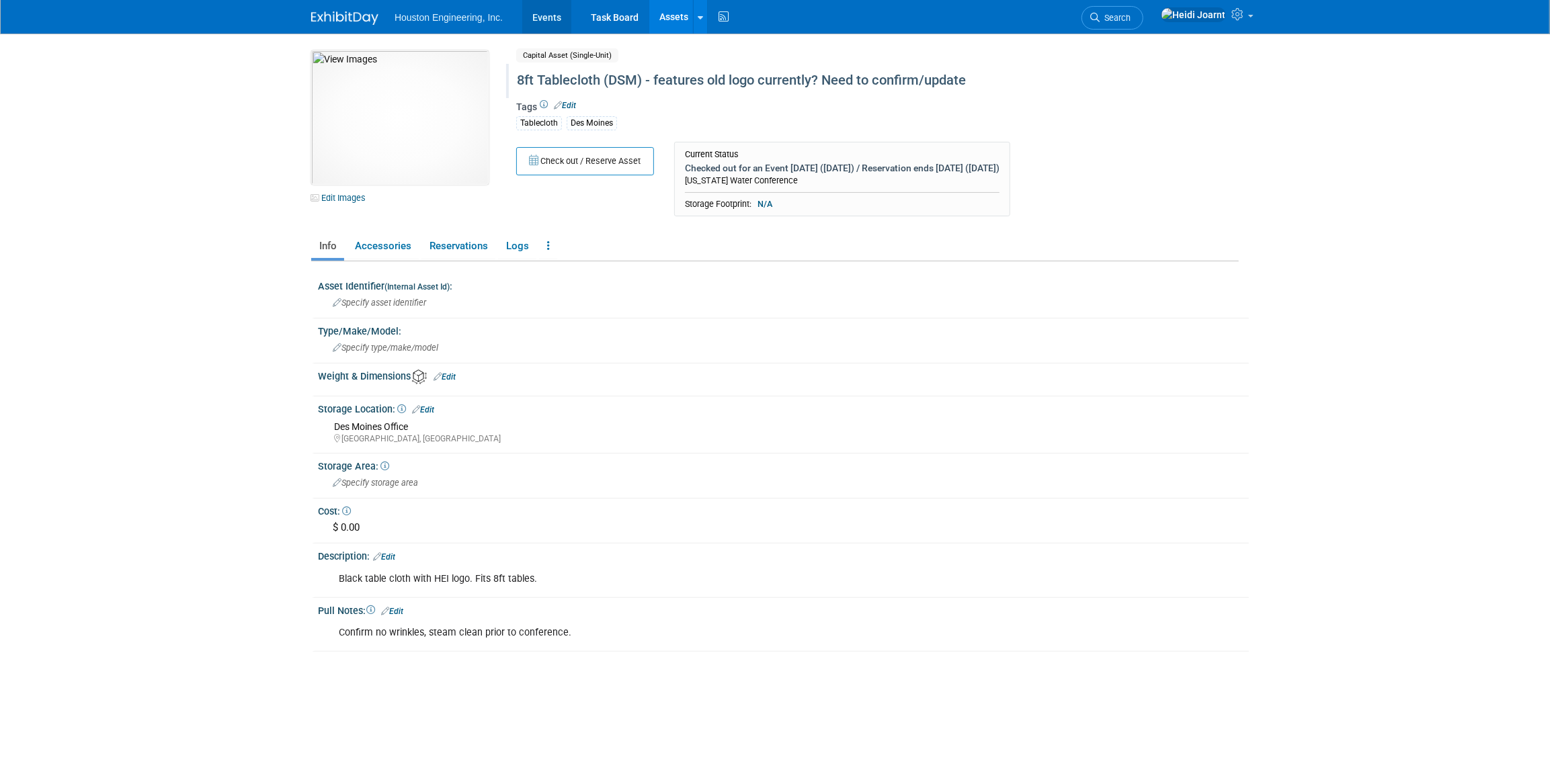
click at [558, 20] on link "Events" at bounding box center [546, 17] width 49 height 34
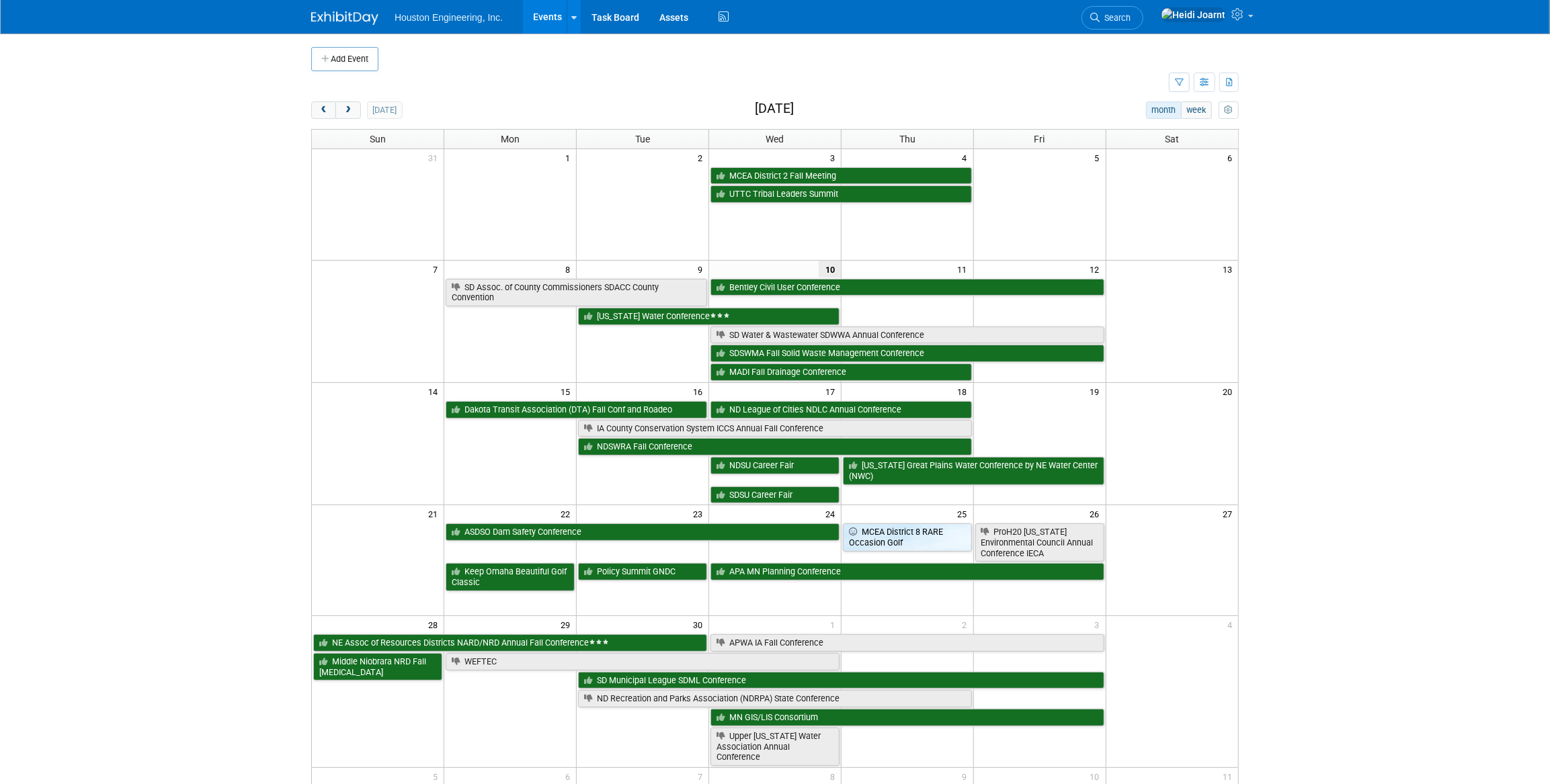
click at [1425, 314] on body "Houston Engineering, Inc. Events Add Event Bulk Upload Events Shareable Event B…" at bounding box center [775, 392] width 1550 height 784
